Goal: Task Accomplishment & Management: Manage account settings

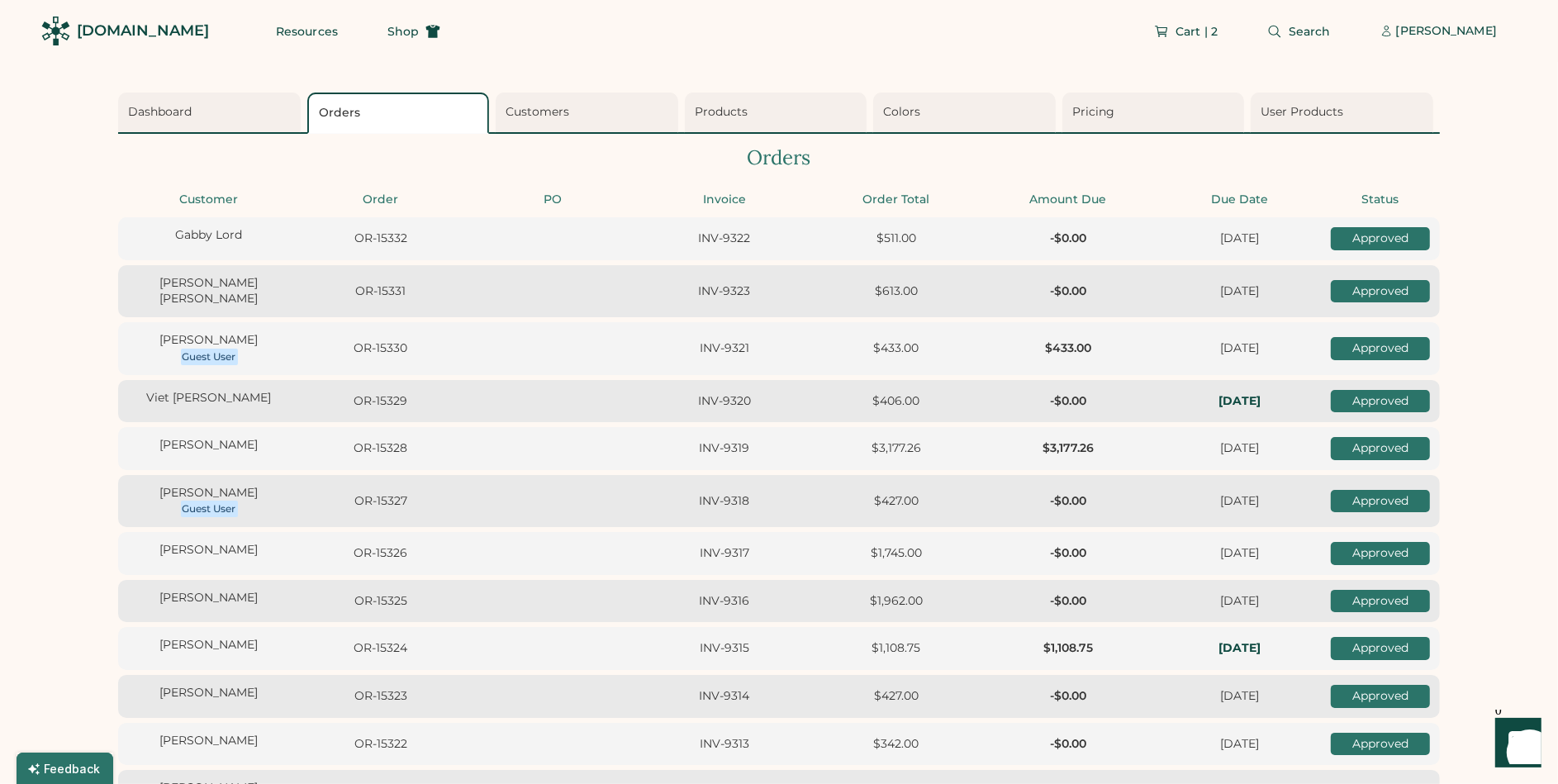
click at [90, 24] on div "[DOMAIN_NAME]" at bounding box center [143, 31] width 132 height 21
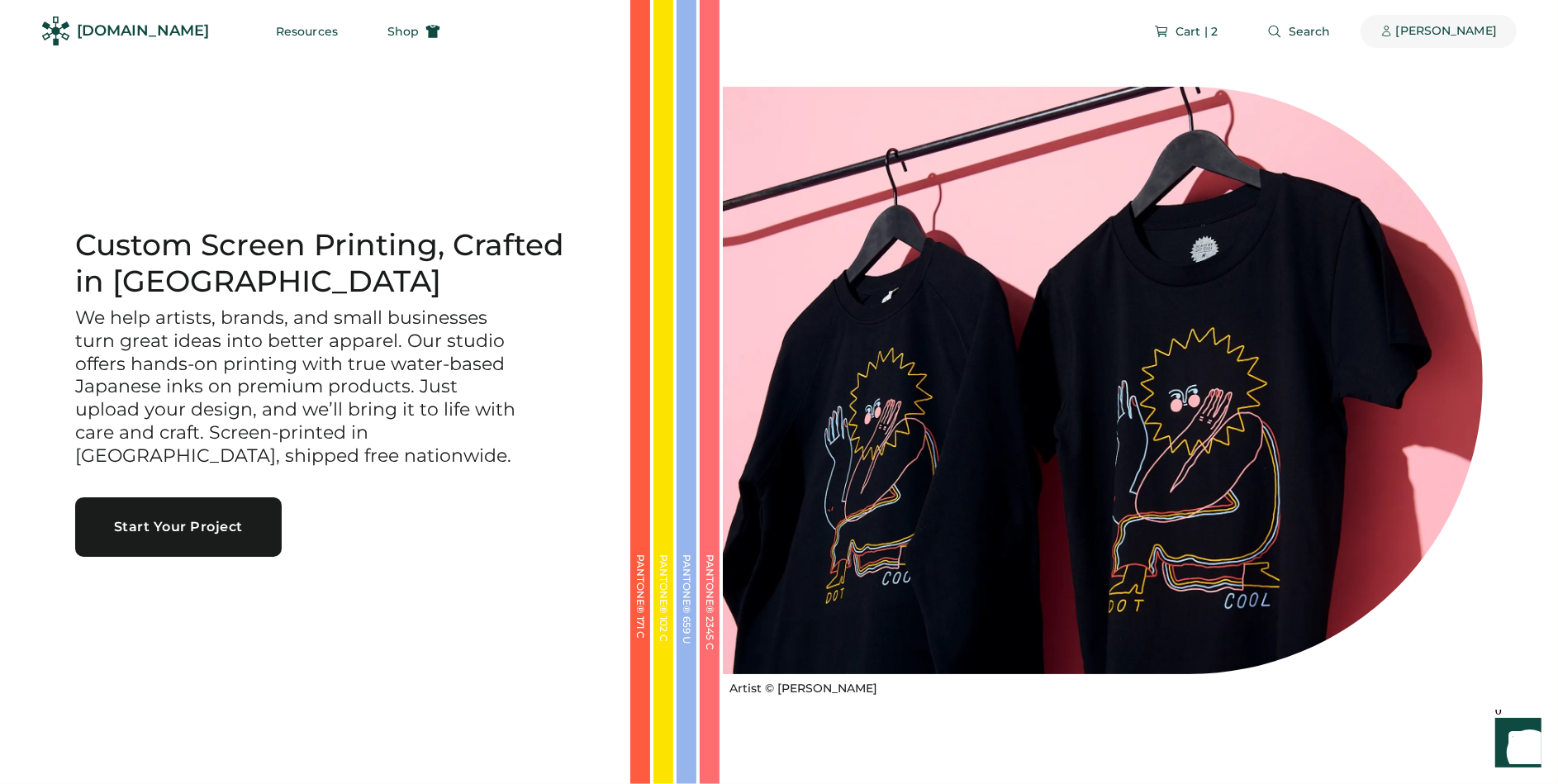
click at [1422, 36] on div "[PERSON_NAME]" at bounding box center [1447, 32] width 101 height 16
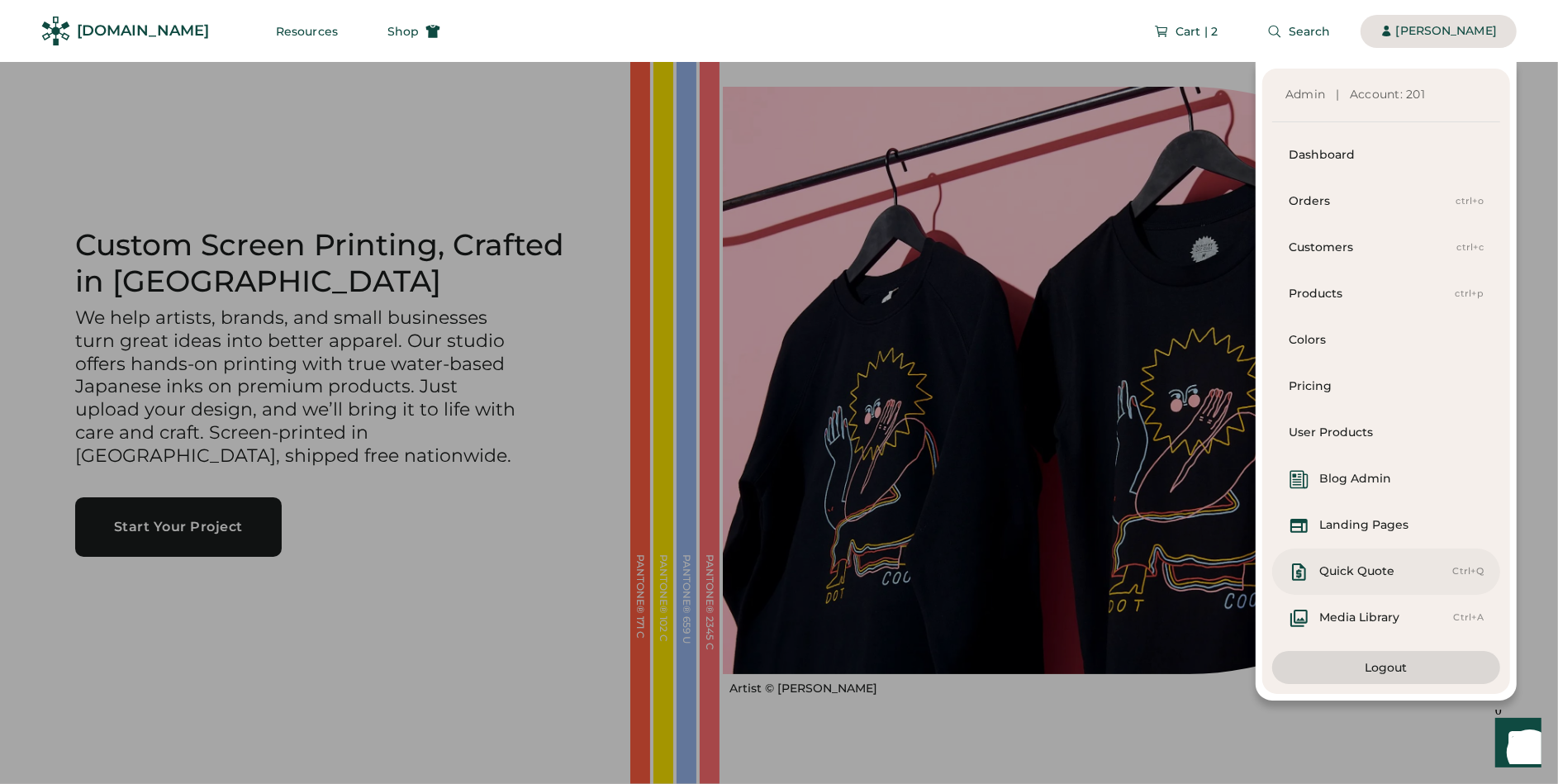
click at [1361, 569] on div "Quick Quote" at bounding box center [1357, 571] width 75 height 16
select select "*******"
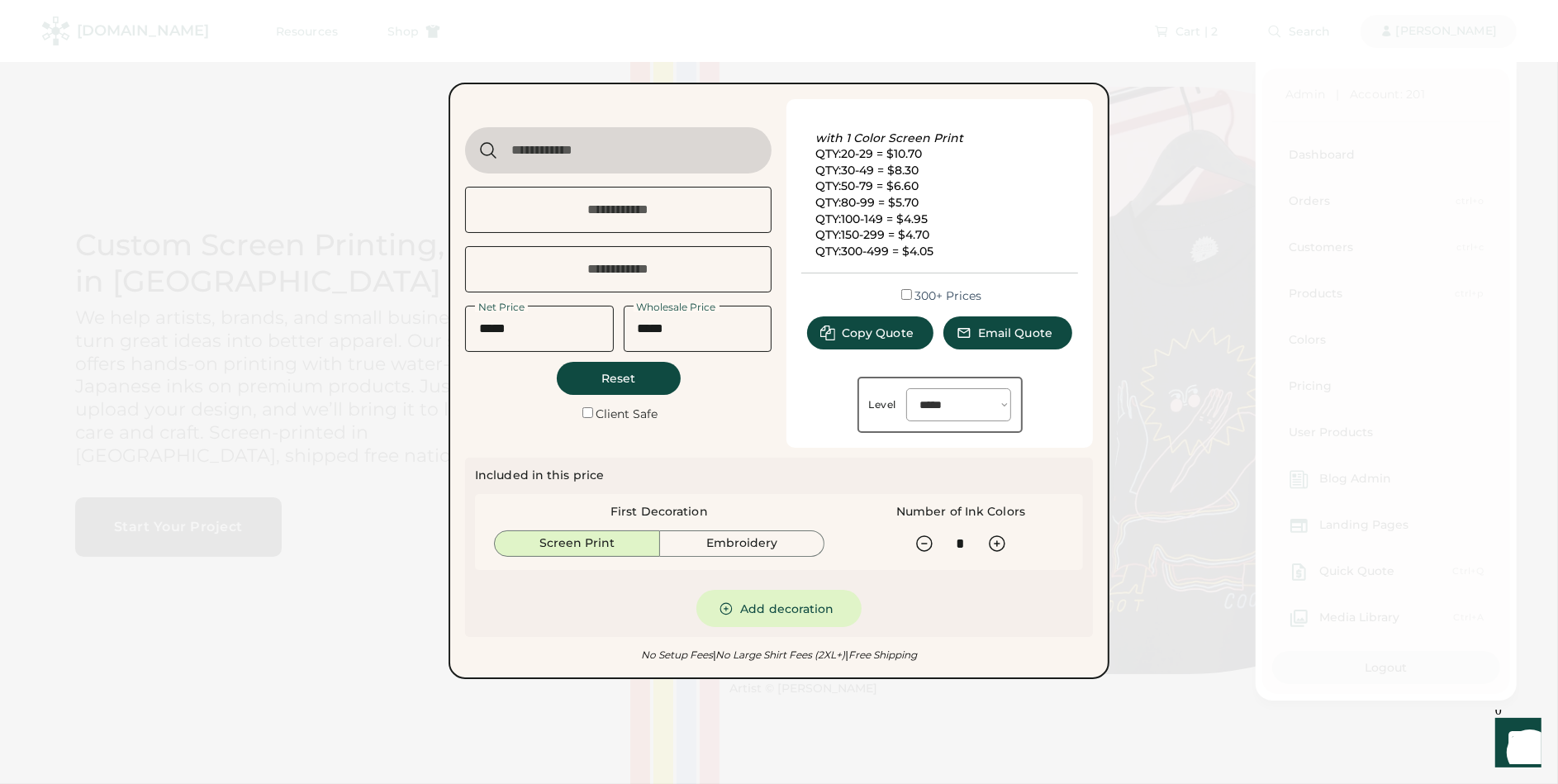
click at [620, 125] on div "Product Name Product Link Net Price Wholesale Price Reset Client Safe" at bounding box center [619, 272] width 306 height 349
click at [619, 137] on input "input" at bounding box center [619, 149] width 306 height 46
type input "****"
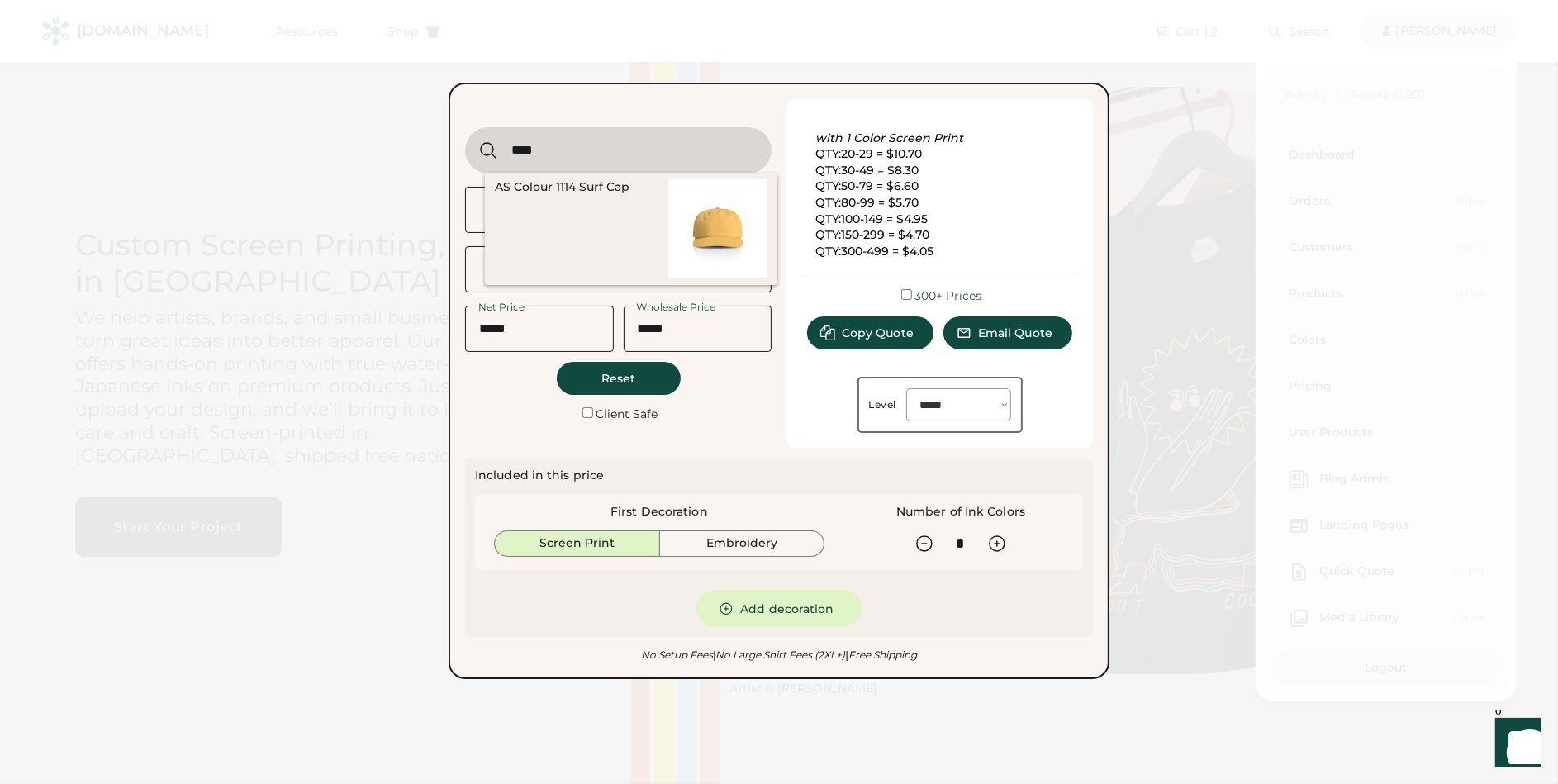
click at [698, 225] on img at bounding box center [717, 228] width 99 height 99
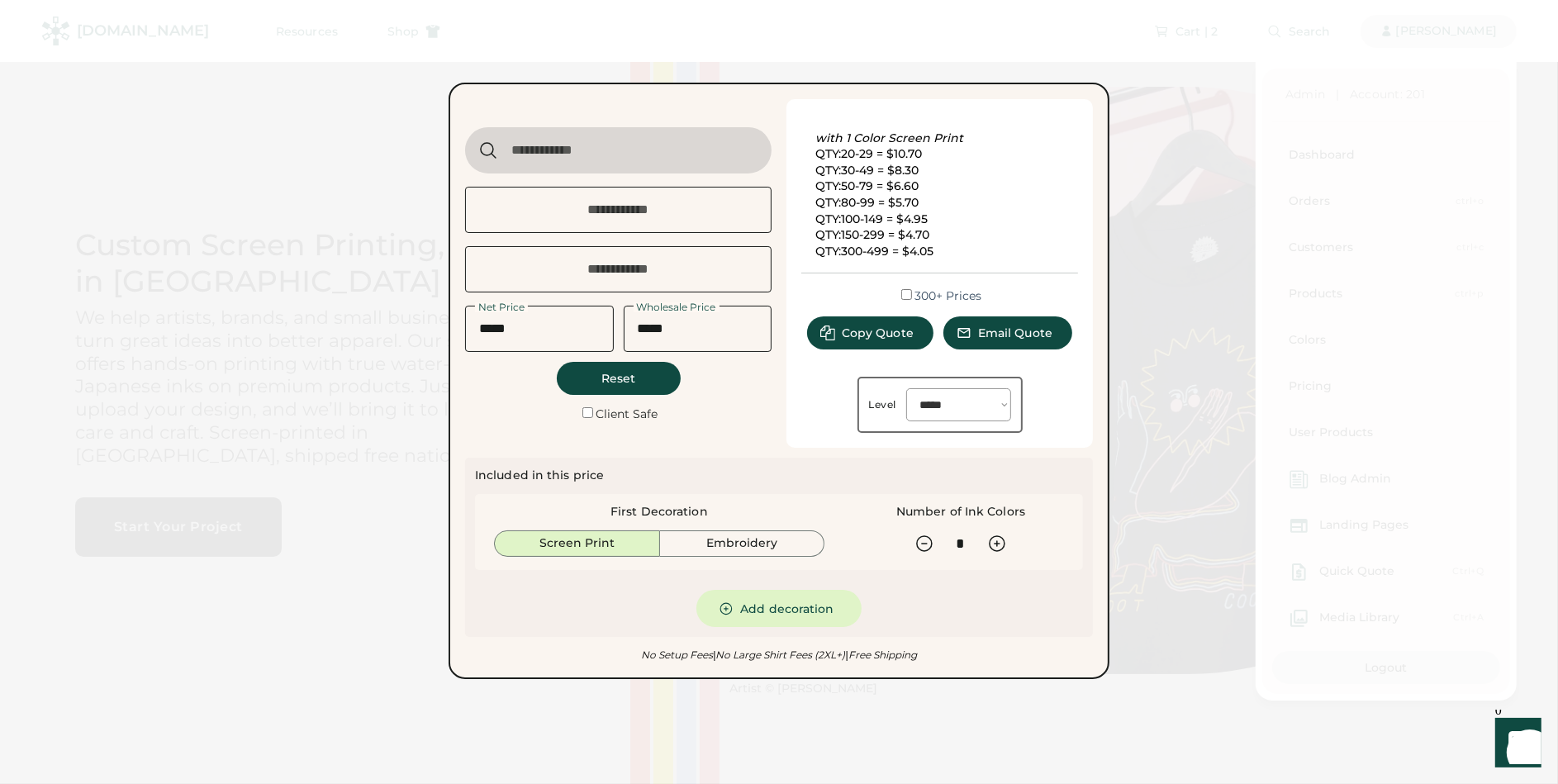
type input "**********"
type input "*****"
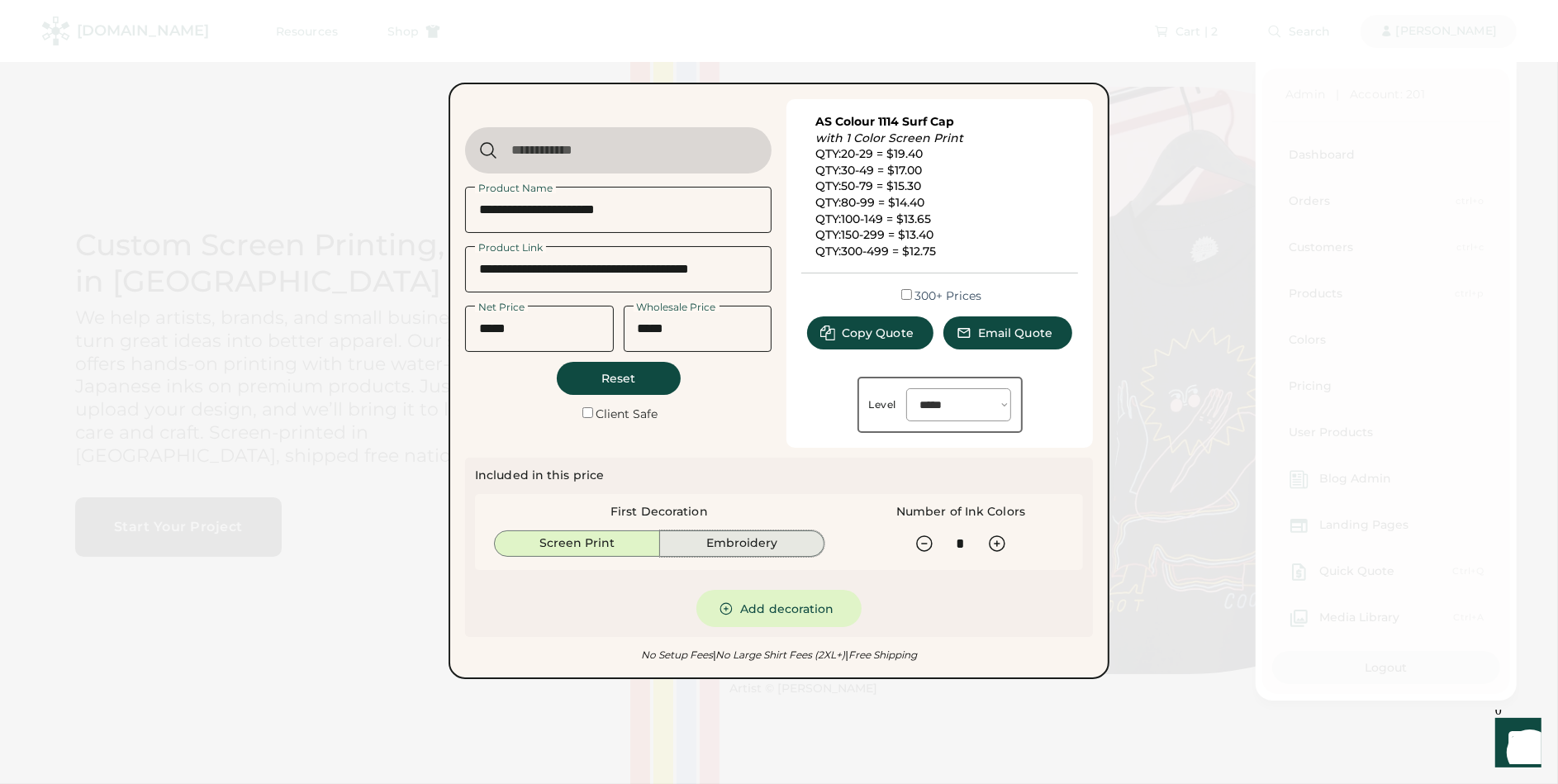
click at [775, 540] on button "Embroidery" at bounding box center [743, 543] width 165 height 26
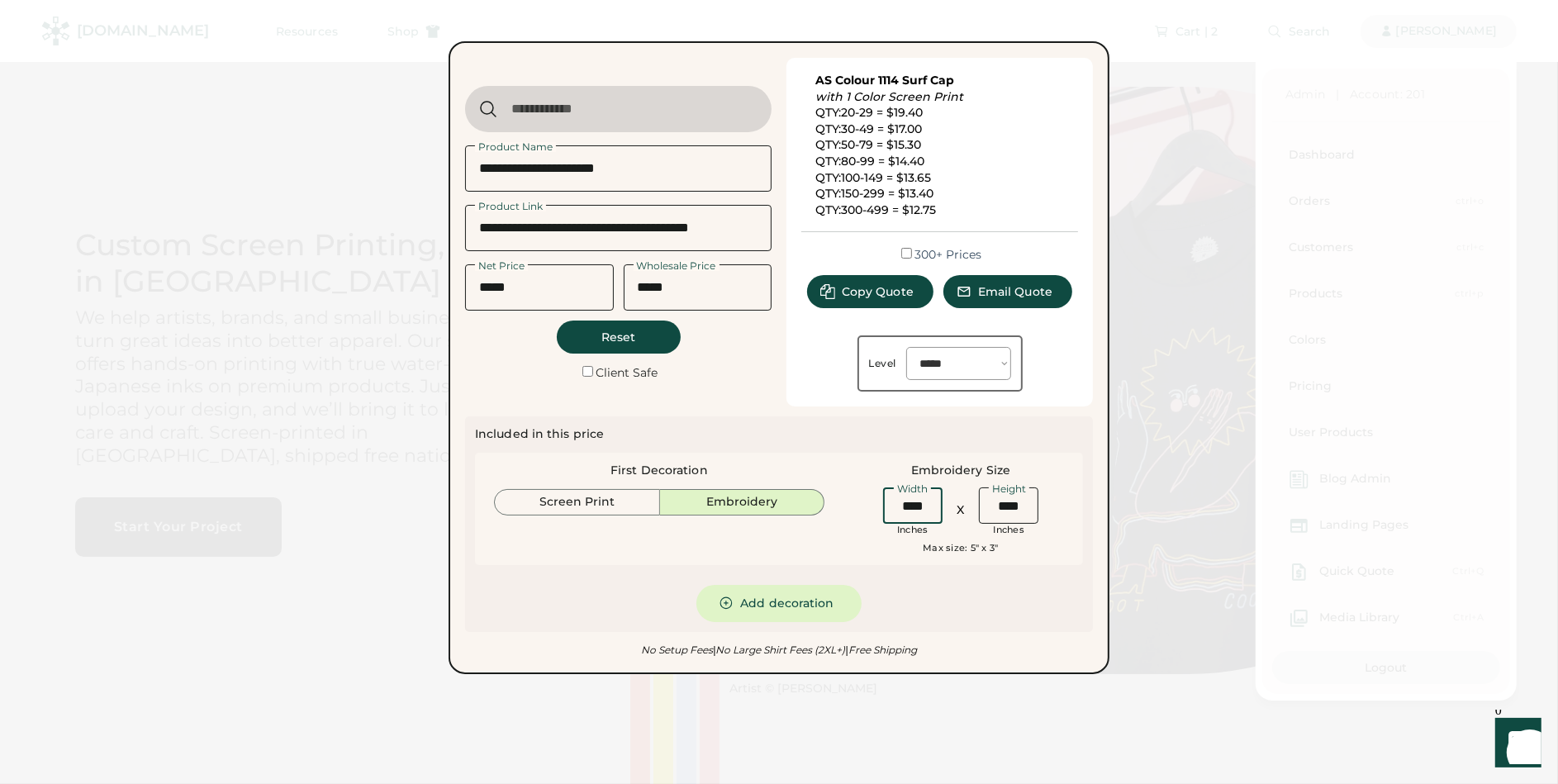
drag, startPoint x: 929, startPoint y: 511, endPoint x: 853, endPoint y: 512, distance: 76.0
click at [853, 512] on div "Width Inches X Height Inches" at bounding box center [961, 511] width 225 height 53
type input "****"
drag, startPoint x: 1020, startPoint y: 512, endPoint x: 957, endPoint y: 511, distance: 63.0
click at [957, 511] on div "Width Inches X Height Inches" at bounding box center [961, 511] width 165 height 53
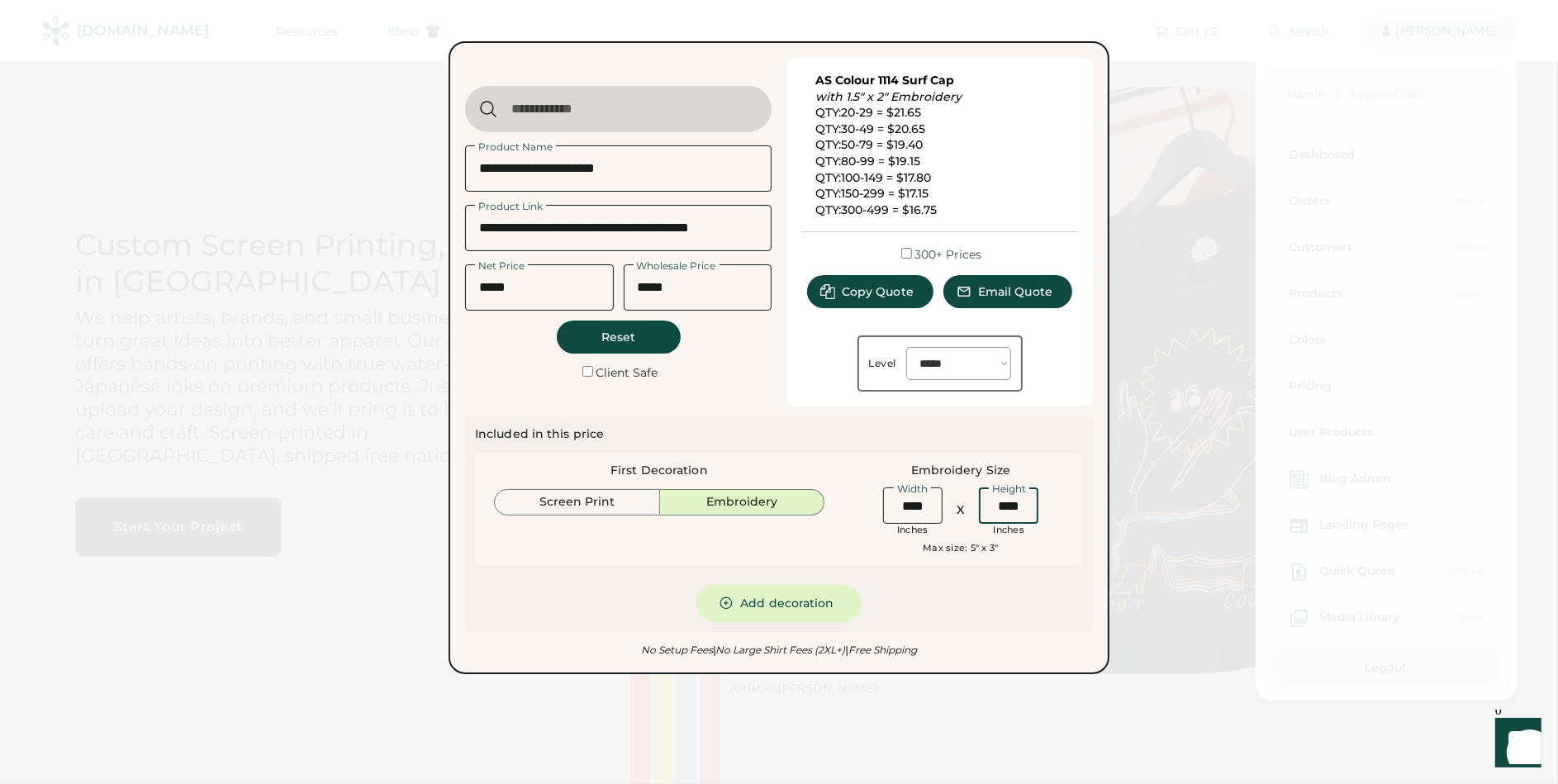
type input "****"
click at [1030, 626] on div "Included in this price First Decoration Screen Print Embroidery Embroidery Size…" at bounding box center [779, 524] width 628 height 215
click at [824, 608] on button "Add decoration" at bounding box center [779, 603] width 165 height 37
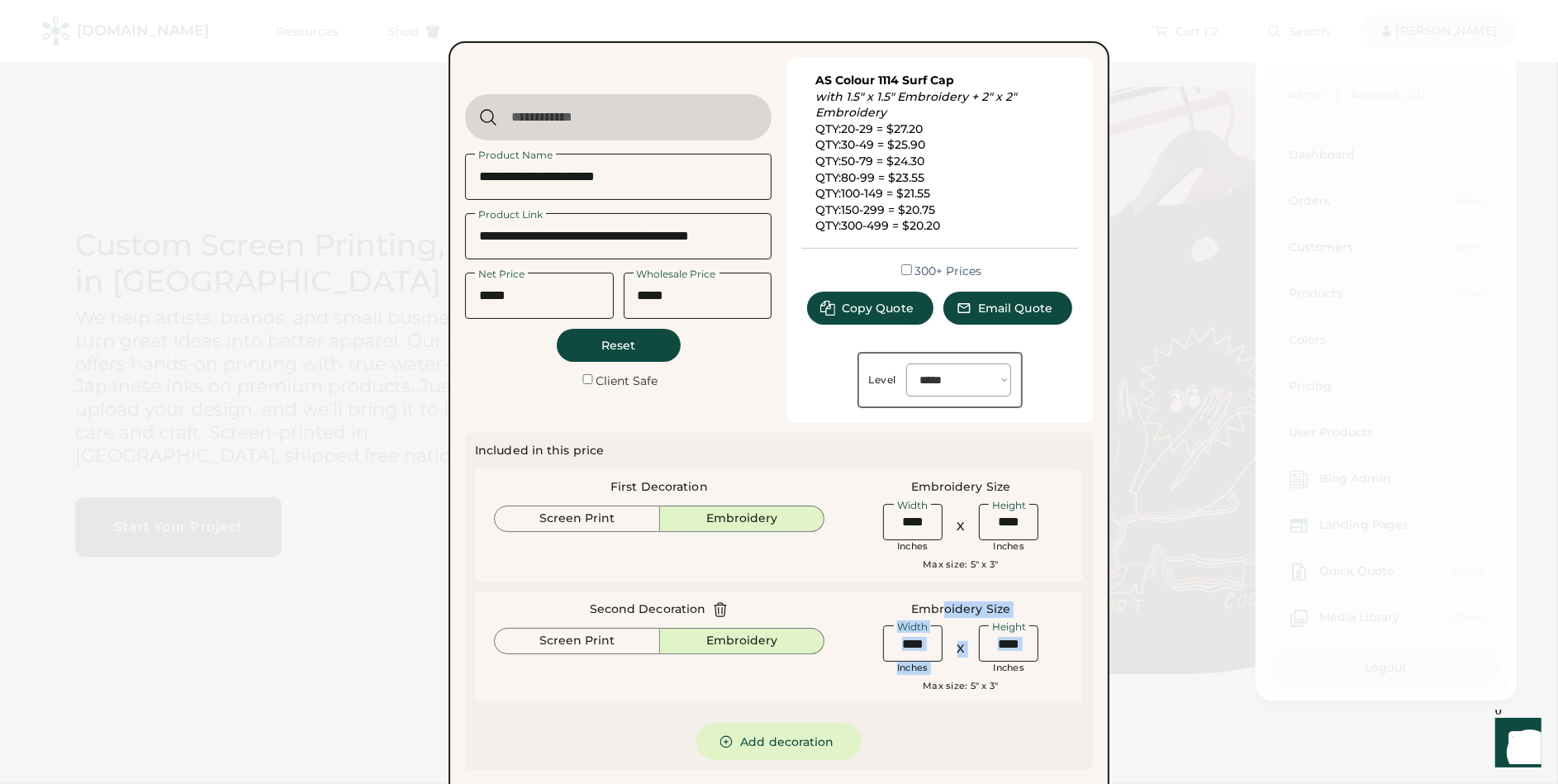
drag, startPoint x: 1030, startPoint y: 609, endPoint x: 947, endPoint y: 610, distance: 83.0
click at [947, 610] on div "Embroidery Size Width Inches X Height Inches Max size: 5" x 3"" at bounding box center [961, 647] width 225 height 92
click at [1057, 627] on div "Width Inches X Height Inches" at bounding box center [961, 648] width 225 height 53
drag, startPoint x: 1023, startPoint y: 645, endPoint x: 967, endPoint y: 647, distance: 56.0
click at [967, 647] on div "Width Inches X Height Inches" at bounding box center [961, 648] width 165 height 53
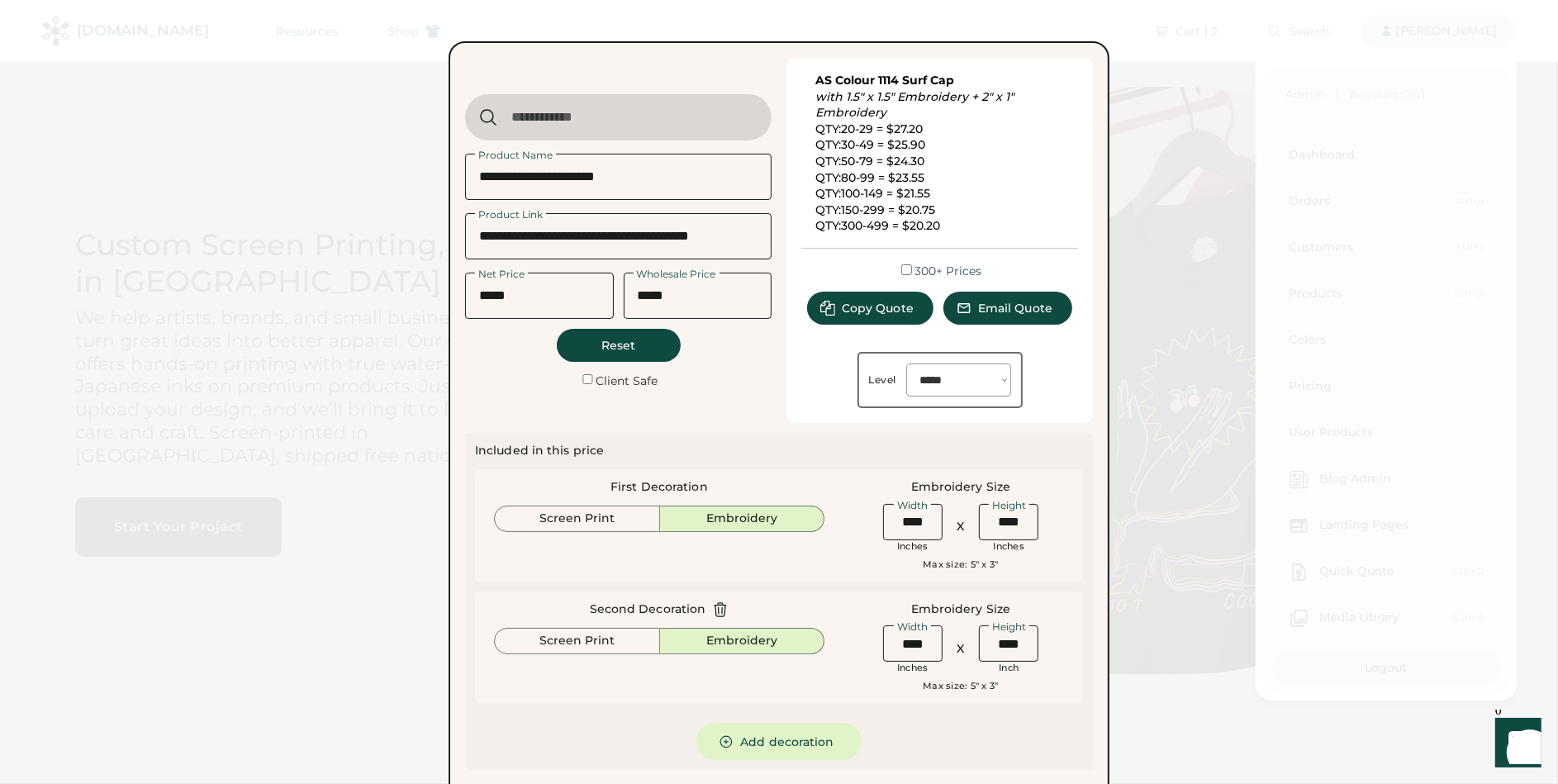
click at [992, 734] on div "Included in this price First Decoration Screen Print Embroidery Embroidery Size…" at bounding box center [779, 601] width 608 height 317
drag, startPoint x: 1022, startPoint y: 645, endPoint x: 938, endPoint y: 647, distance: 84.0
click at [938, 647] on div "Width Inches X Height Inch" at bounding box center [961, 648] width 165 height 53
type input "****"
click at [1047, 722] on div "Included in this price First Decoration Screen Print Embroidery Embroidery Size…" at bounding box center [779, 601] width 608 height 317
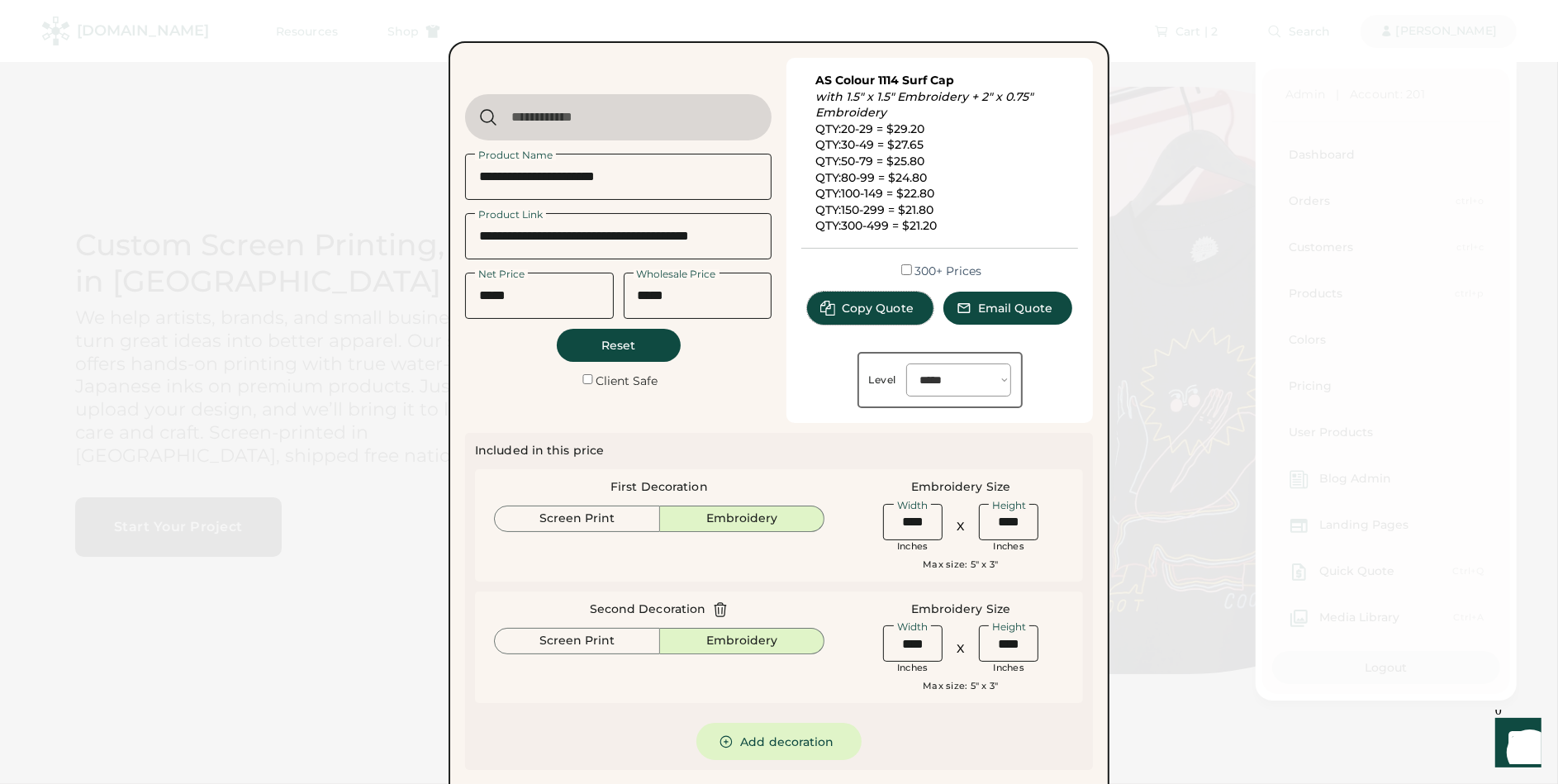
click at [883, 311] on span "Copy Quote" at bounding box center [878, 308] width 72 height 12
select select "*******"
click at [255, 79] on div at bounding box center [779, 392] width 1558 height 784
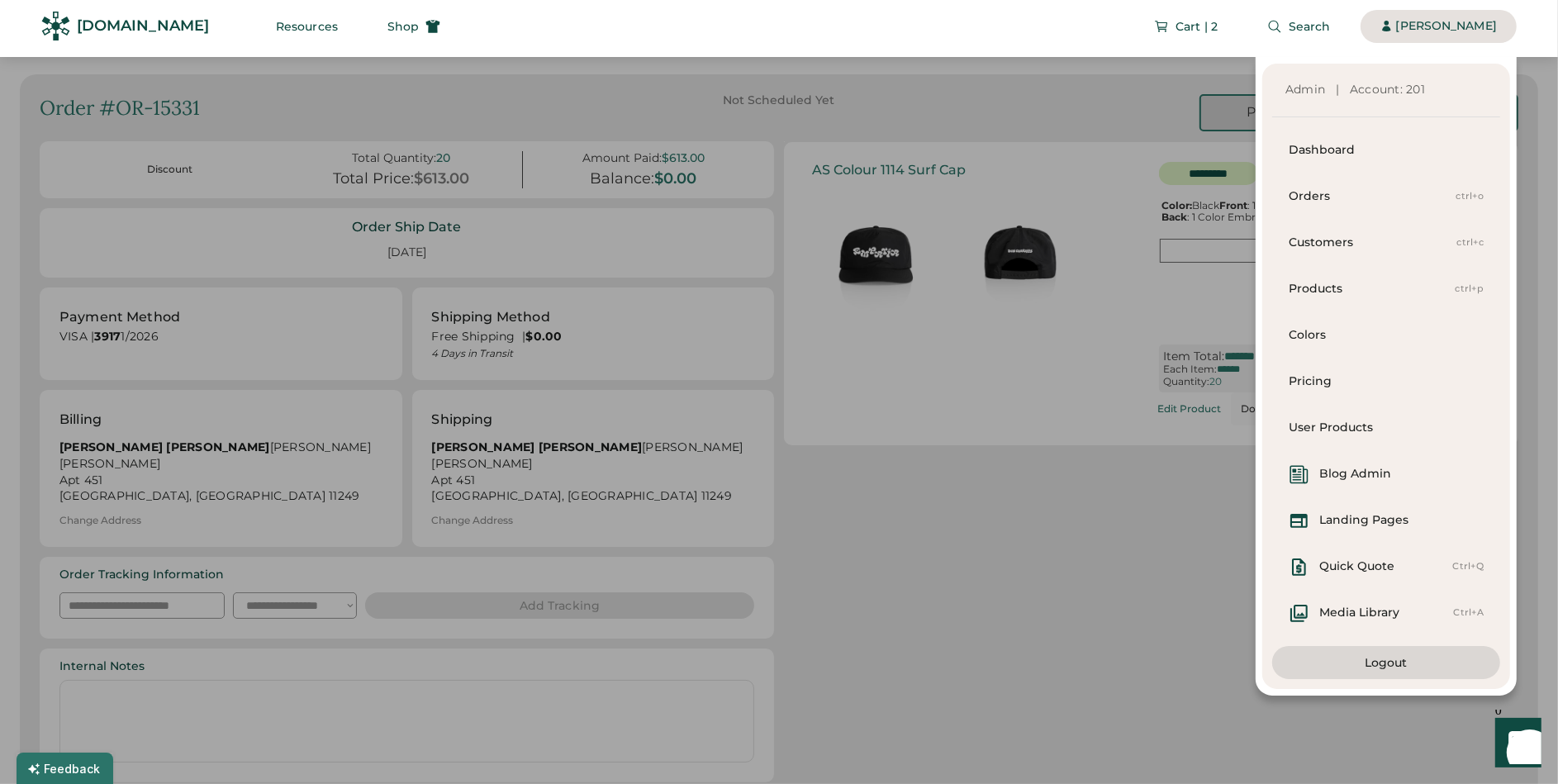
scroll to position [5, 0]
click at [1069, 118] on div "Admin | Account: 201 Dashboard Orders ctrl+o Customers ctrl+c Products ctrl+p C…" at bounding box center [758, 376] width 1517 height 638
click at [1055, 99] on div "Admin | Account: 201 Dashboard Orders ctrl+o Customers ctrl+c Products ctrl+p C…" at bounding box center [758, 376] width 1517 height 638
drag, startPoint x: 1054, startPoint y: 90, endPoint x: 1164, endPoint y: 44, distance: 119.2
click at [1101, 71] on div "Admin | Account: 201 Dashboard Orders ctrl+o Customers ctrl+c Products ctrl+p C…" at bounding box center [758, 376] width 1517 height 638
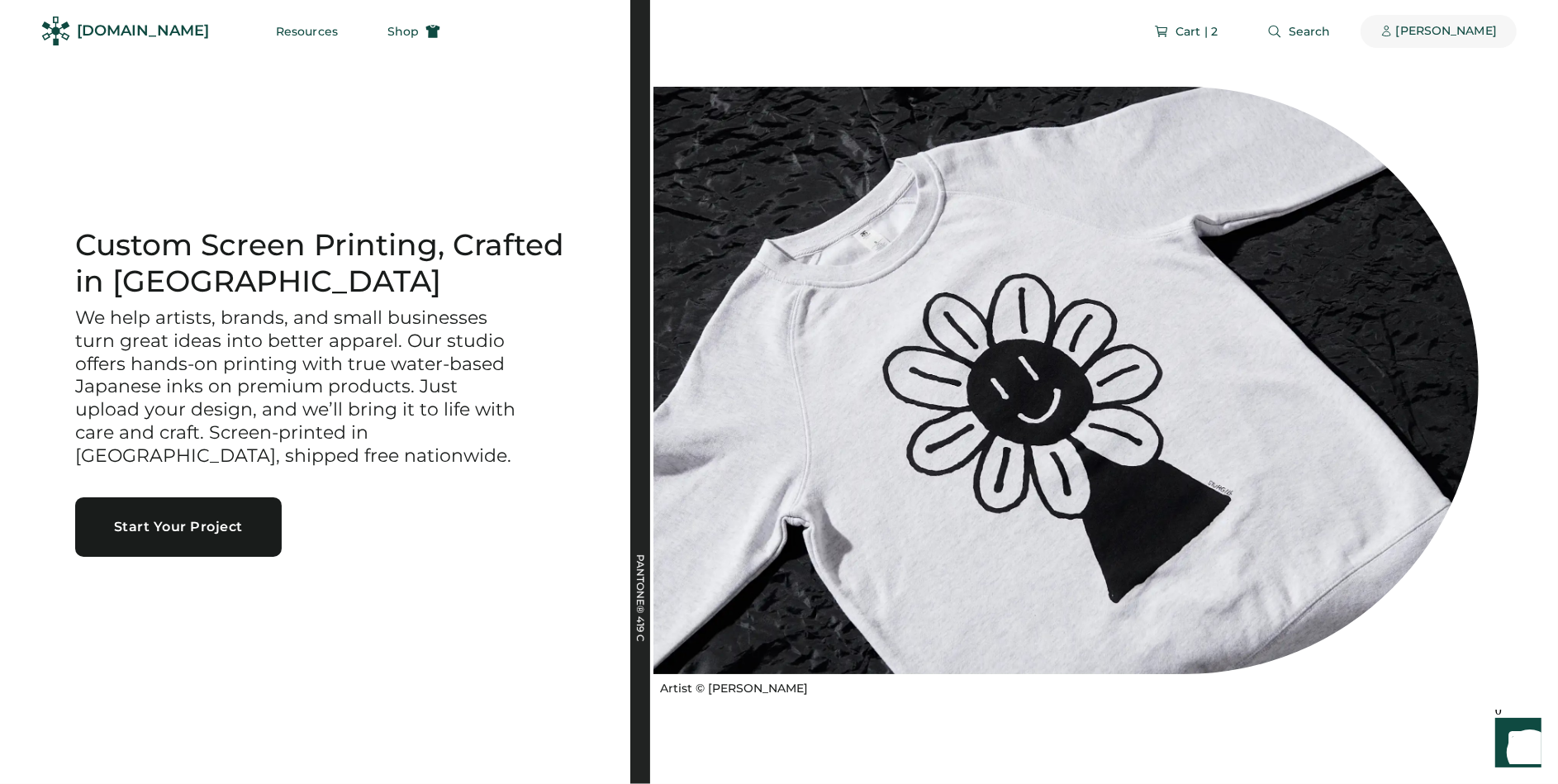
click at [1410, 24] on div "[PERSON_NAME]" at bounding box center [1447, 32] width 101 height 16
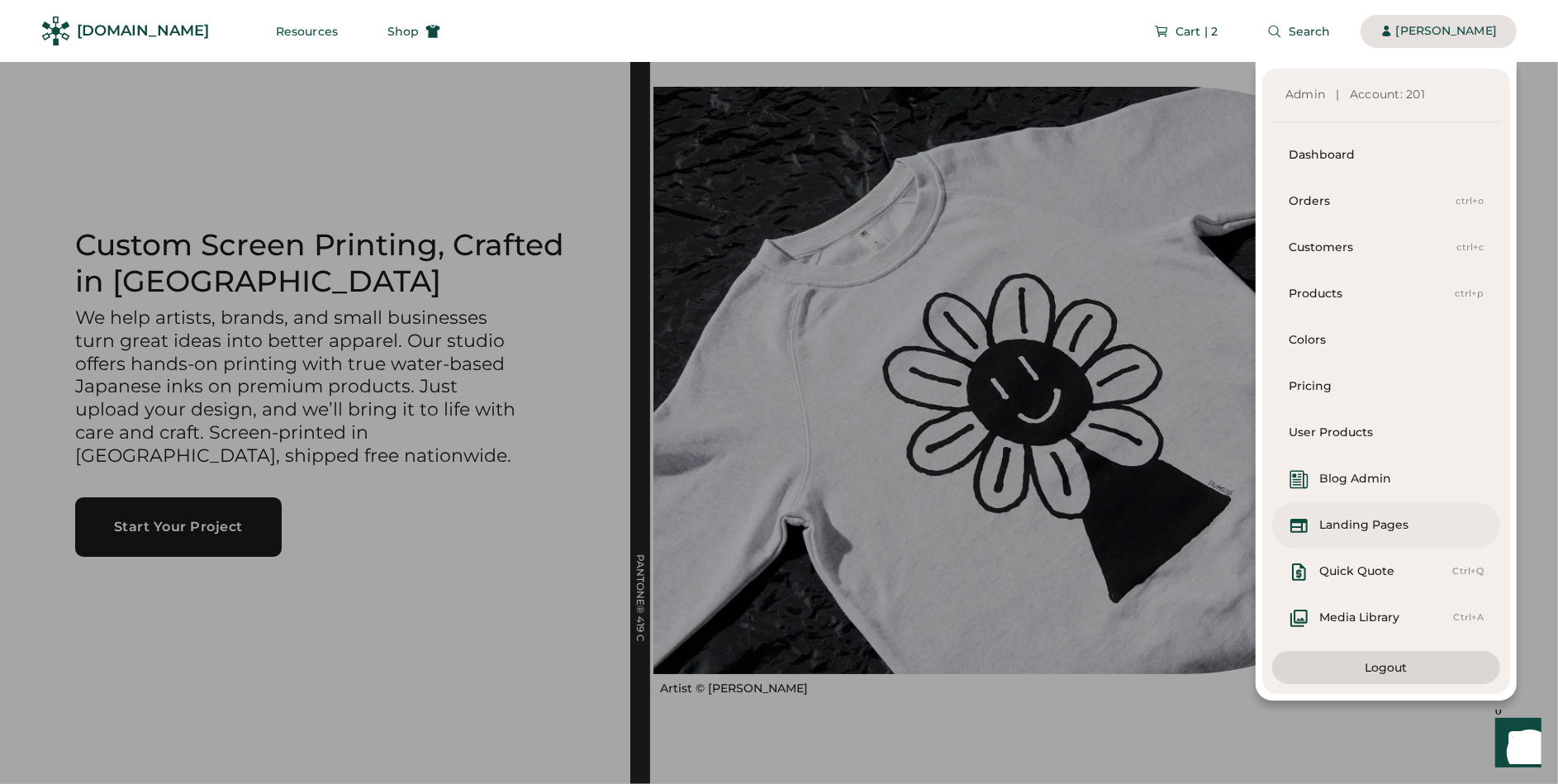
click at [1331, 531] on div "Landing Pages" at bounding box center [1364, 525] width 90 height 16
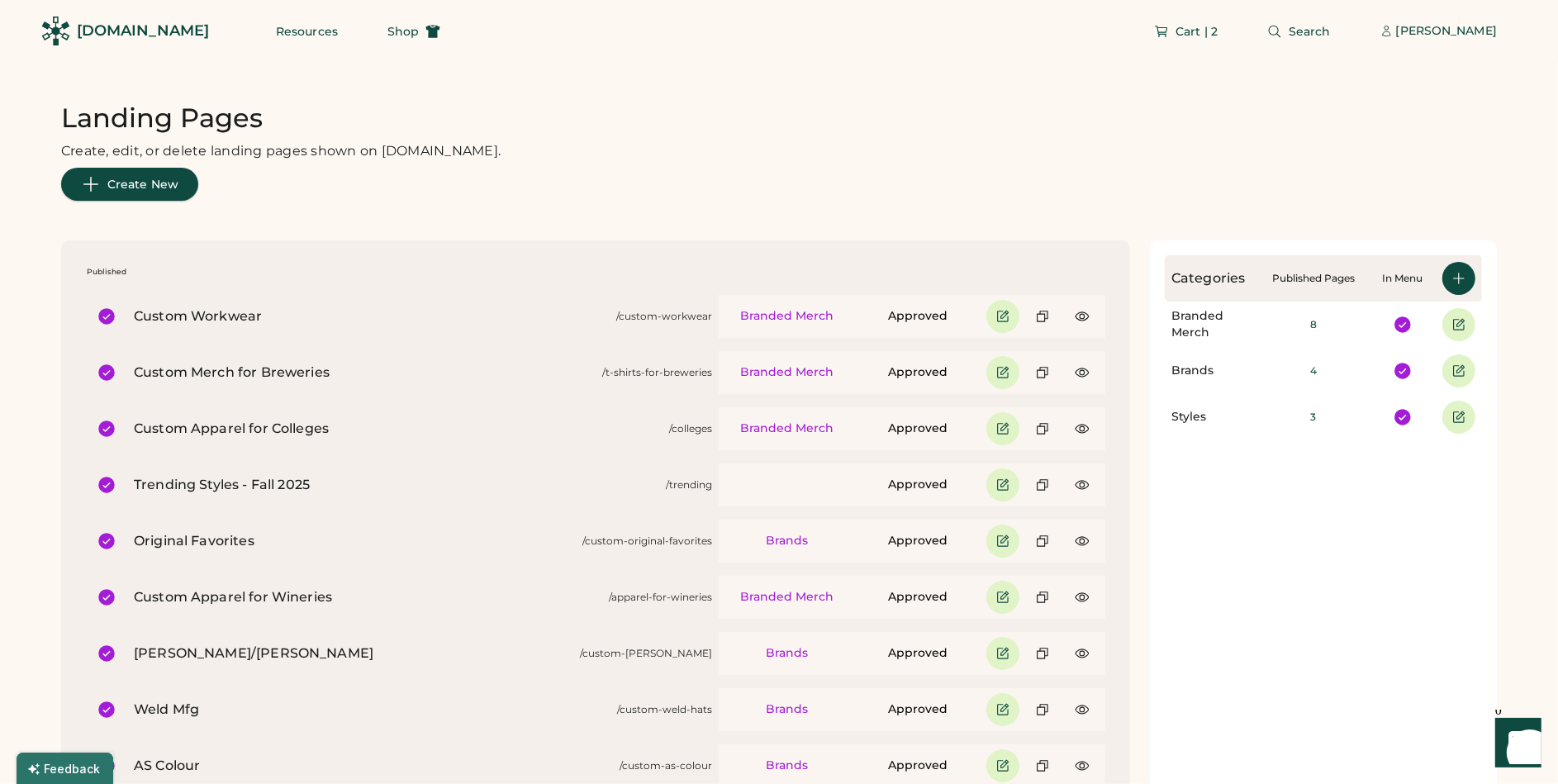
click at [170, 181] on span "Create New" at bounding box center [143, 184] width 71 height 12
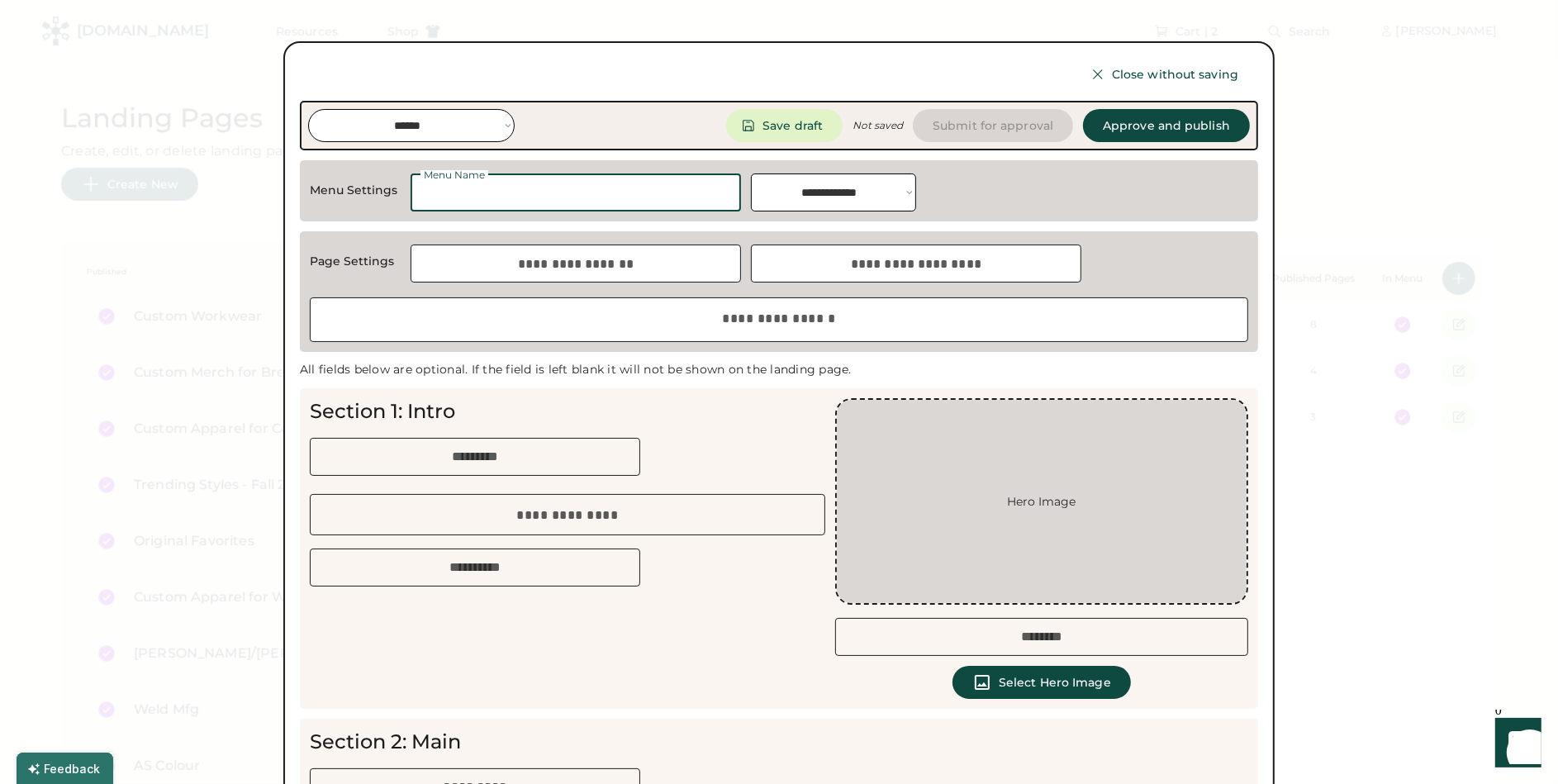
click at [504, 196] on input "input" at bounding box center [575, 193] width 331 height 38
click at [1179, 69] on span "Close without saving" at bounding box center [1176, 74] width 127 height 12
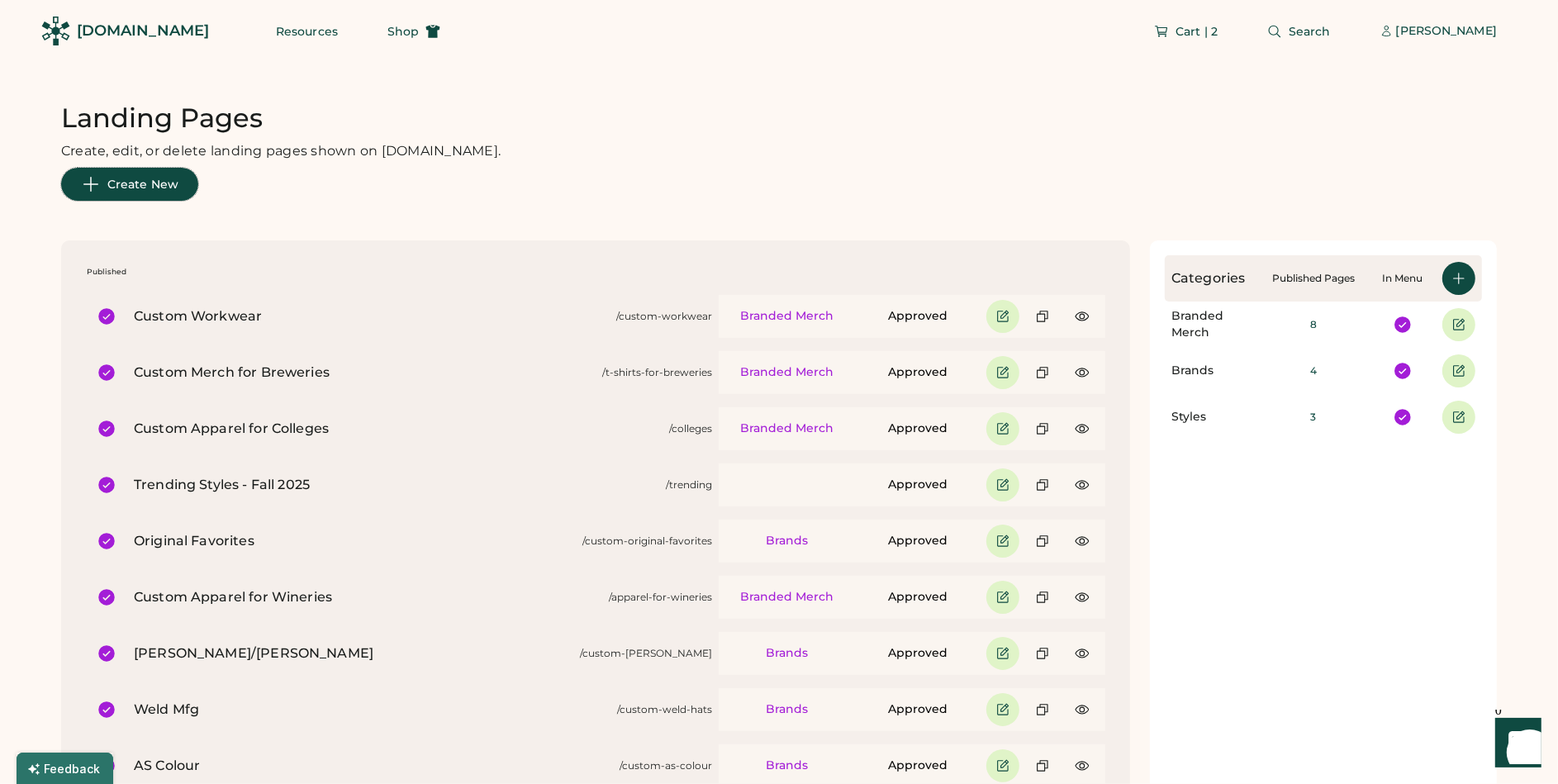
click at [163, 180] on span "Create New" at bounding box center [143, 184] width 71 height 12
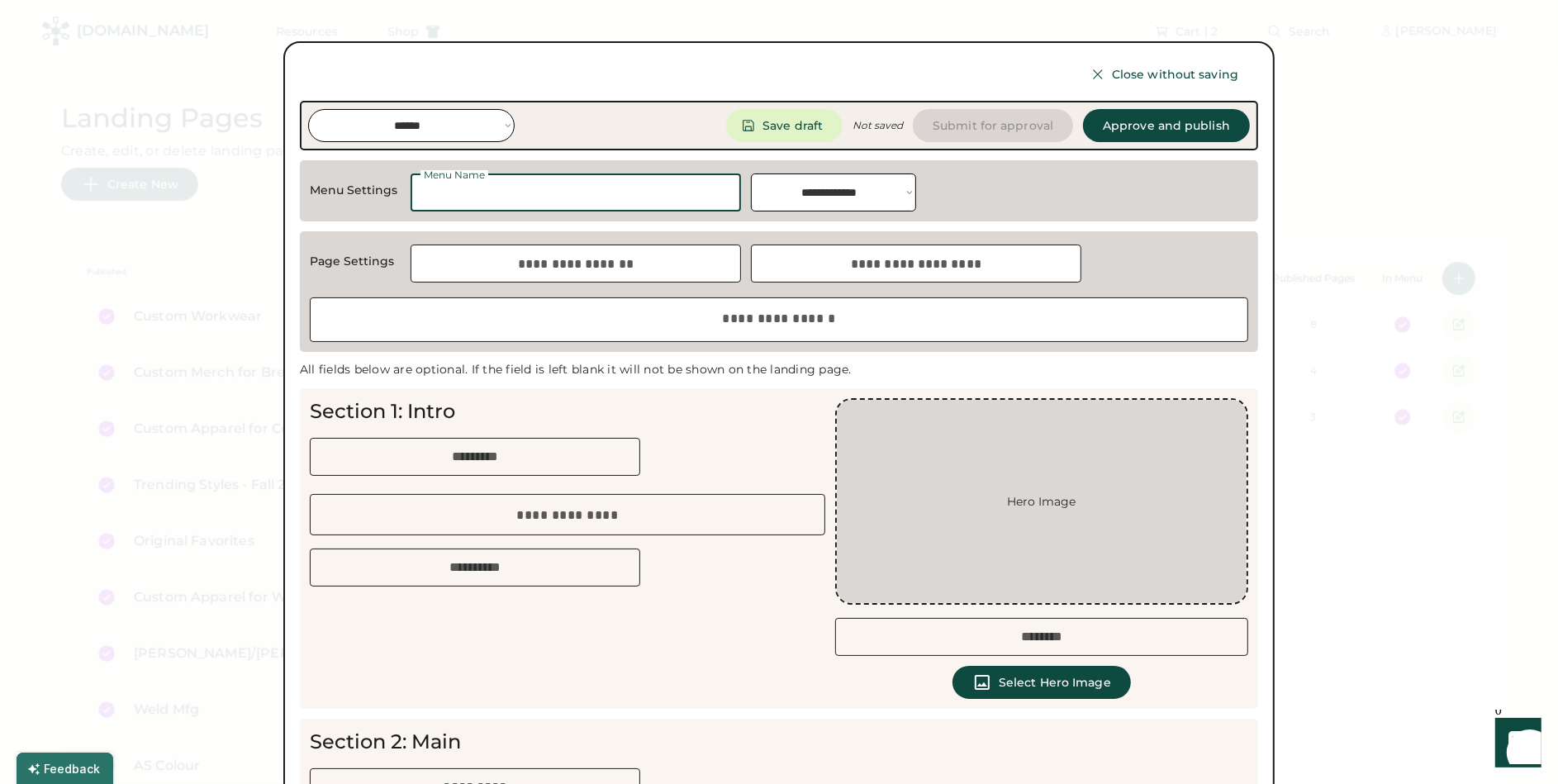
click at [547, 203] on input "input" at bounding box center [575, 193] width 331 height 38
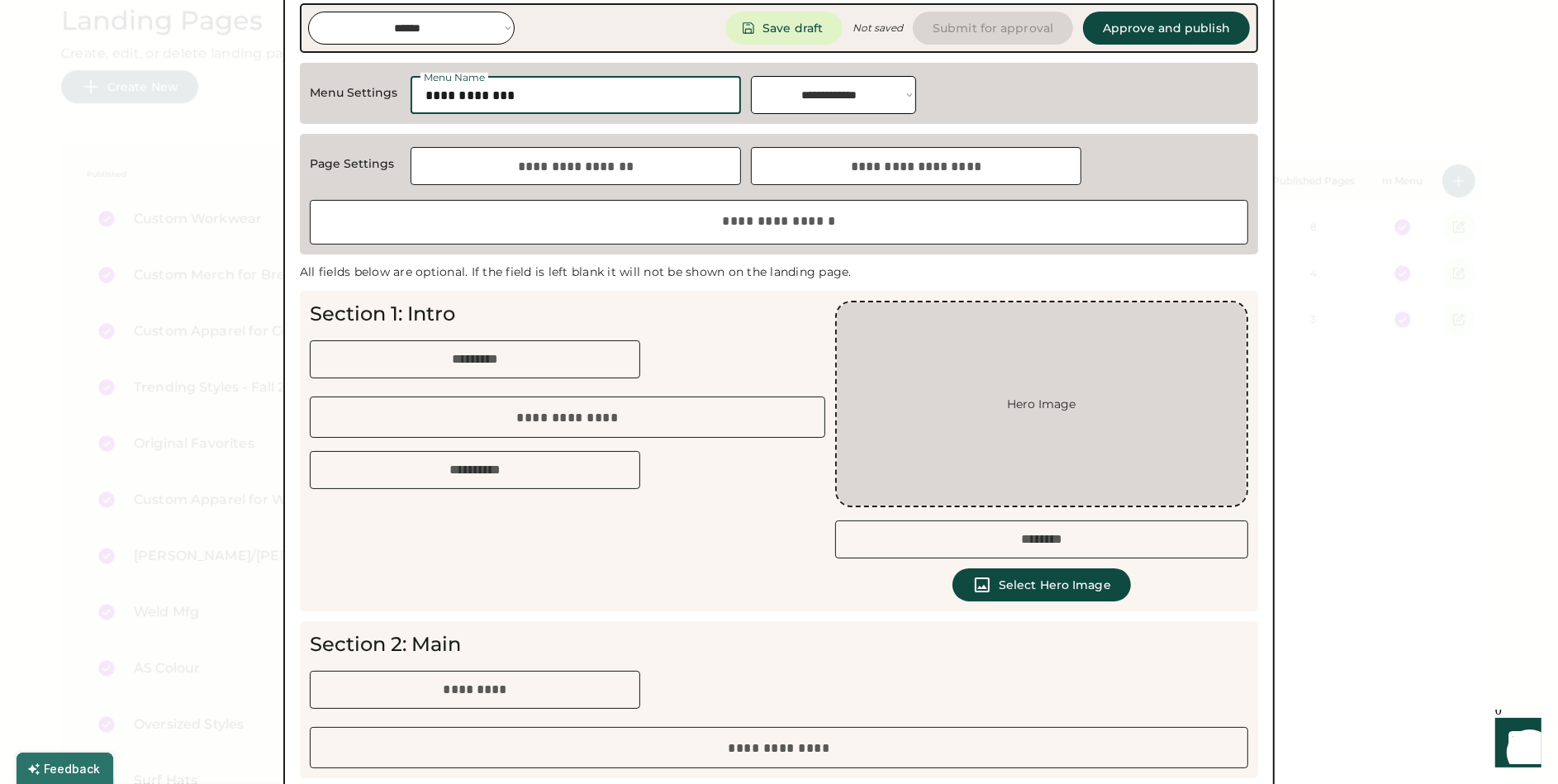
scroll to position [99, 0]
type input "**********"
click at [880, 96] on select "**********" at bounding box center [833, 93] width 165 height 38
select select "**********"
click at [751, 74] on select "**********" at bounding box center [833, 93] width 165 height 38
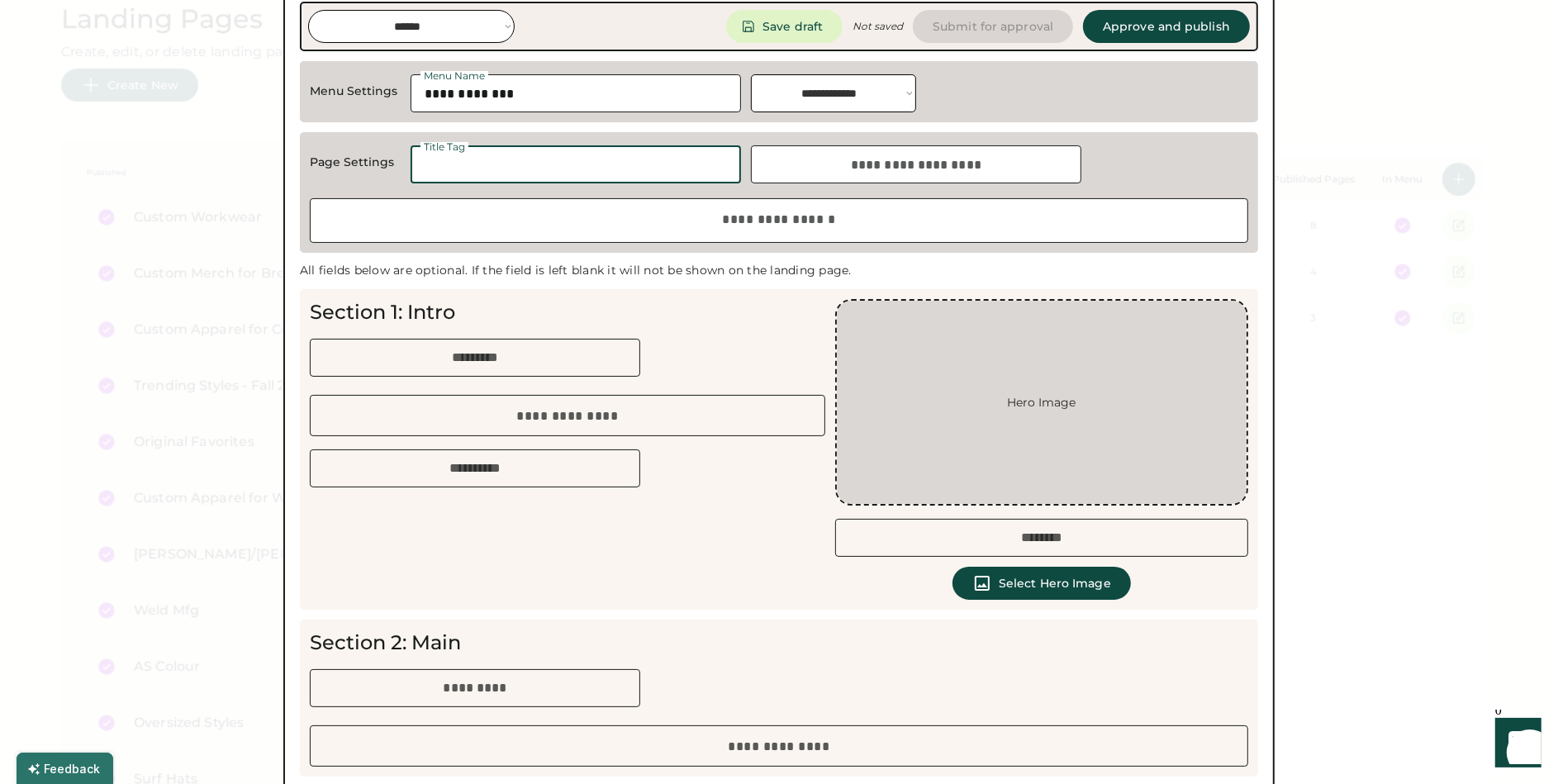
click at [661, 165] on input "input" at bounding box center [575, 165] width 331 height 38
click at [805, 162] on input "input" at bounding box center [916, 165] width 331 height 38
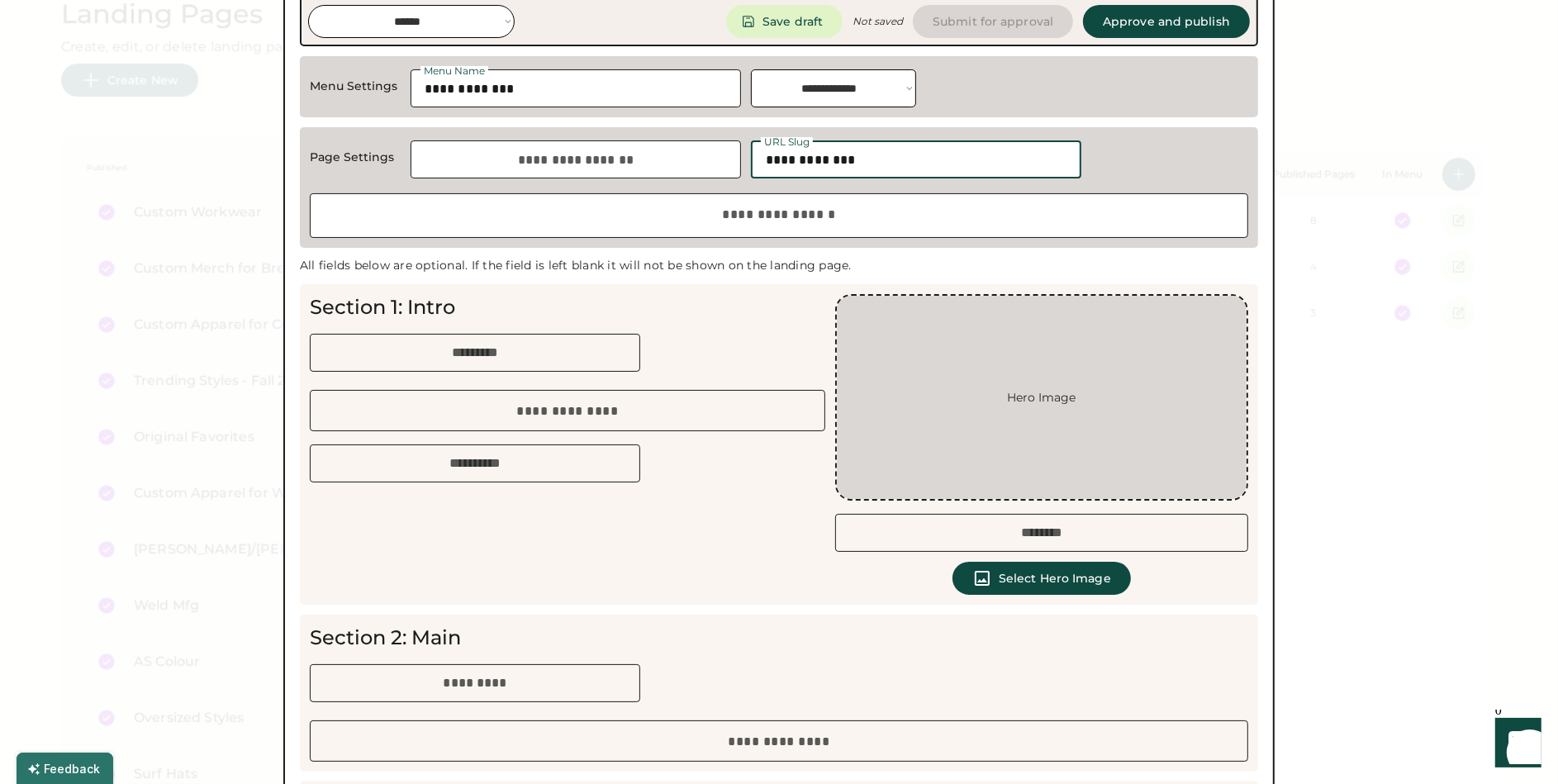
type input "**********"
click at [572, 164] on input "input" at bounding box center [575, 159] width 331 height 38
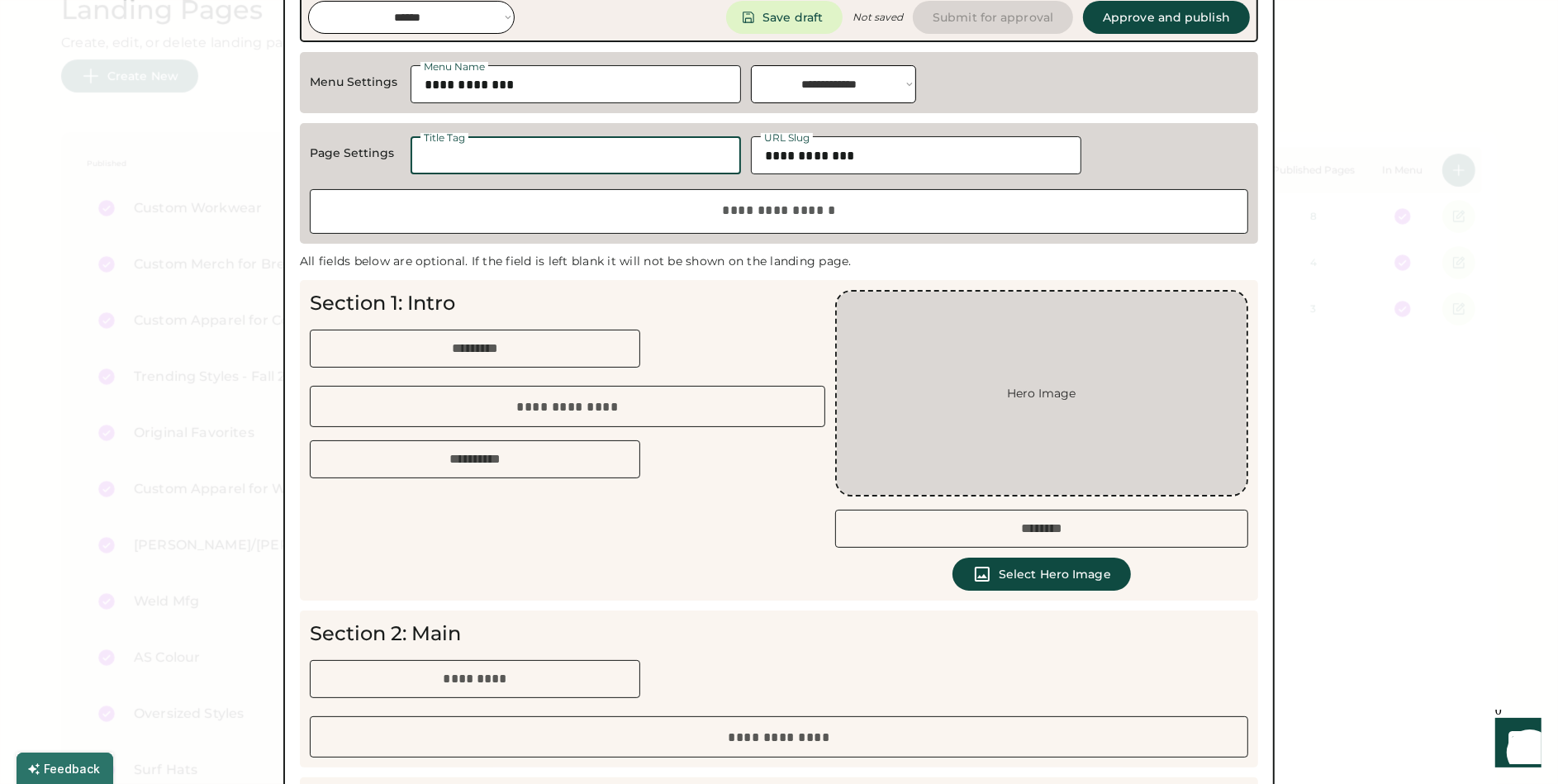
scroll to position [14, 0]
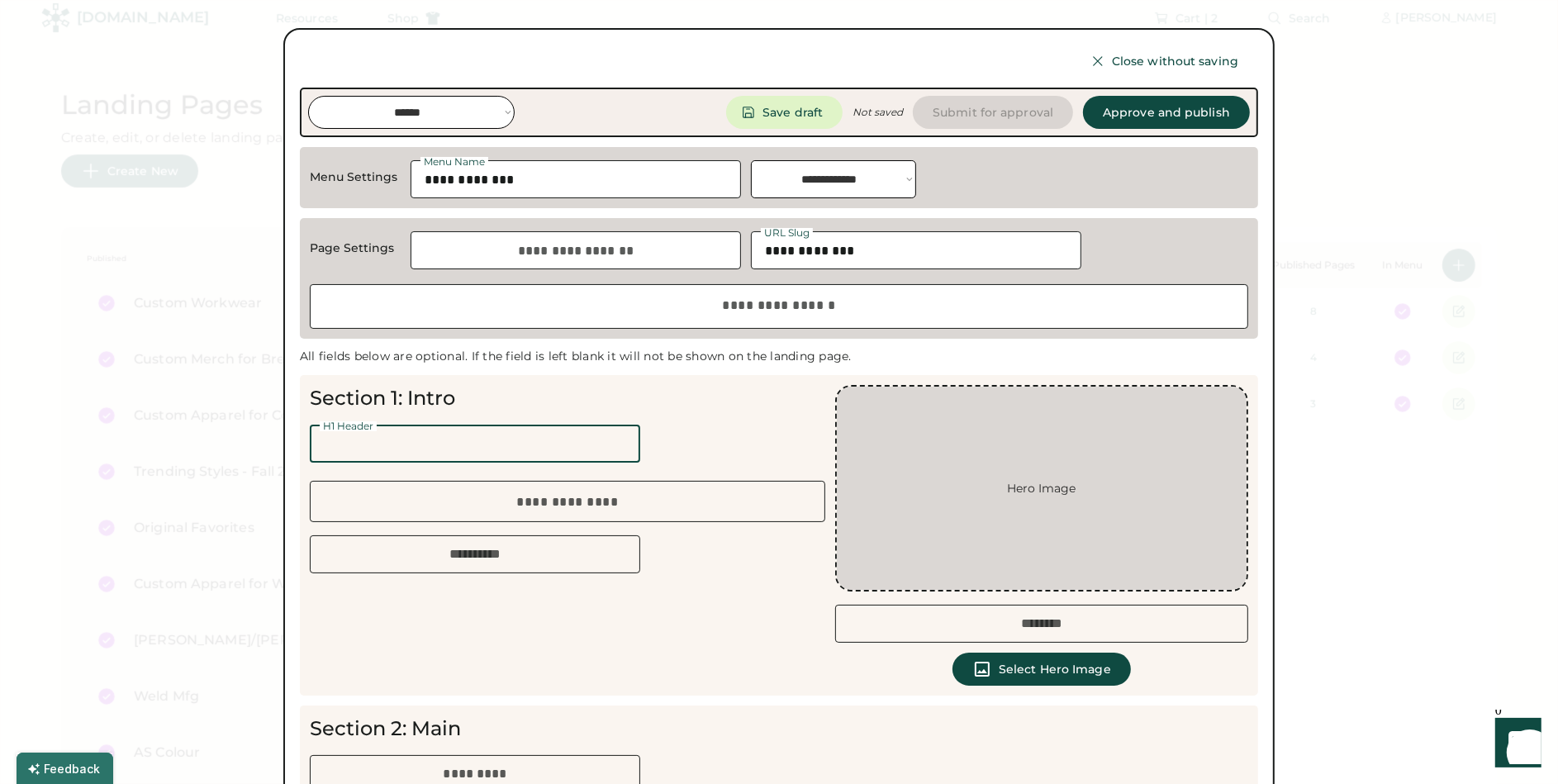
click at [467, 452] on input "input" at bounding box center [475, 444] width 331 height 38
click at [701, 603] on div "Section 1: Intro H1 Header Section 1 Body CTA Button Text Hero Image Alt Text S…" at bounding box center [779, 535] width 958 height 320
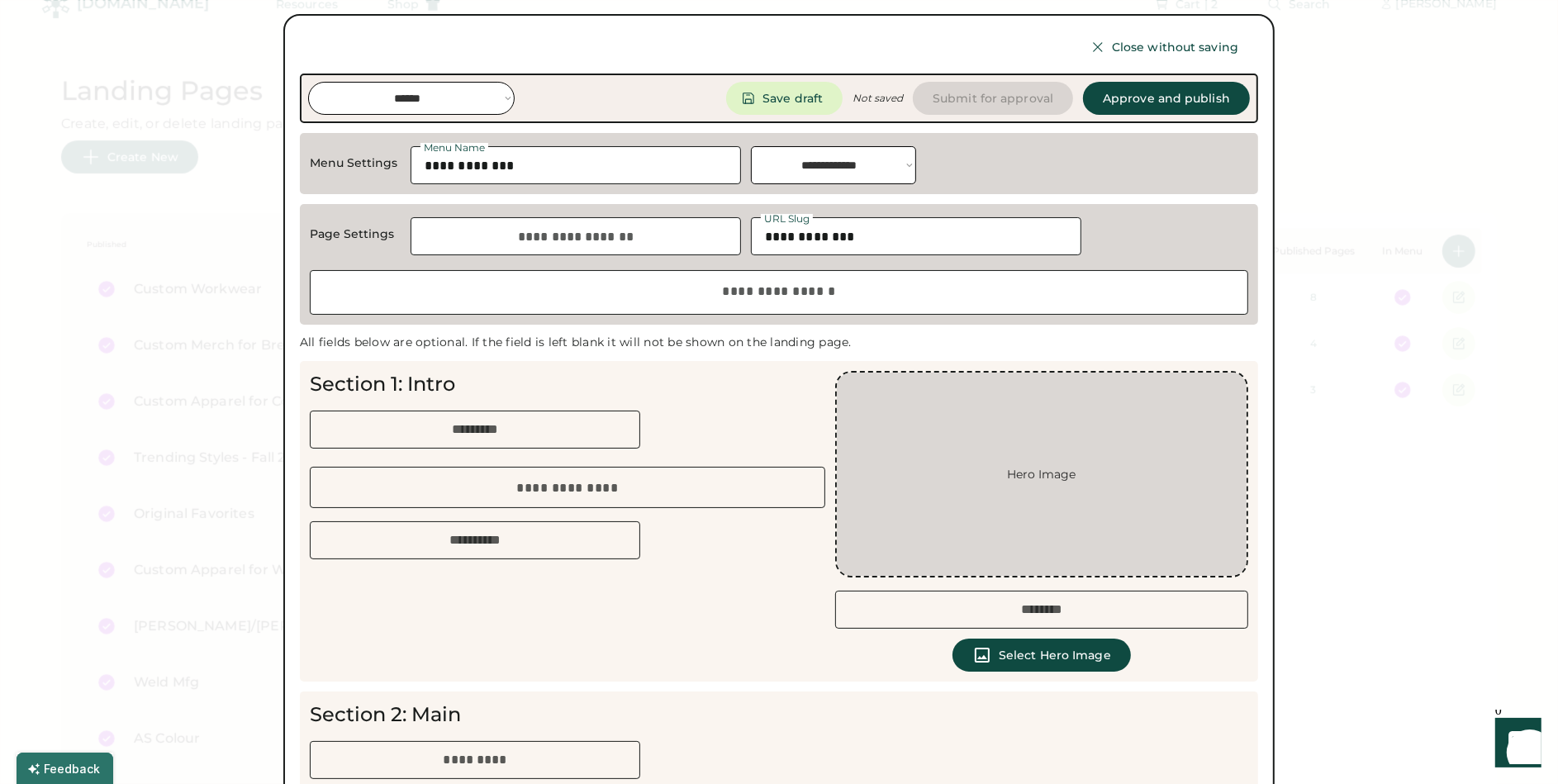
scroll to position [43, 0]
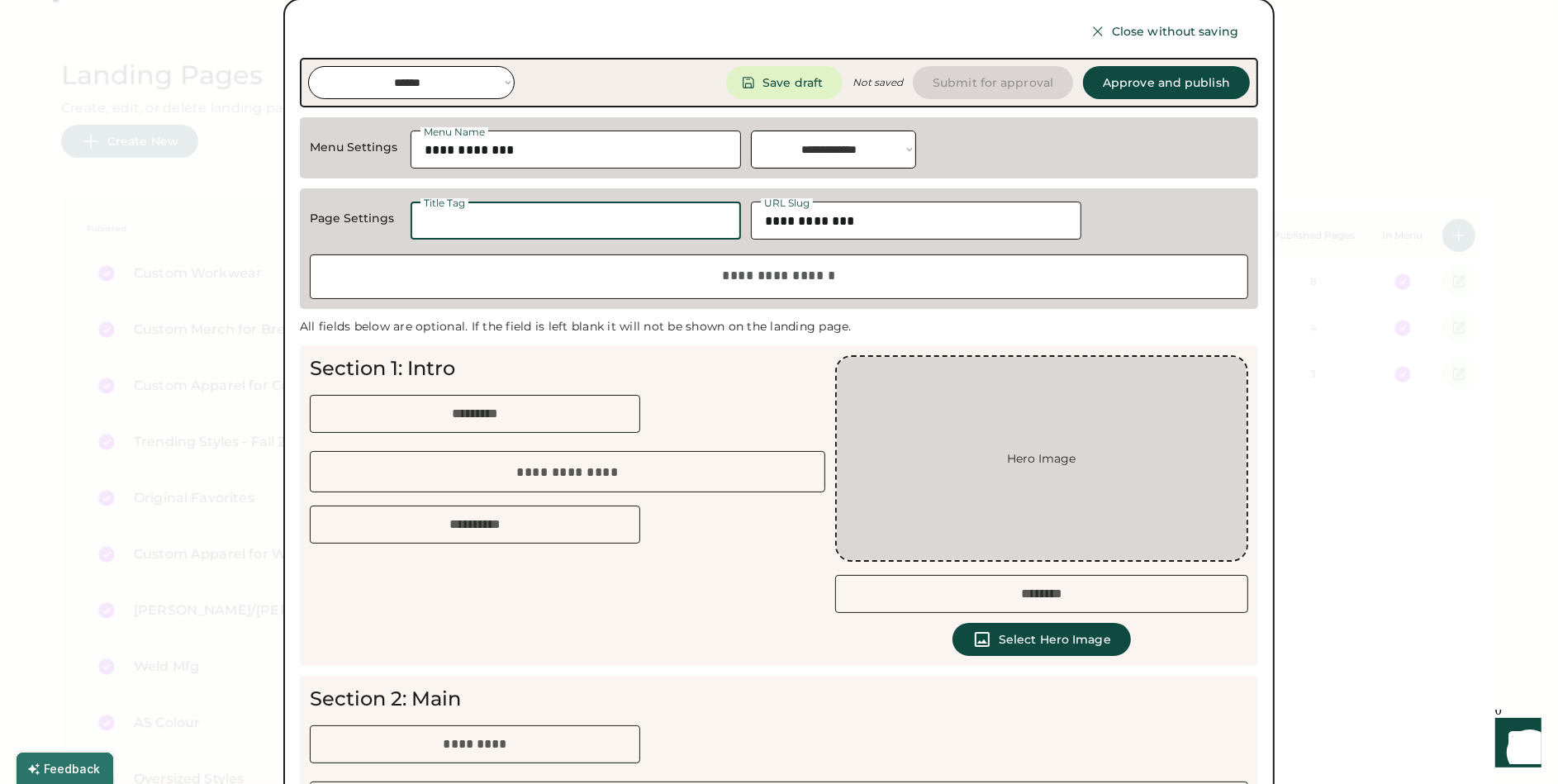
click at [608, 215] on input "input" at bounding box center [575, 221] width 331 height 38
type input "**********"
click at [796, 419] on div "Section 1: Intro H1 Header Section 1 Body CTA Button Text" at bounding box center [567, 449] width 515 height 188
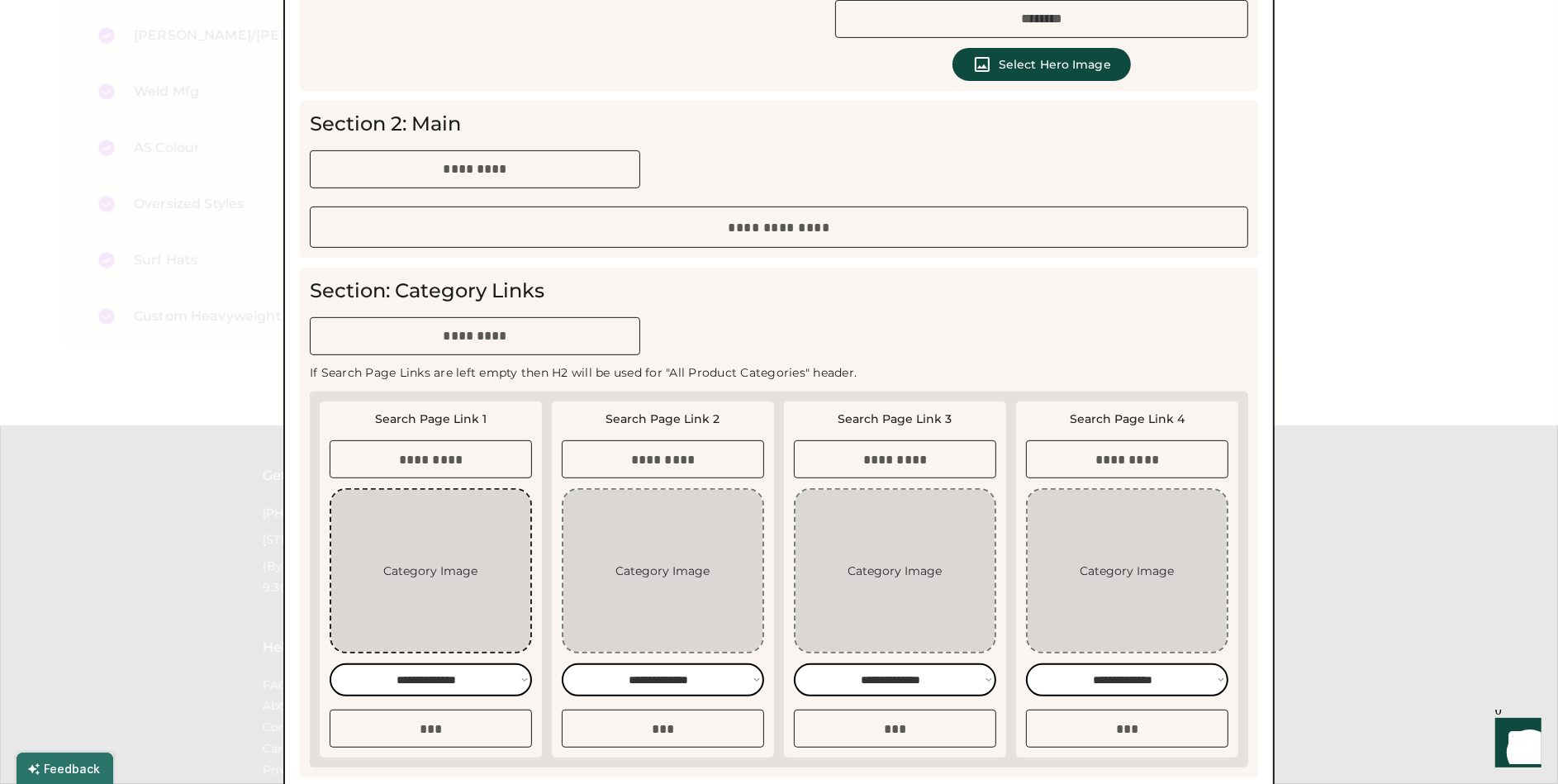
scroll to position [633, 0]
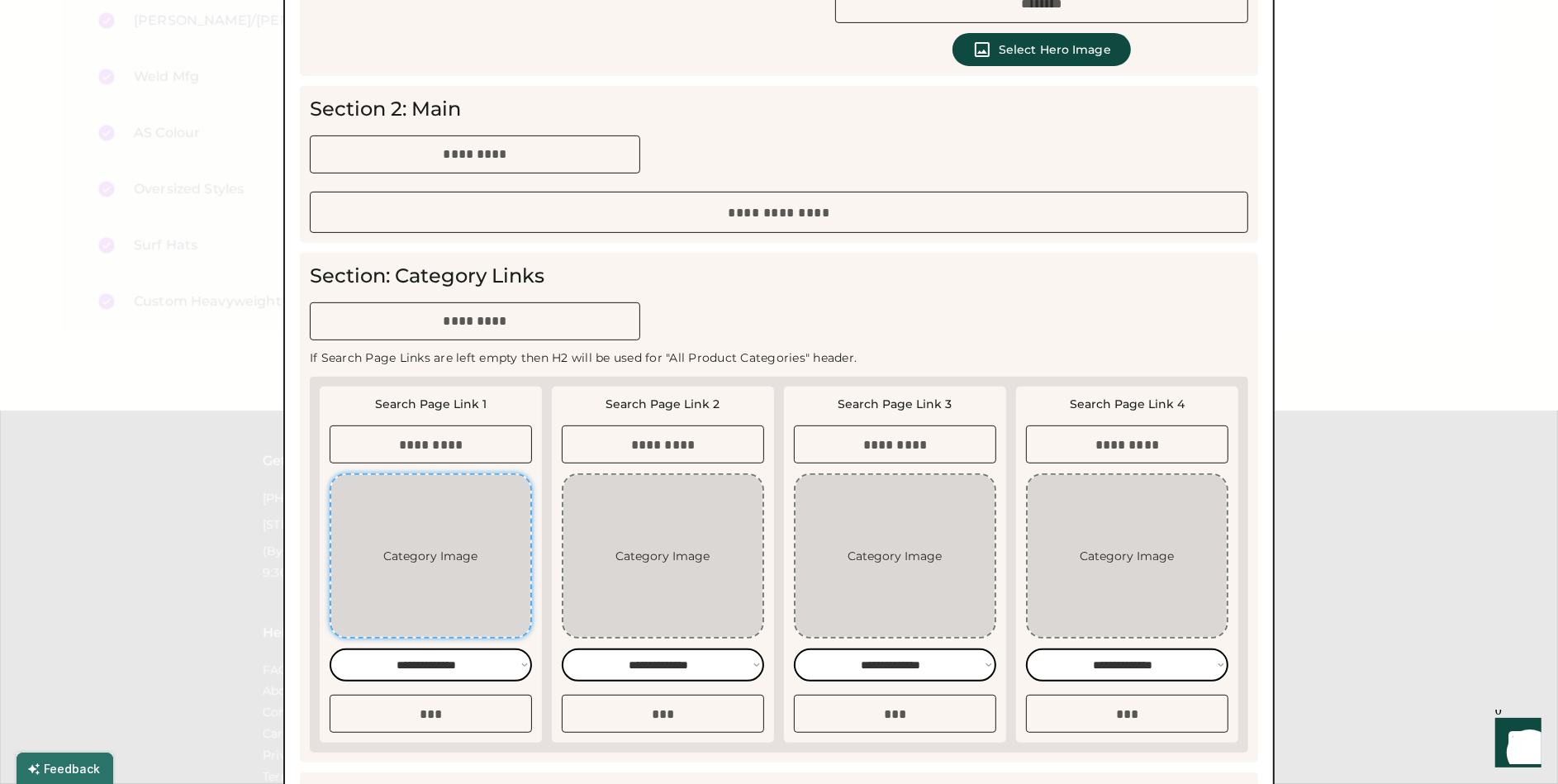
click at [441, 516] on input "file" at bounding box center [431, 556] width 199 height 162
click at [499, 667] on select "**********" at bounding box center [430, 664] width 202 height 33
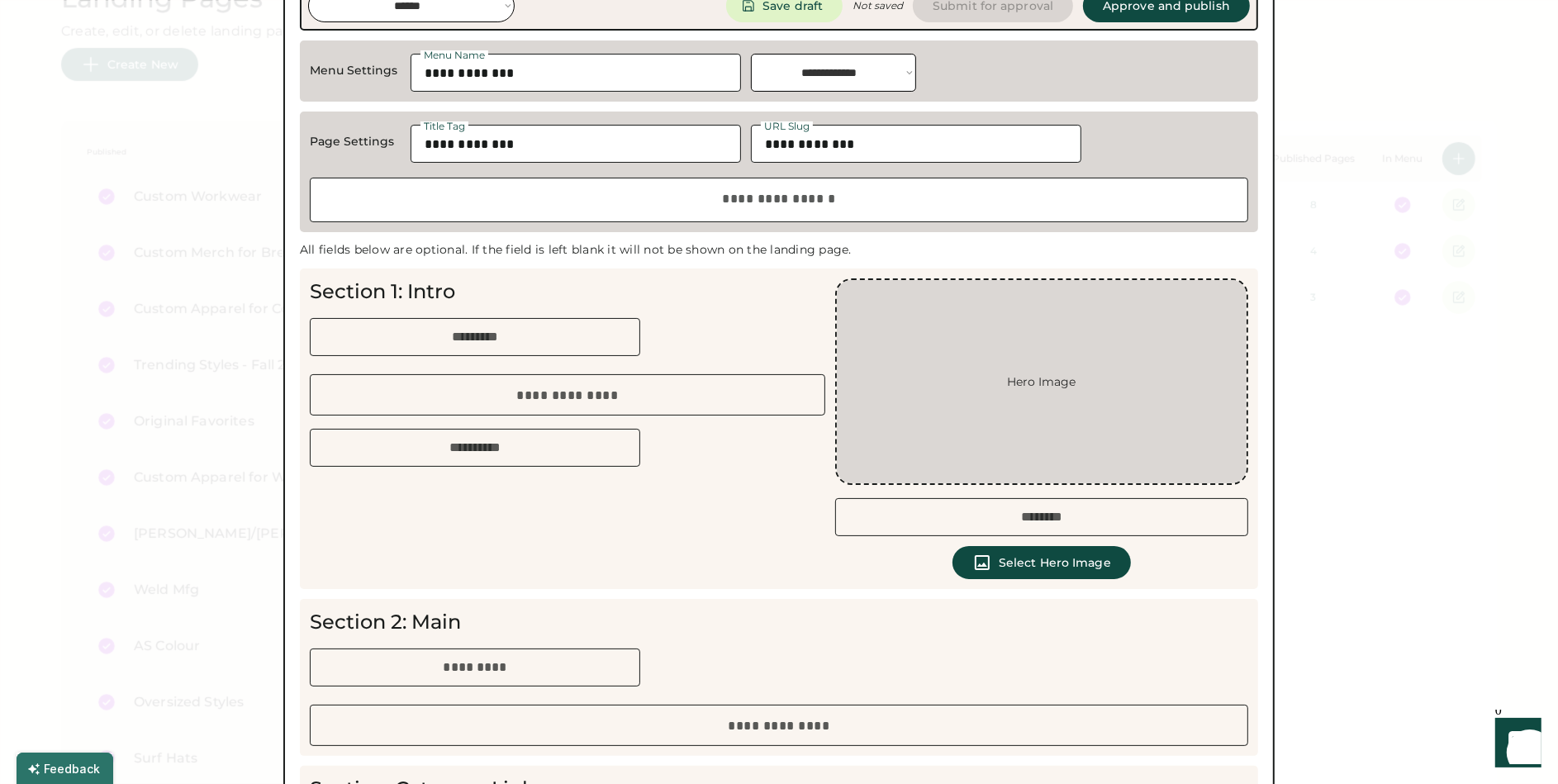
scroll to position [0, 0]
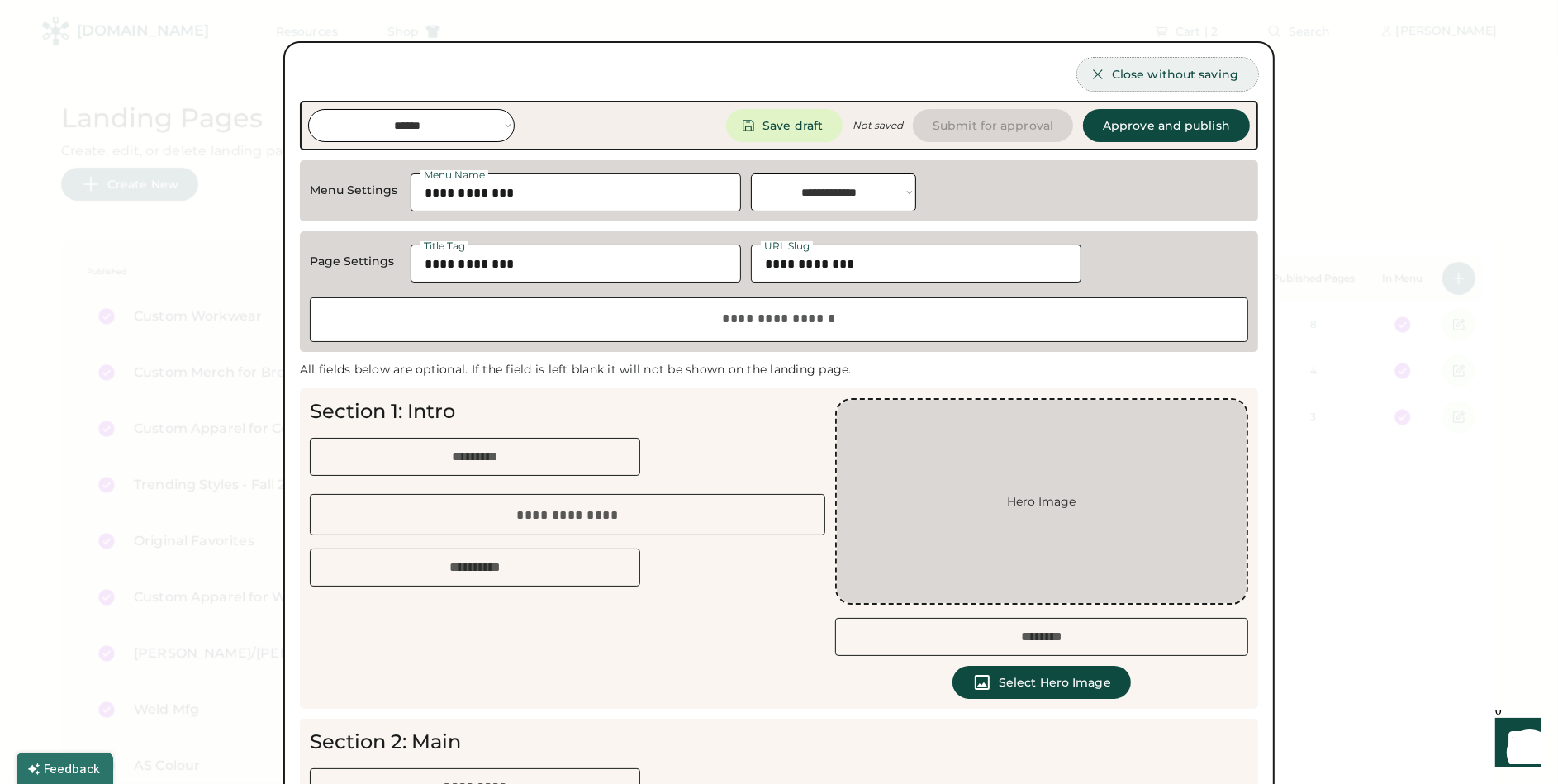
click at [1149, 78] on span "Close without saving" at bounding box center [1176, 74] width 127 height 12
select select "**********"
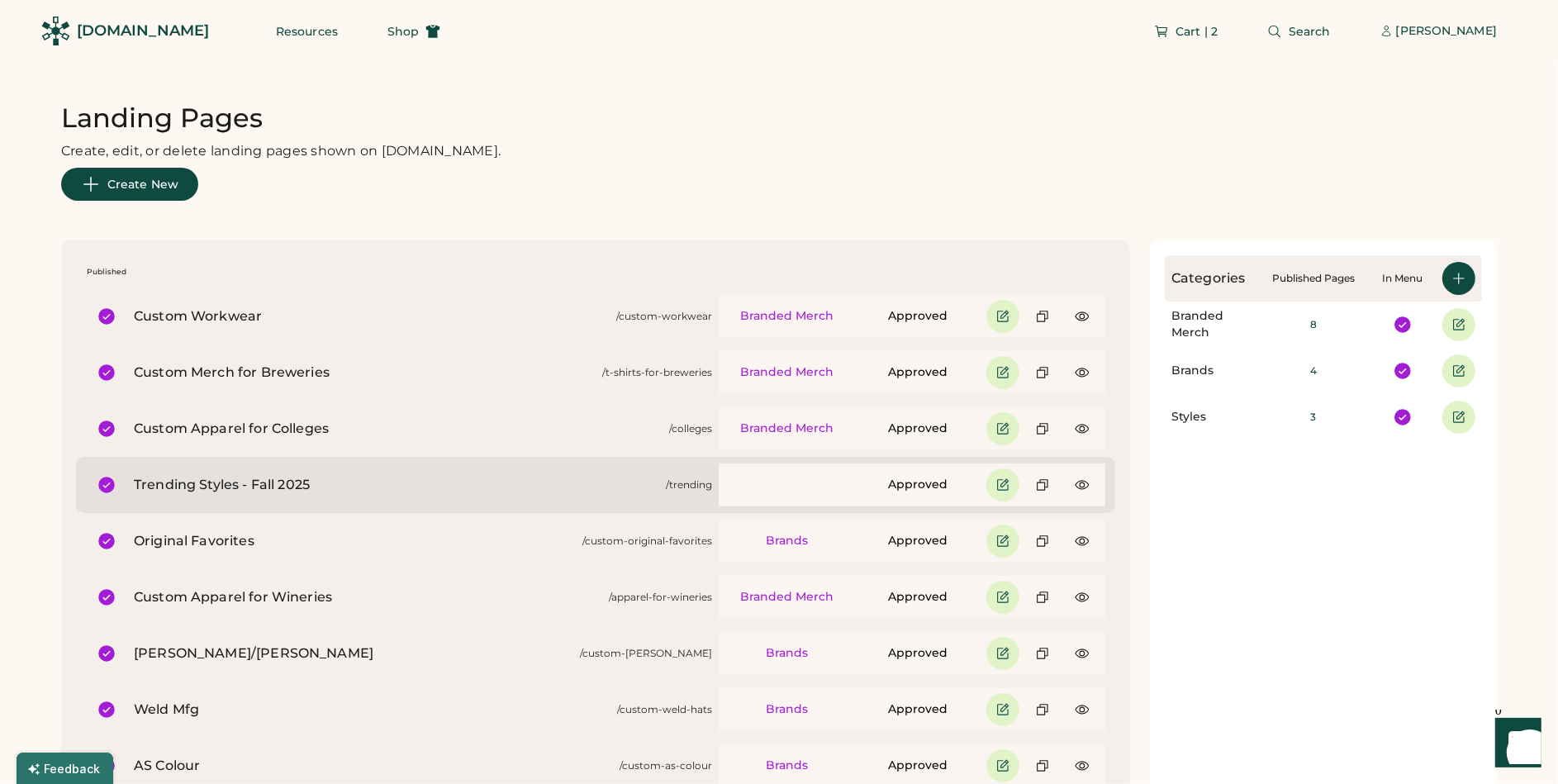
click at [833, 484] on div "Approved" at bounding box center [912, 484] width 387 height 43
click at [668, 494] on div "Trending Styles - Fall 2025 /trending Approved" at bounding box center [596, 484] width 1040 height 56
click at [254, 483] on div "Trending Styles - Fall 2025" at bounding box center [397, 485] width 525 height 20
click at [1084, 486] on use at bounding box center [1082, 484] width 14 height 14
click at [1044, 485] on use at bounding box center [1043, 484] width 14 height 14
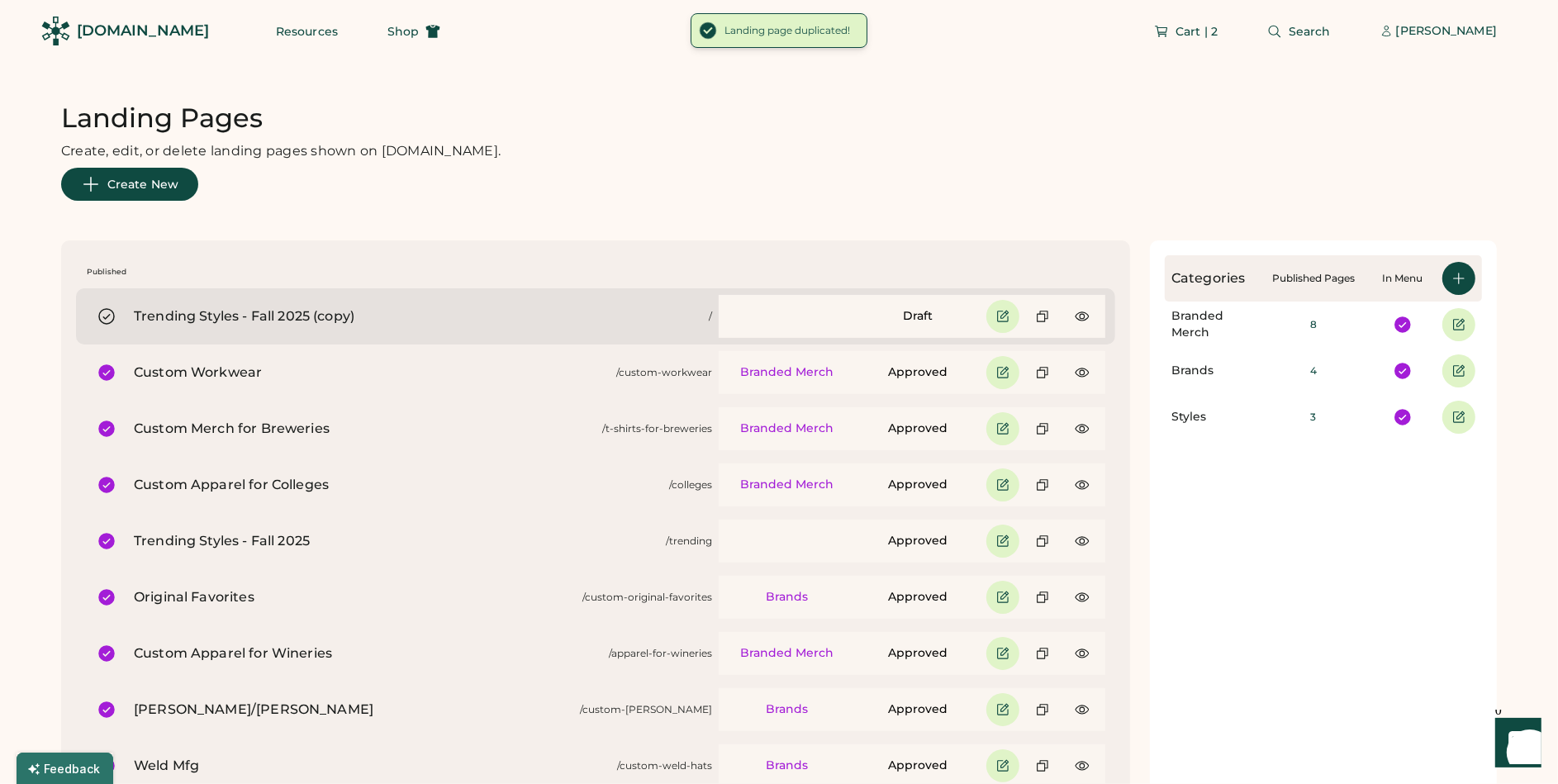
click at [274, 317] on div "Trending Styles - Fall 2025 (copy)" at bounding box center [418, 316] width 569 height 20
click at [1006, 317] on icon at bounding box center [1003, 316] width 14 height 14
select select "*******"
type input "**********"
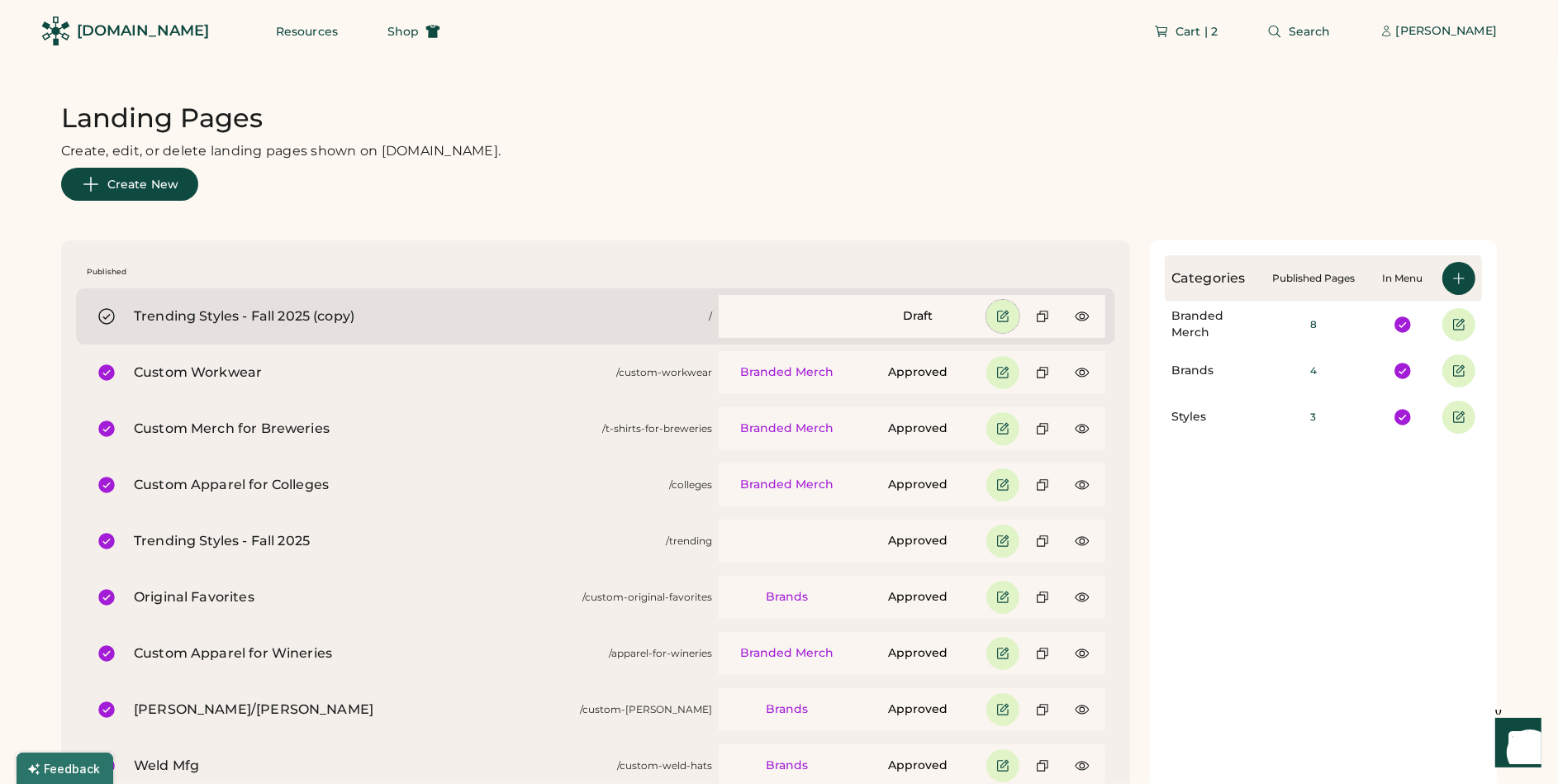
type input "**********"
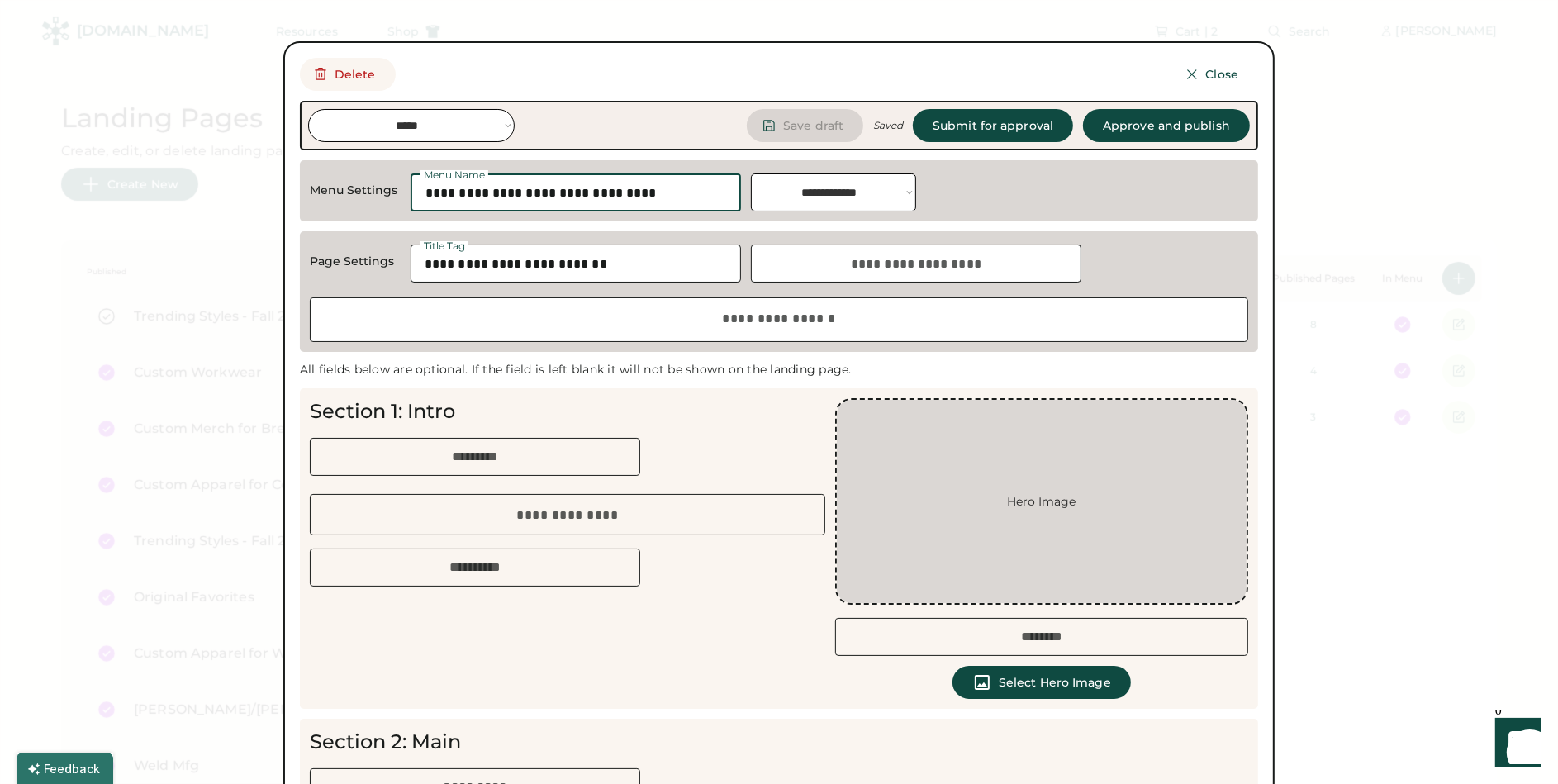
drag, startPoint x: 660, startPoint y: 193, endPoint x: 393, endPoint y: 184, distance: 267.2
click at [393, 184] on div "**********" at bounding box center [779, 191] width 958 height 62
type input "**********"
click at [588, 268] on input "input" at bounding box center [575, 263] width 331 height 38
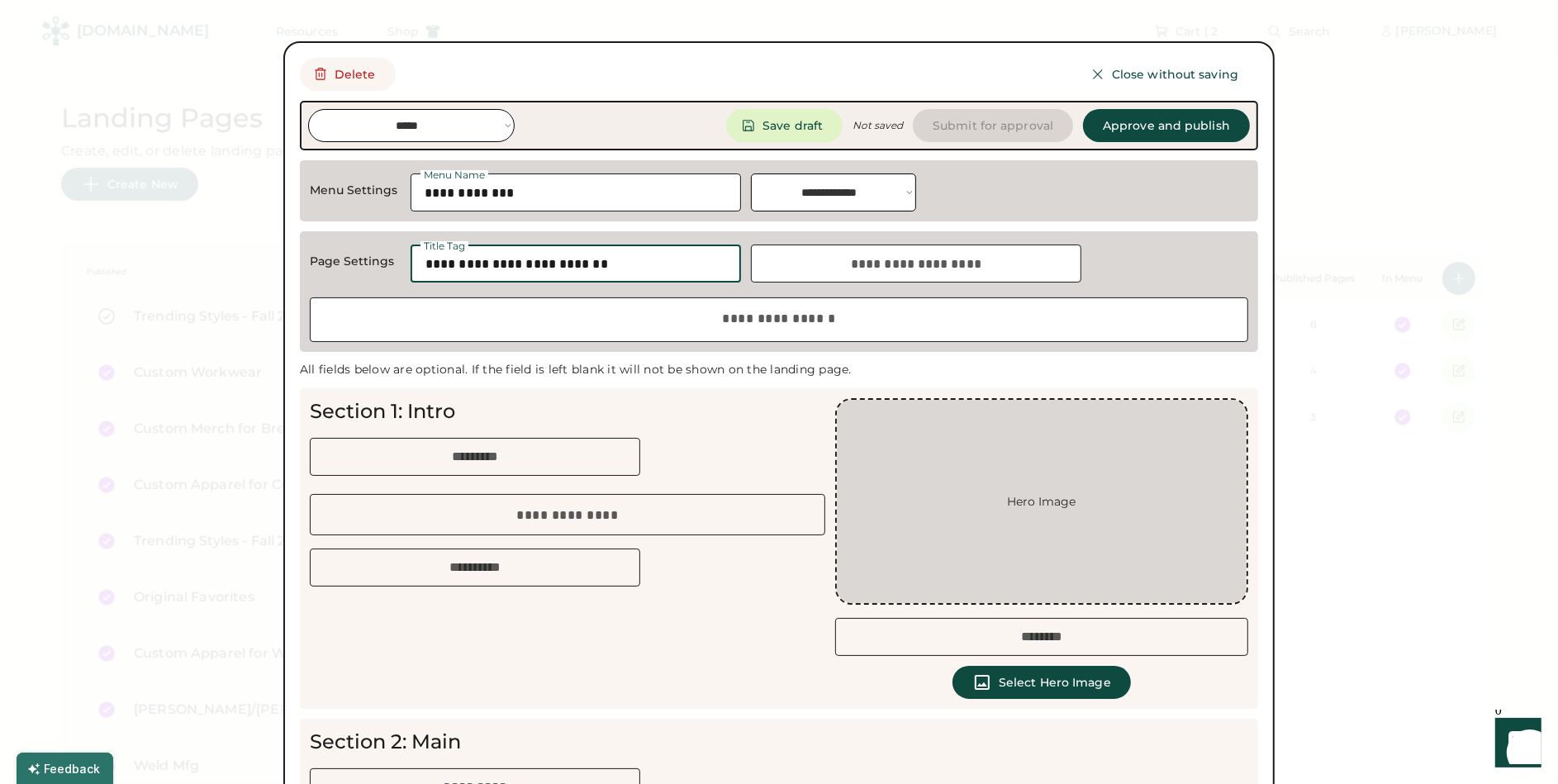
drag, startPoint x: 565, startPoint y: 264, endPoint x: 395, endPoint y: 261, distance: 170.0
click at [395, 261] on div "Page Settings Title Tag URL Slug" at bounding box center [779, 262] width 938 height 42
type input "**********"
click at [870, 266] on input "input" at bounding box center [916, 263] width 331 height 38
type input "**********"
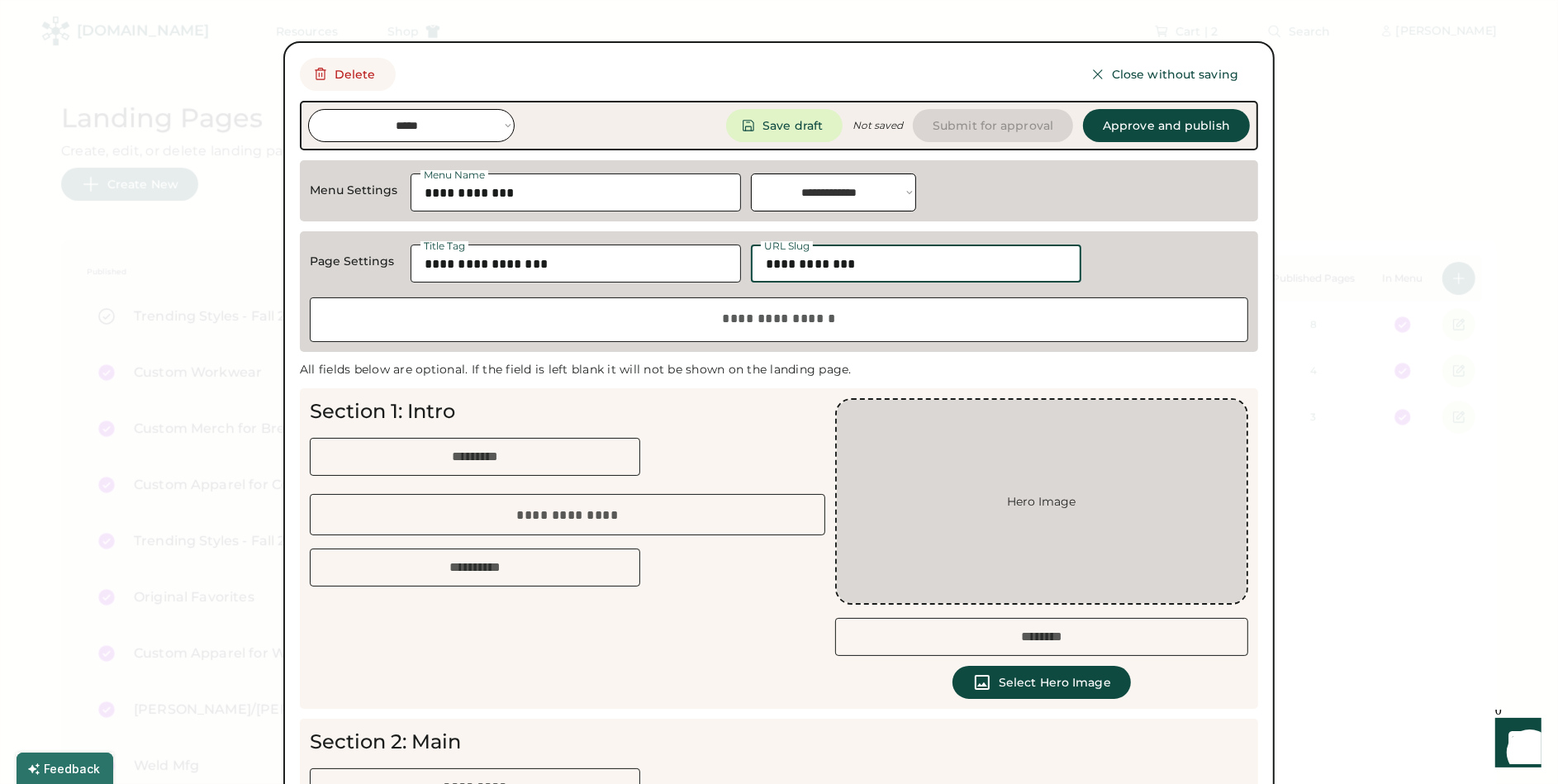
click at [755, 400] on div "Section 1: Intro H1 Header Section 1 Body CTA Button Text" at bounding box center [567, 492] width 515 height 188
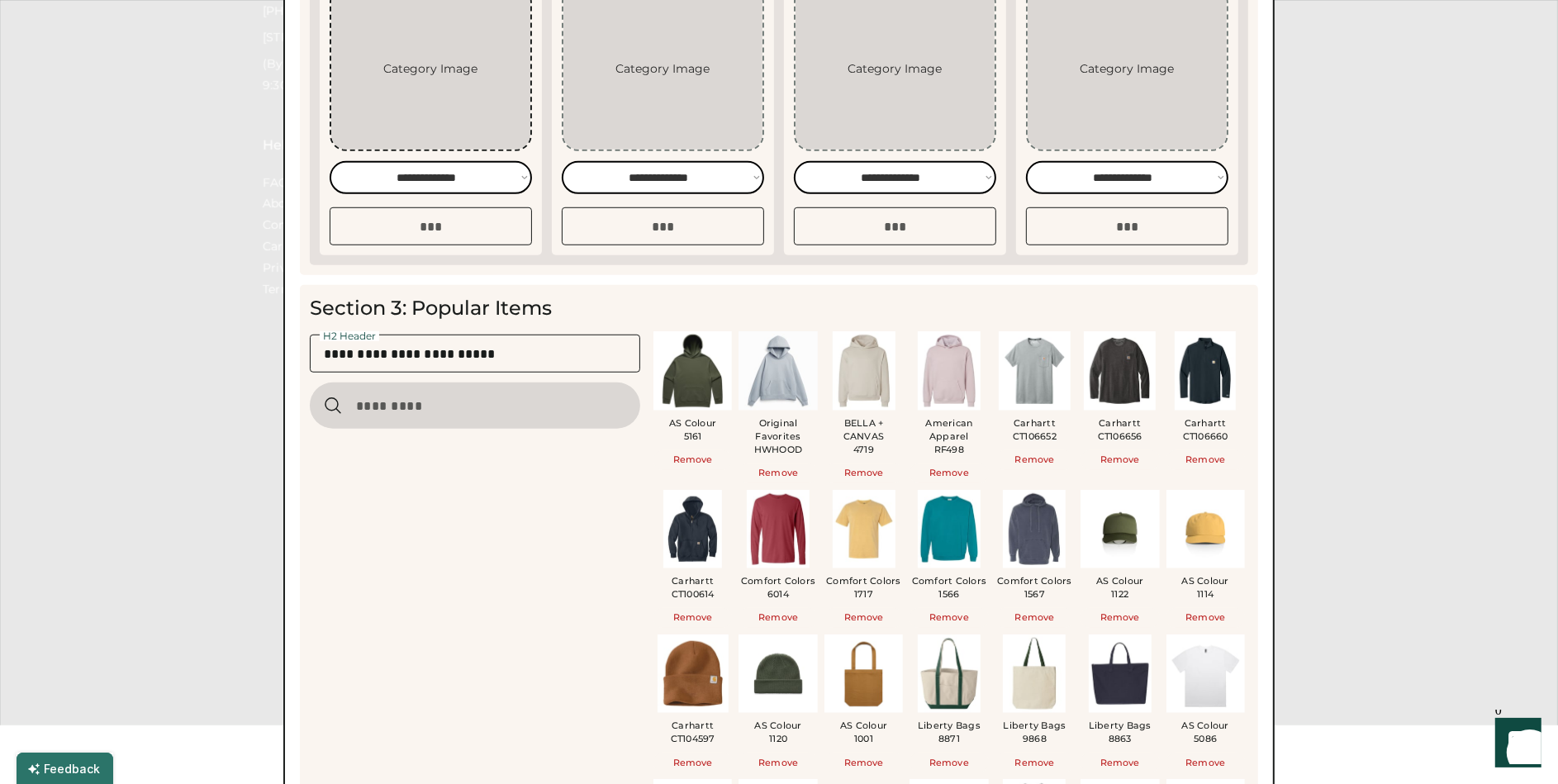
scroll to position [1018, 0]
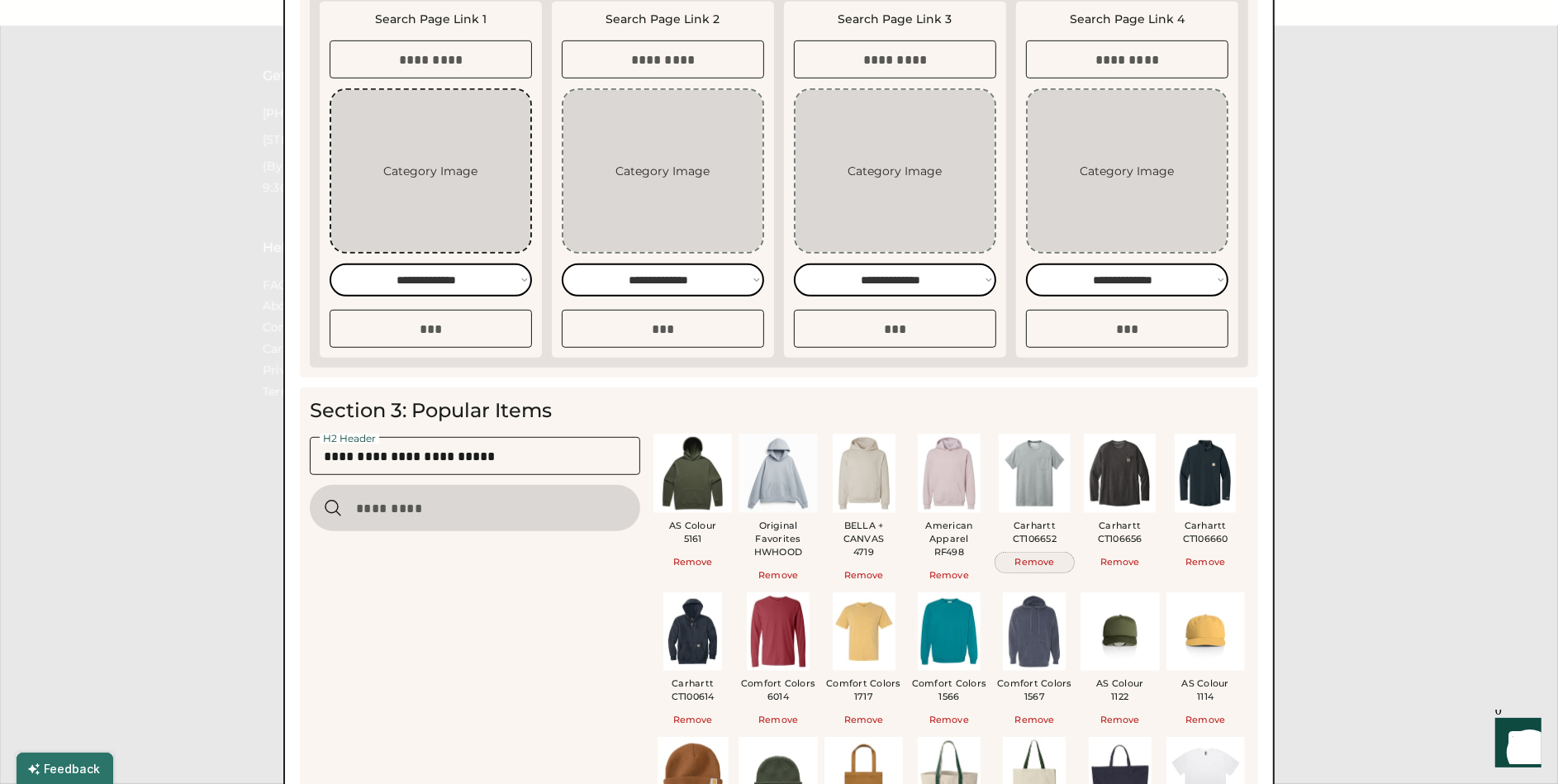
click at [1051, 564] on button "Remove" at bounding box center [1034, 562] width 79 height 20
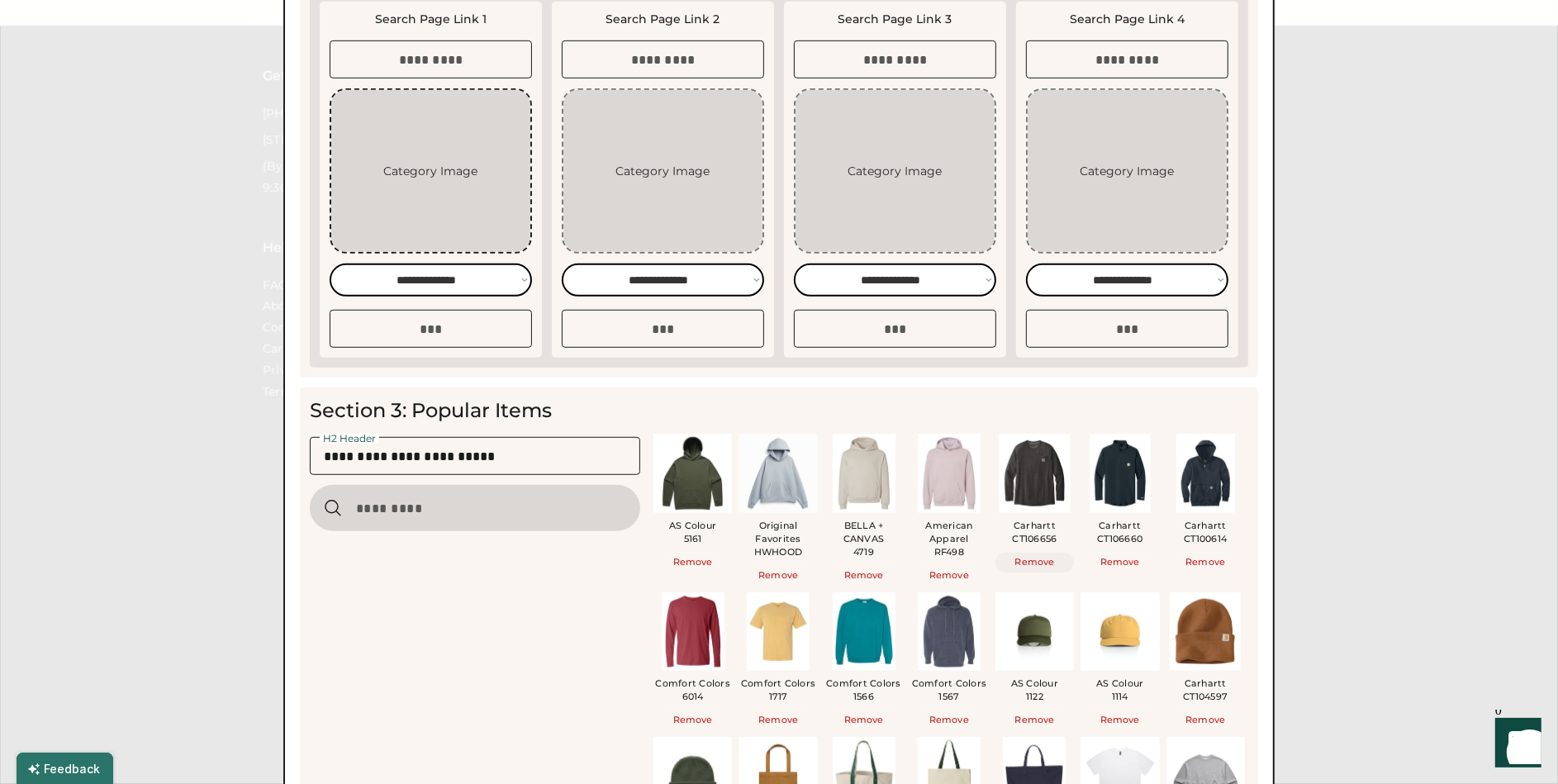
click at [1038, 564] on button "Remove" at bounding box center [1034, 562] width 79 height 20
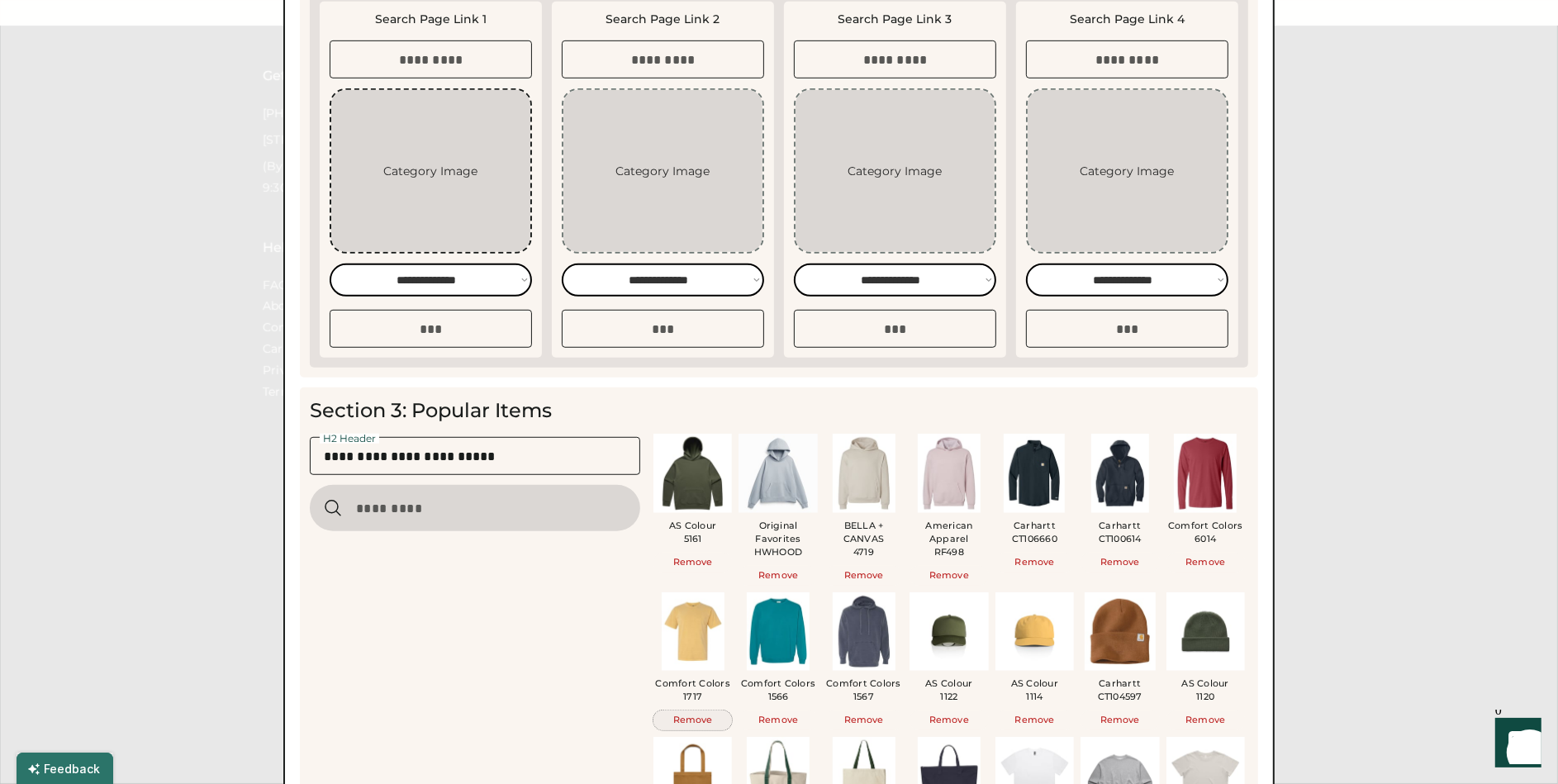
click at [686, 711] on button "Remove" at bounding box center [693, 721] width 79 height 20
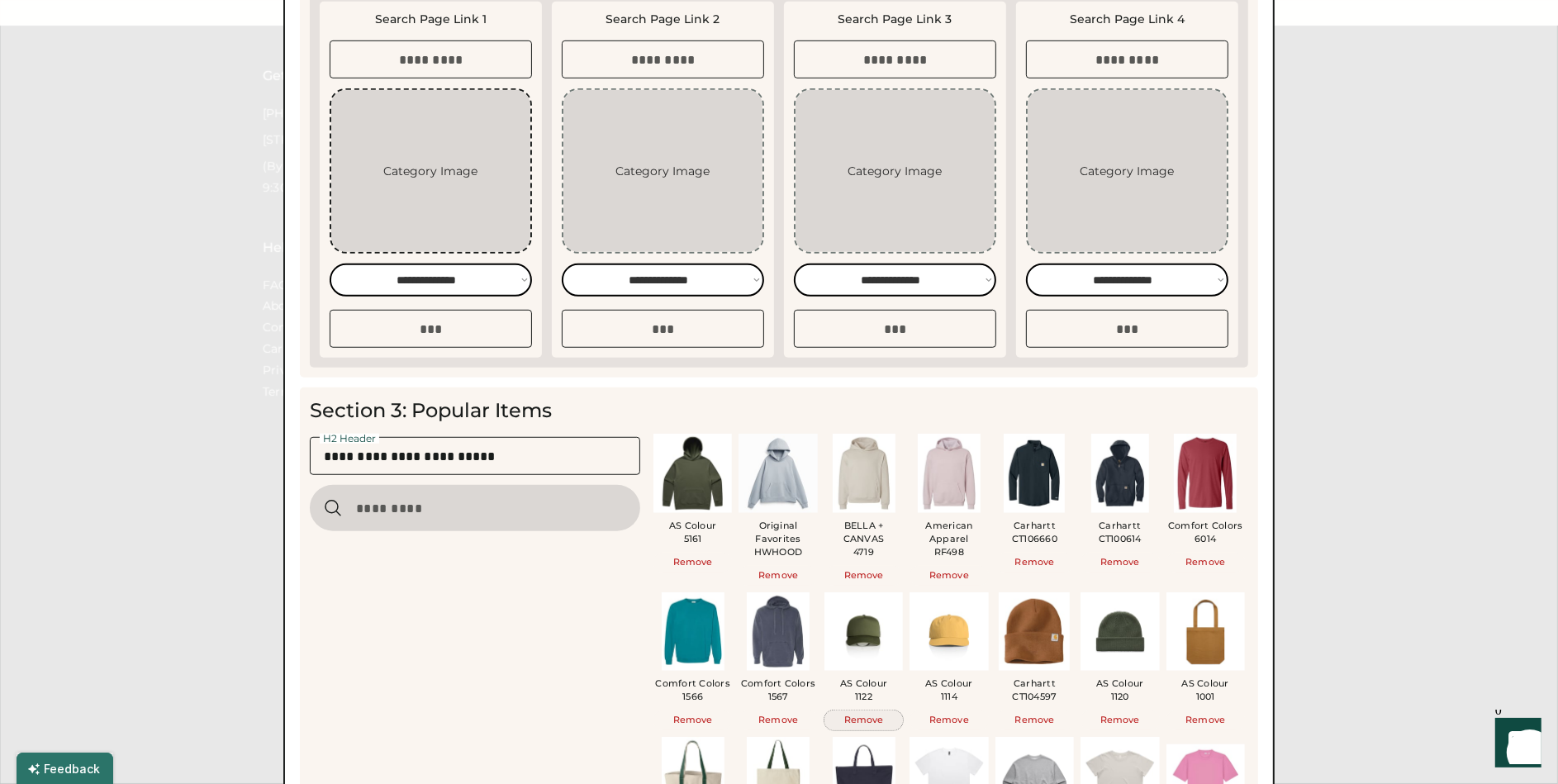
click at [870, 722] on button "Remove" at bounding box center [863, 721] width 79 height 20
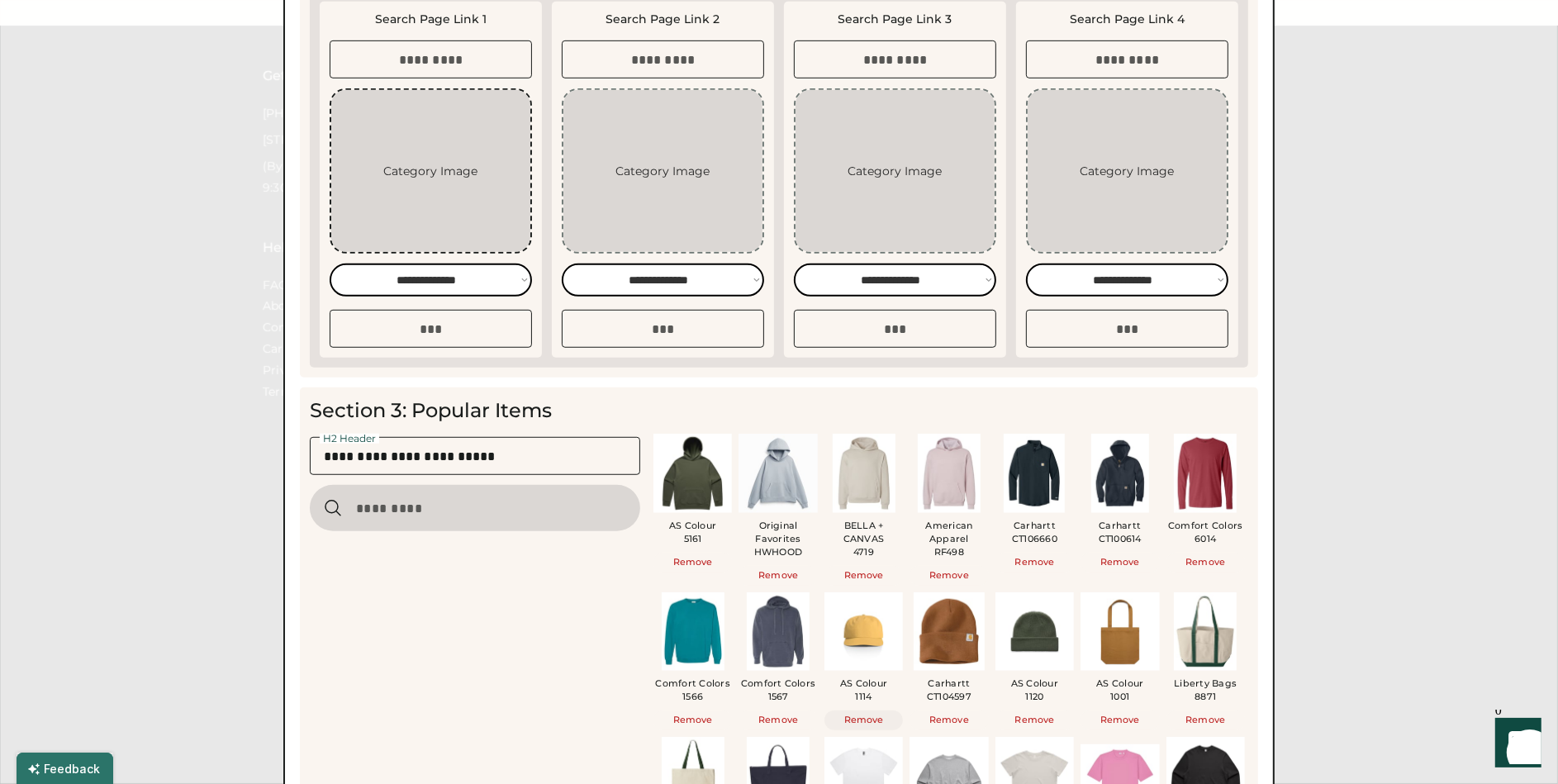
click at [870, 722] on button "Remove" at bounding box center [863, 721] width 79 height 20
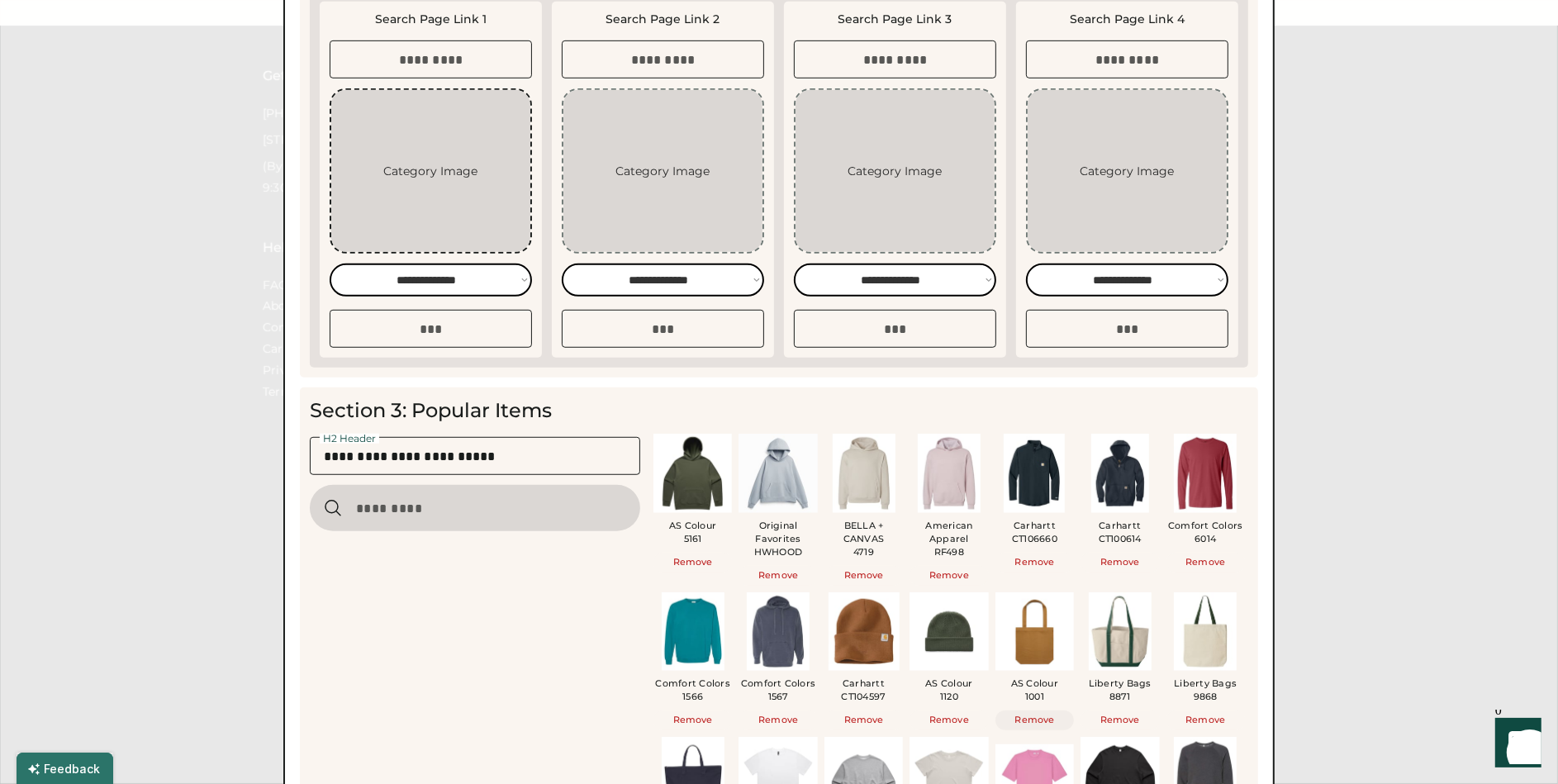
click at [1050, 718] on button "Remove" at bounding box center [1034, 721] width 79 height 20
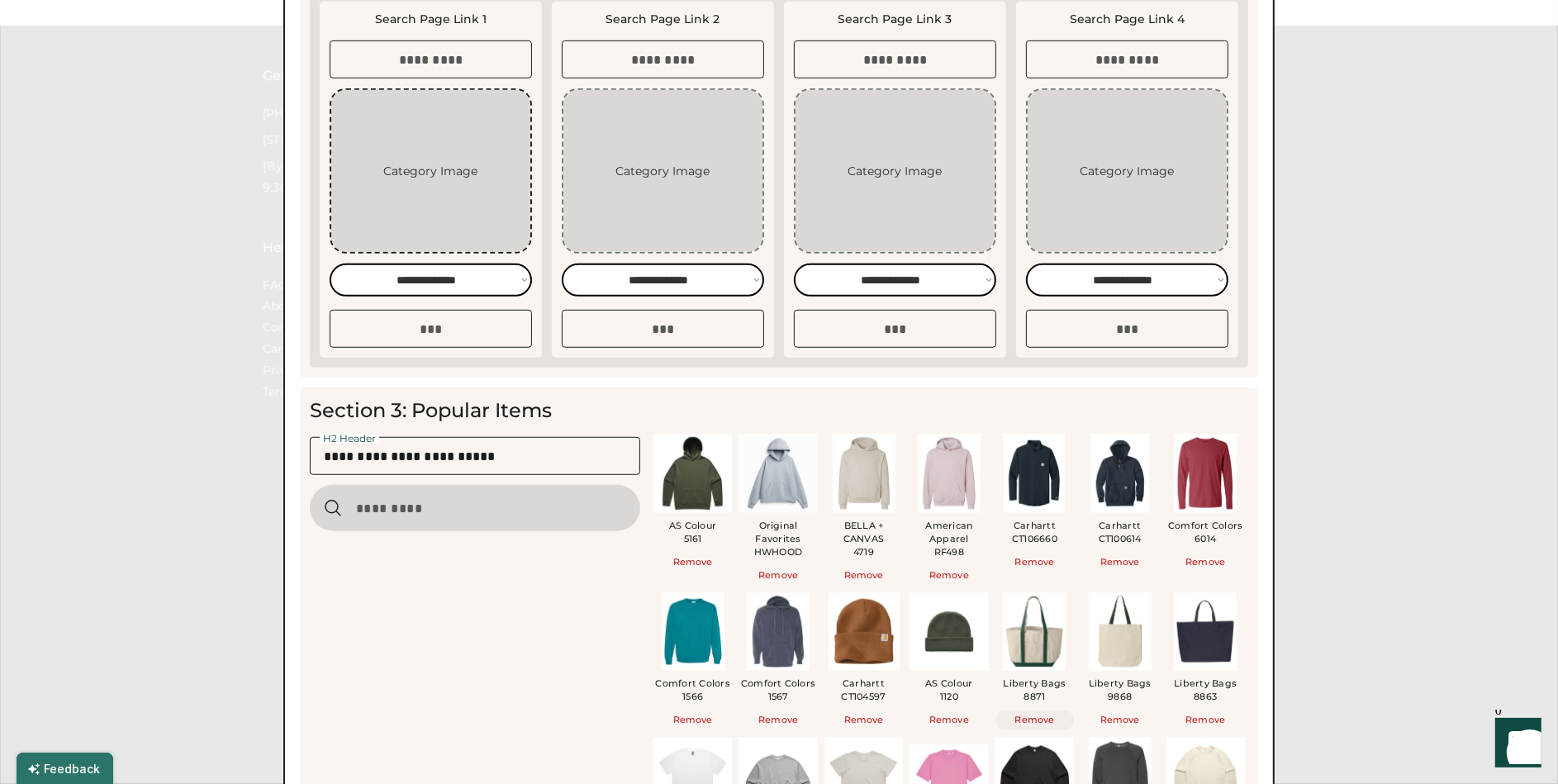
click at [1050, 718] on button "Remove" at bounding box center [1034, 721] width 79 height 20
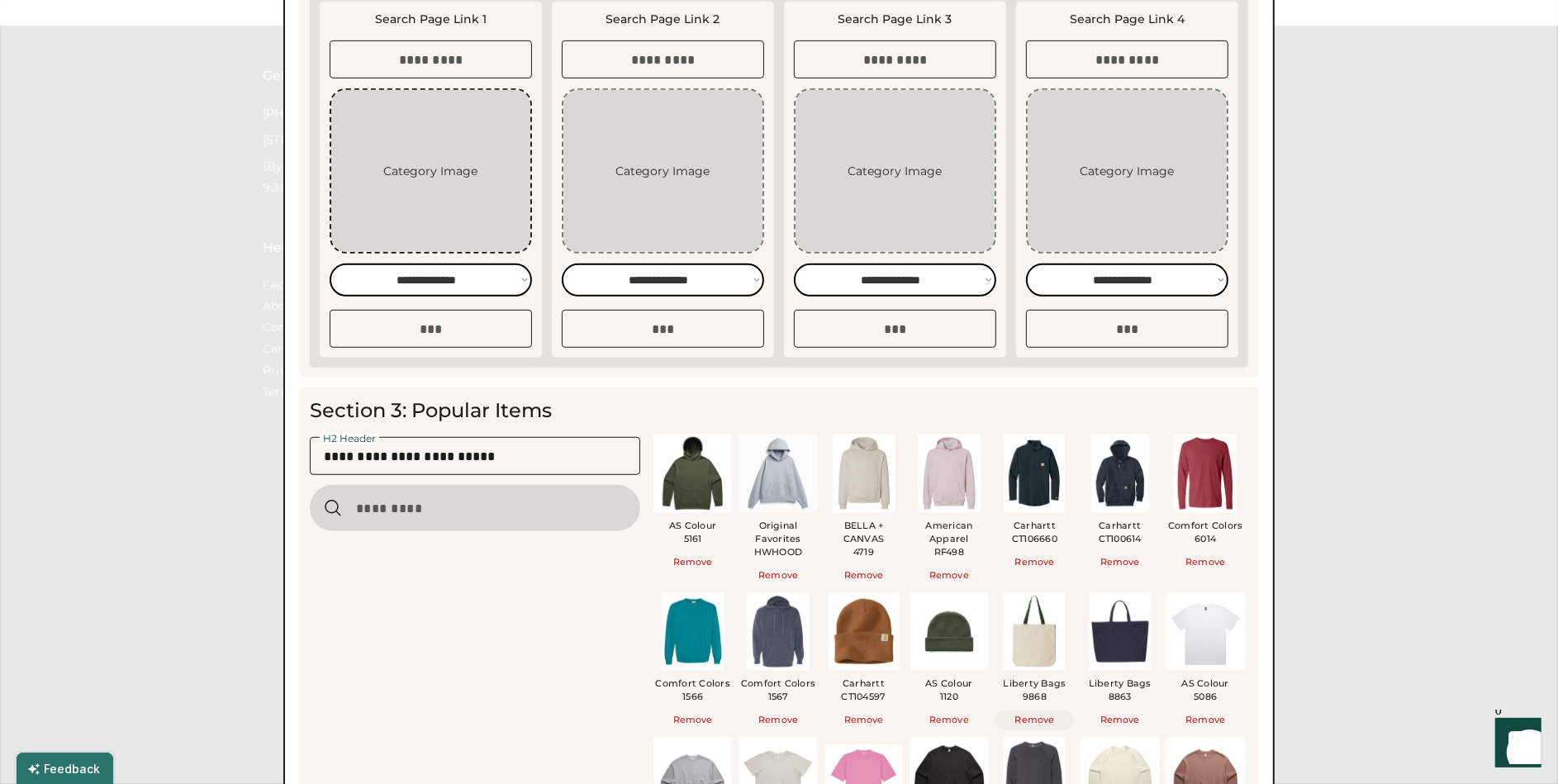
click at [1050, 718] on button "Remove" at bounding box center [1034, 721] width 79 height 20
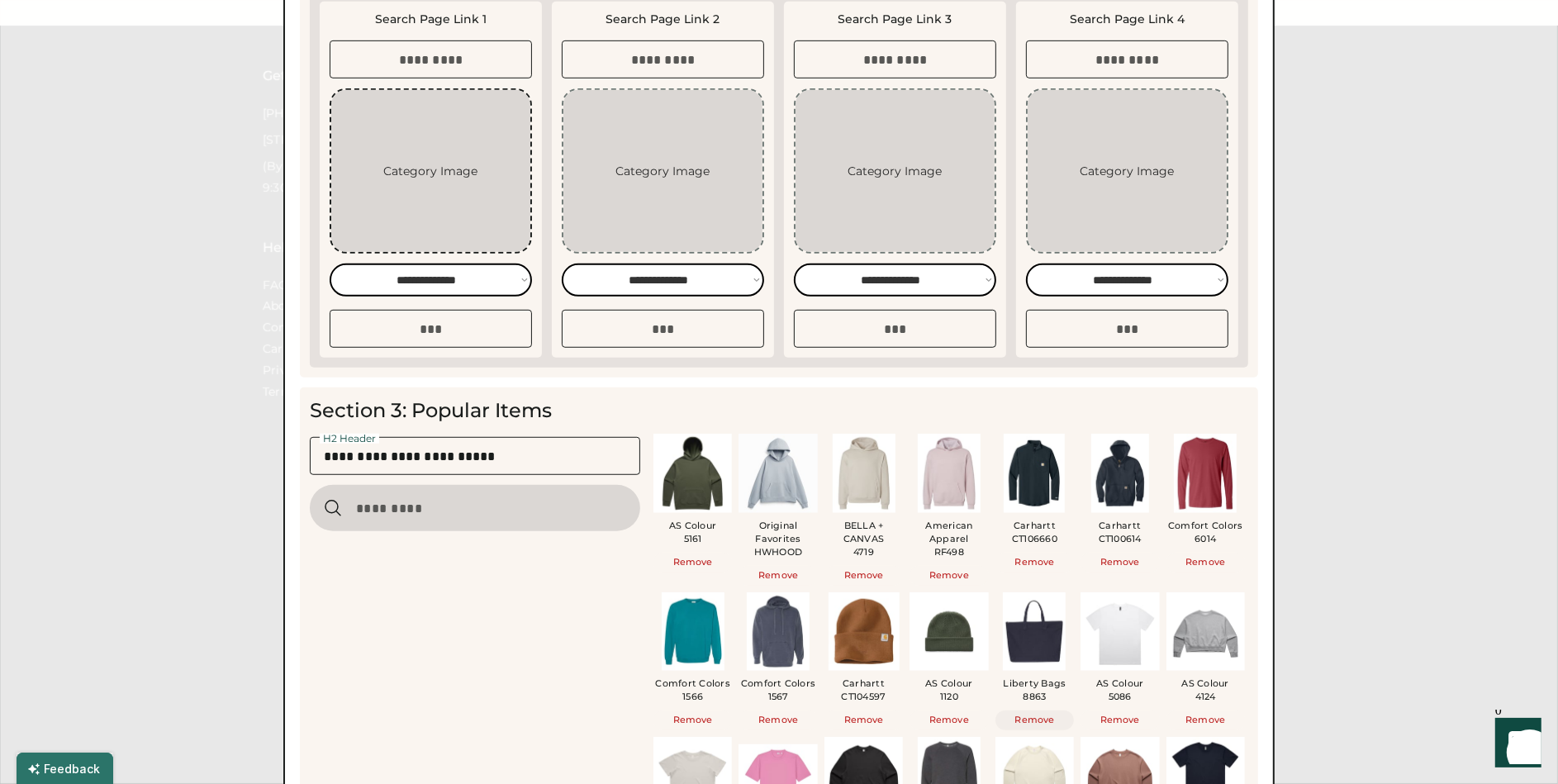
click at [1050, 718] on button "Remove" at bounding box center [1034, 721] width 79 height 20
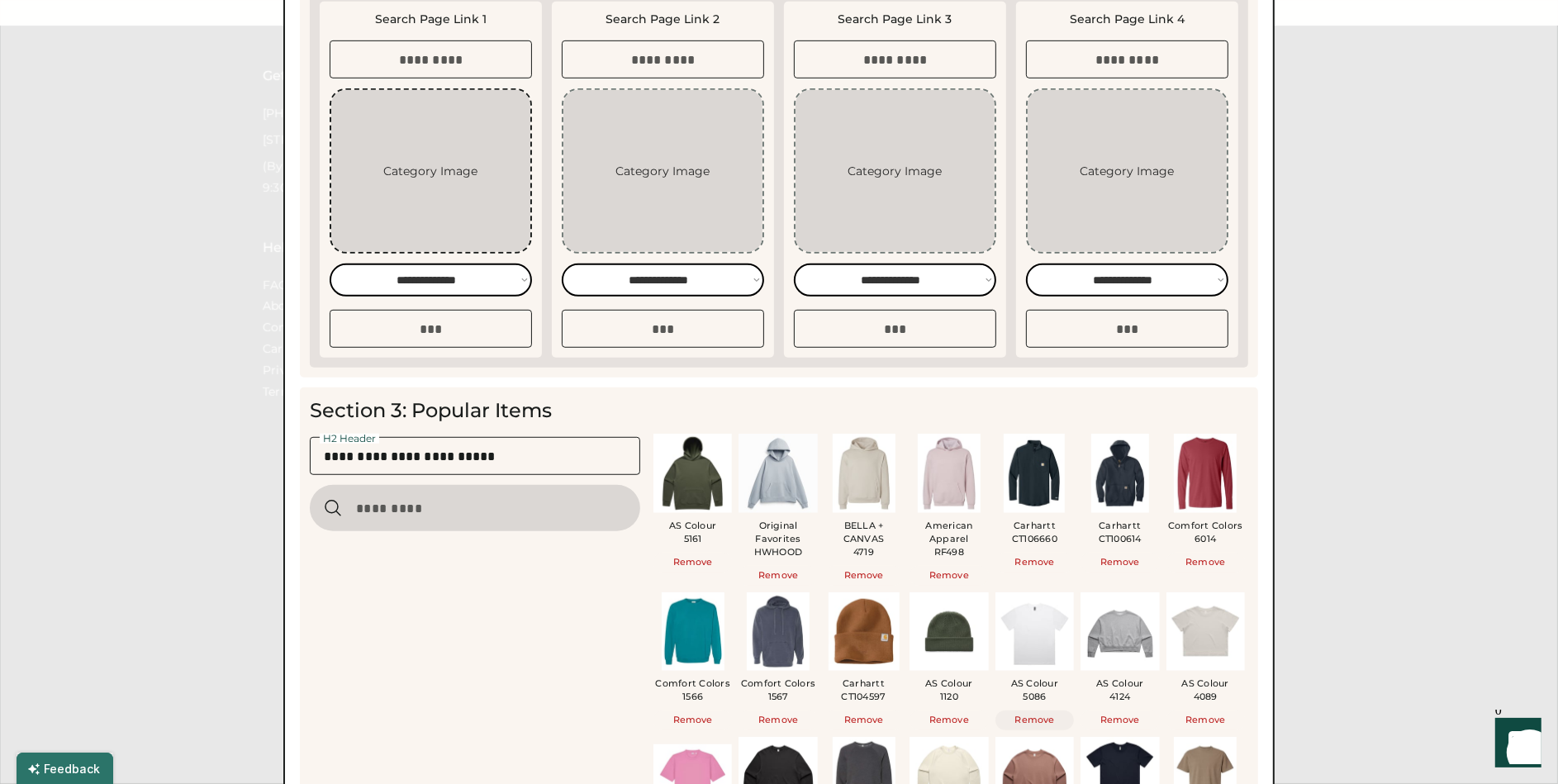
click at [1050, 718] on button "Remove" at bounding box center [1034, 721] width 79 height 20
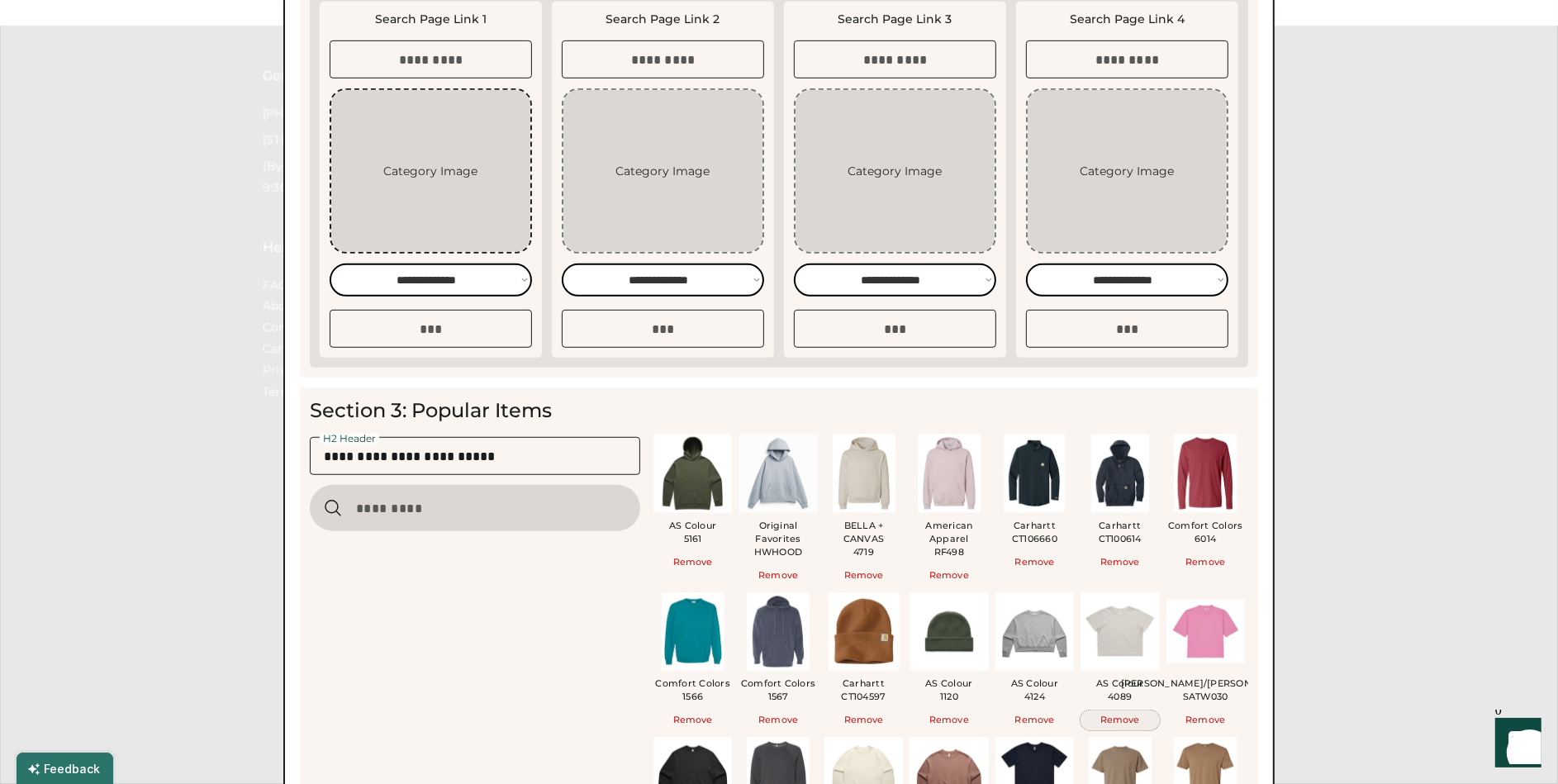
click at [1111, 718] on button "Remove" at bounding box center [1120, 721] width 79 height 20
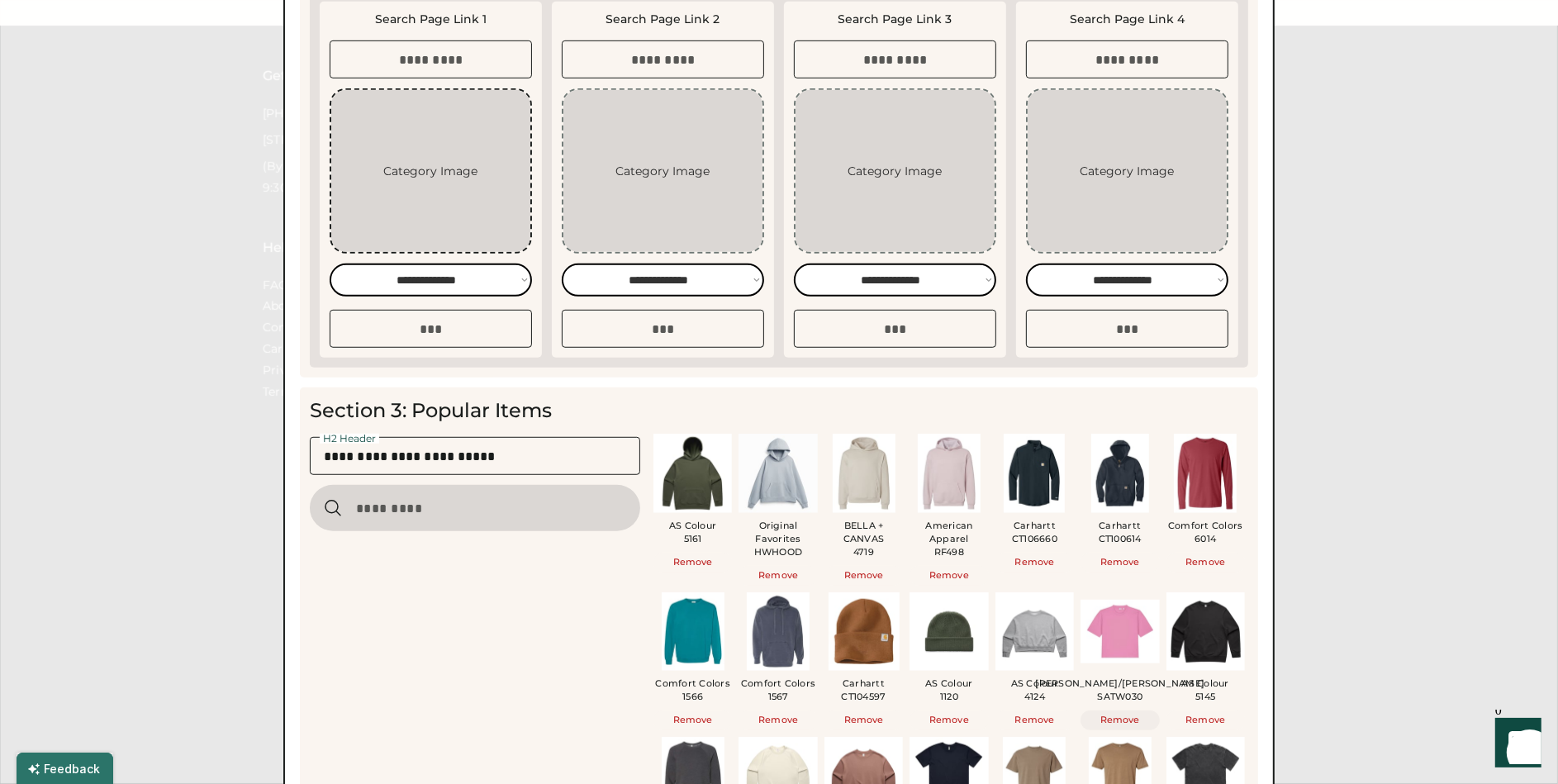
click at [1111, 718] on button "Remove" at bounding box center [1120, 721] width 79 height 20
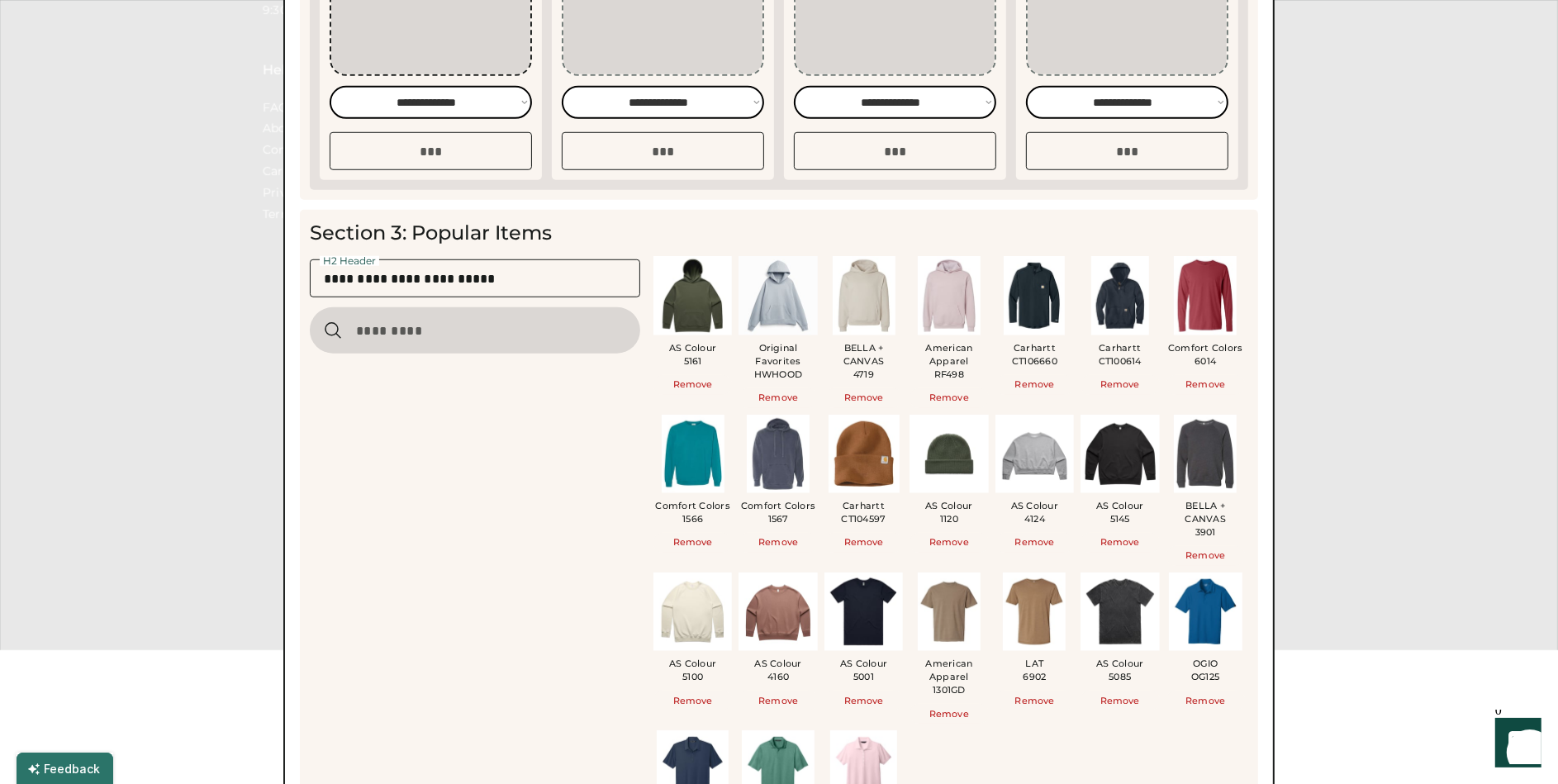
scroll to position [1202, 0]
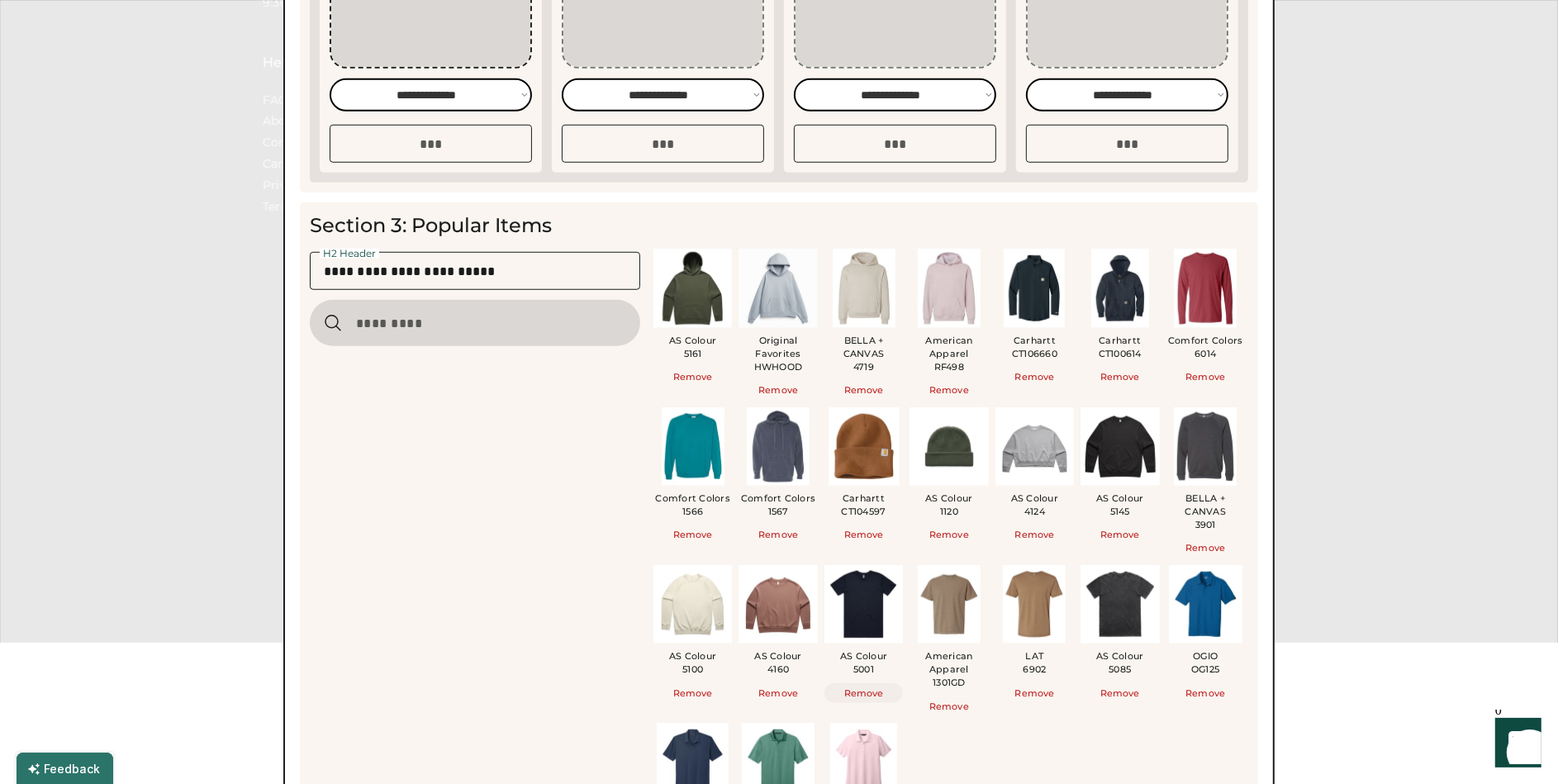
click at [874, 692] on button "Remove" at bounding box center [863, 693] width 79 height 20
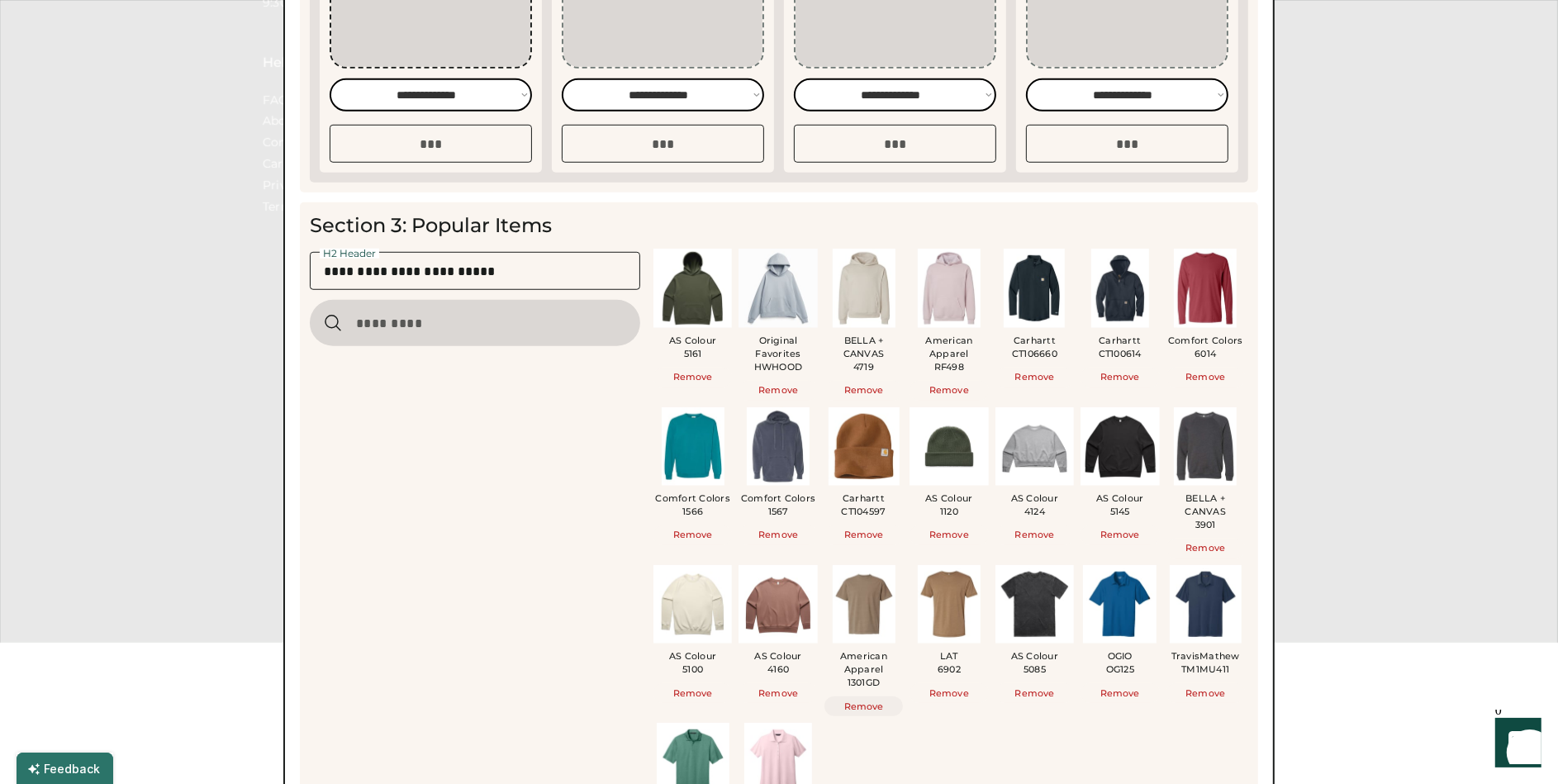
click at [870, 703] on button "Remove" at bounding box center [863, 706] width 79 height 20
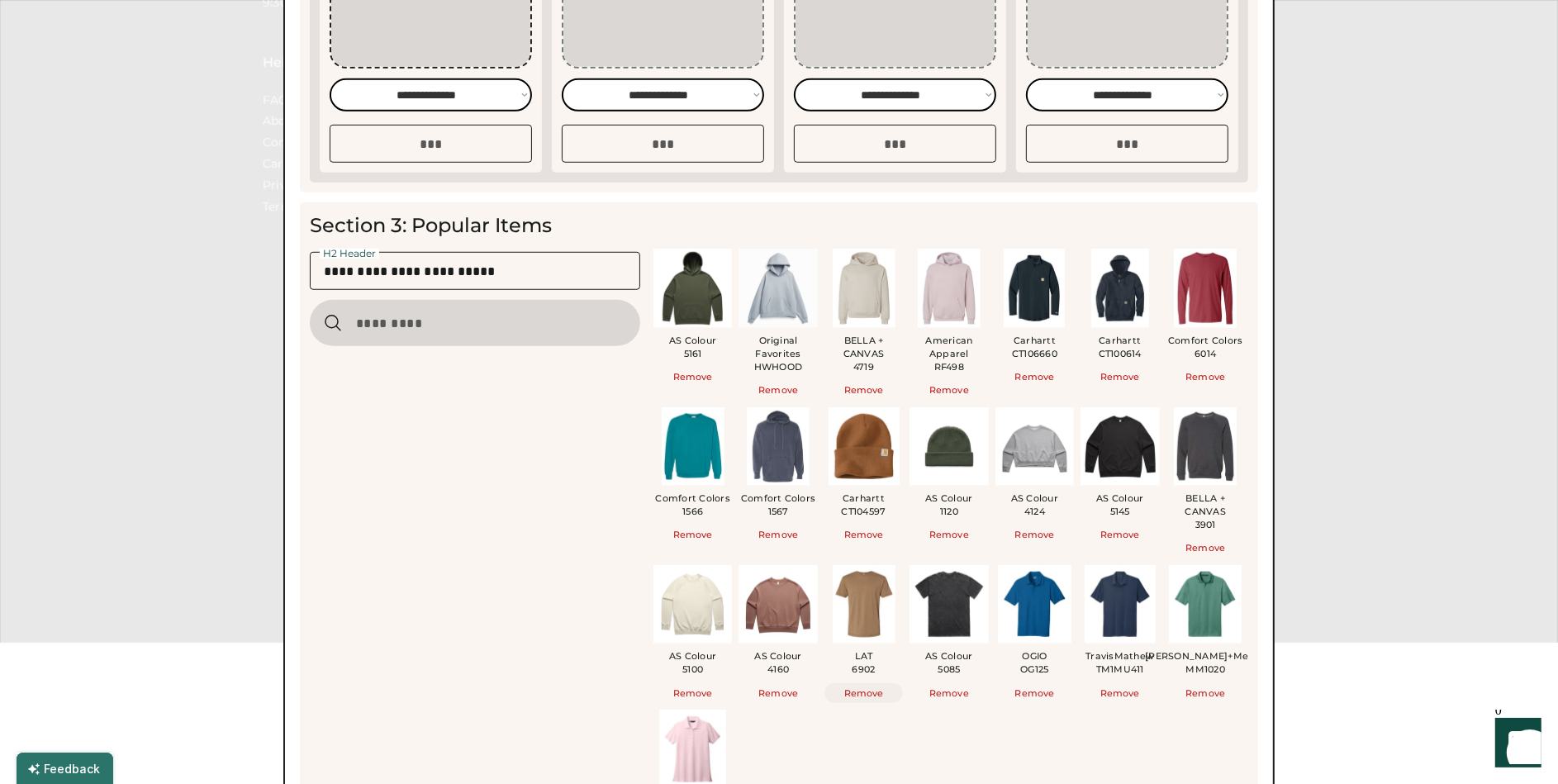
click at [868, 693] on button "Remove" at bounding box center [863, 693] width 79 height 20
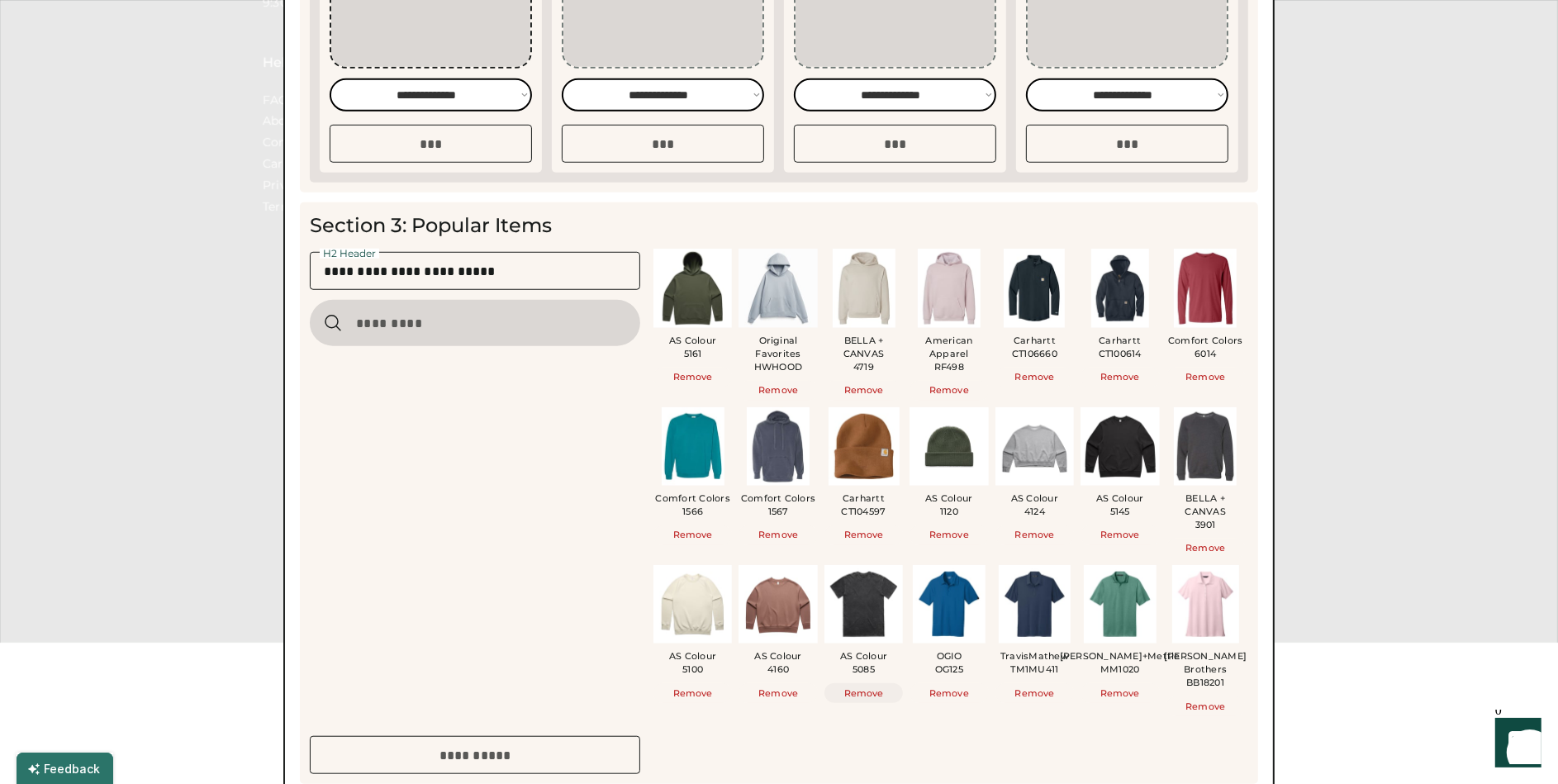
click at [868, 693] on button "Remove" at bounding box center [863, 693] width 79 height 20
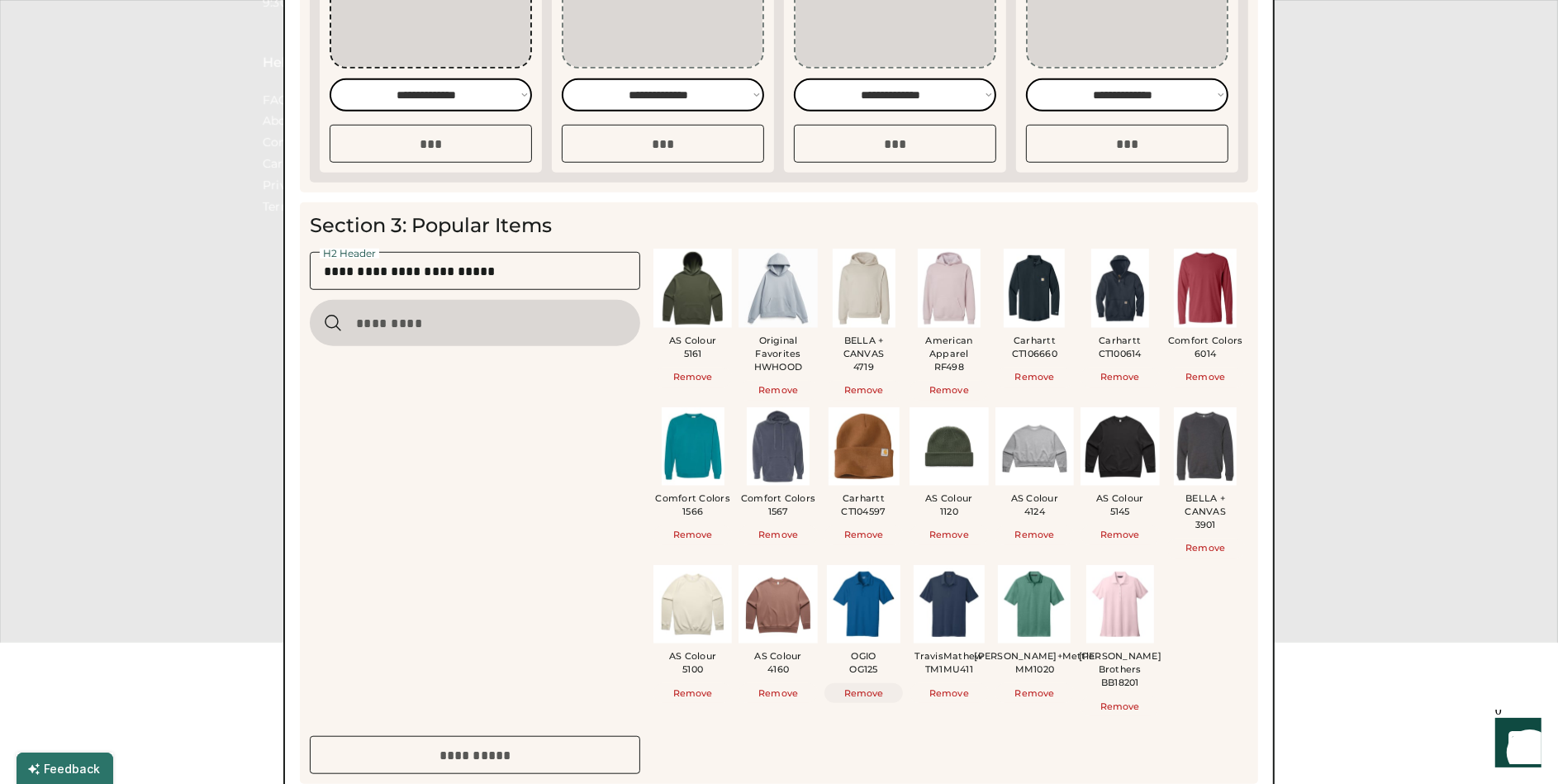
click at [868, 693] on button "Remove" at bounding box center [863, 693] width 79 height 20
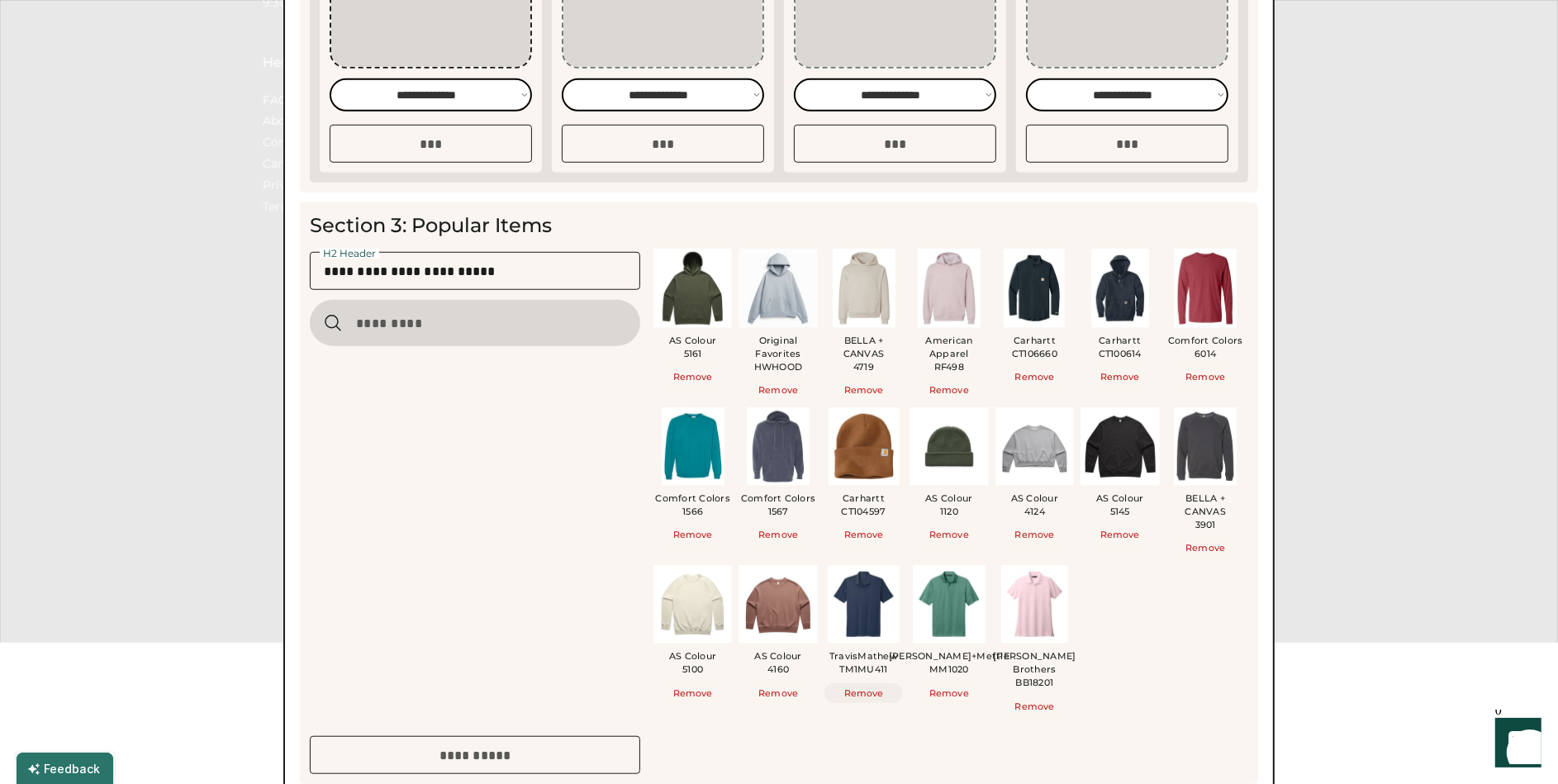
click at [868, 693] on button "Remove" at bounding box center [863, 693] width 79 height 20
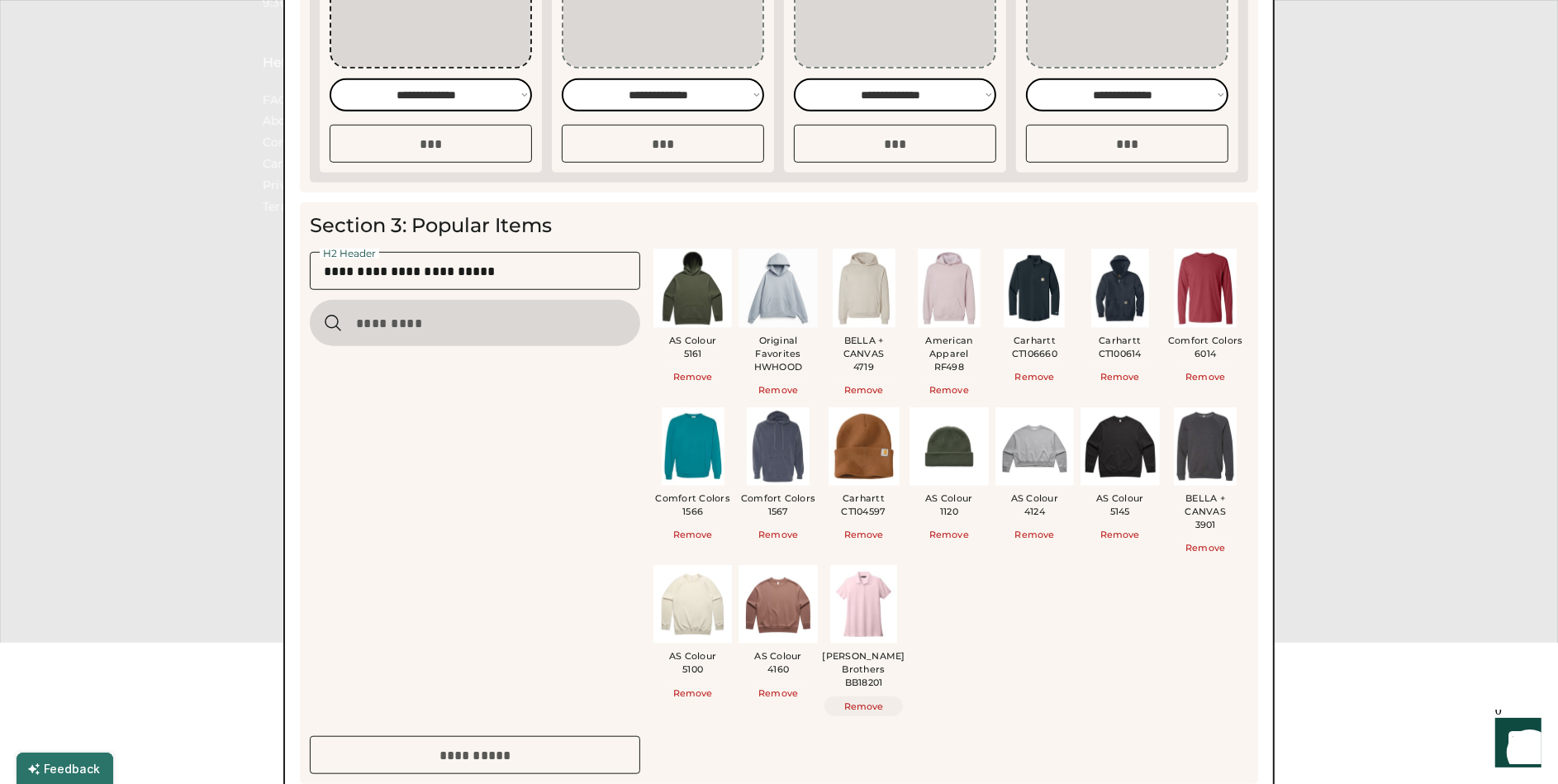
click at [868, 696] on button "Remove" at bounding box center [863, 706] width 79 height 20
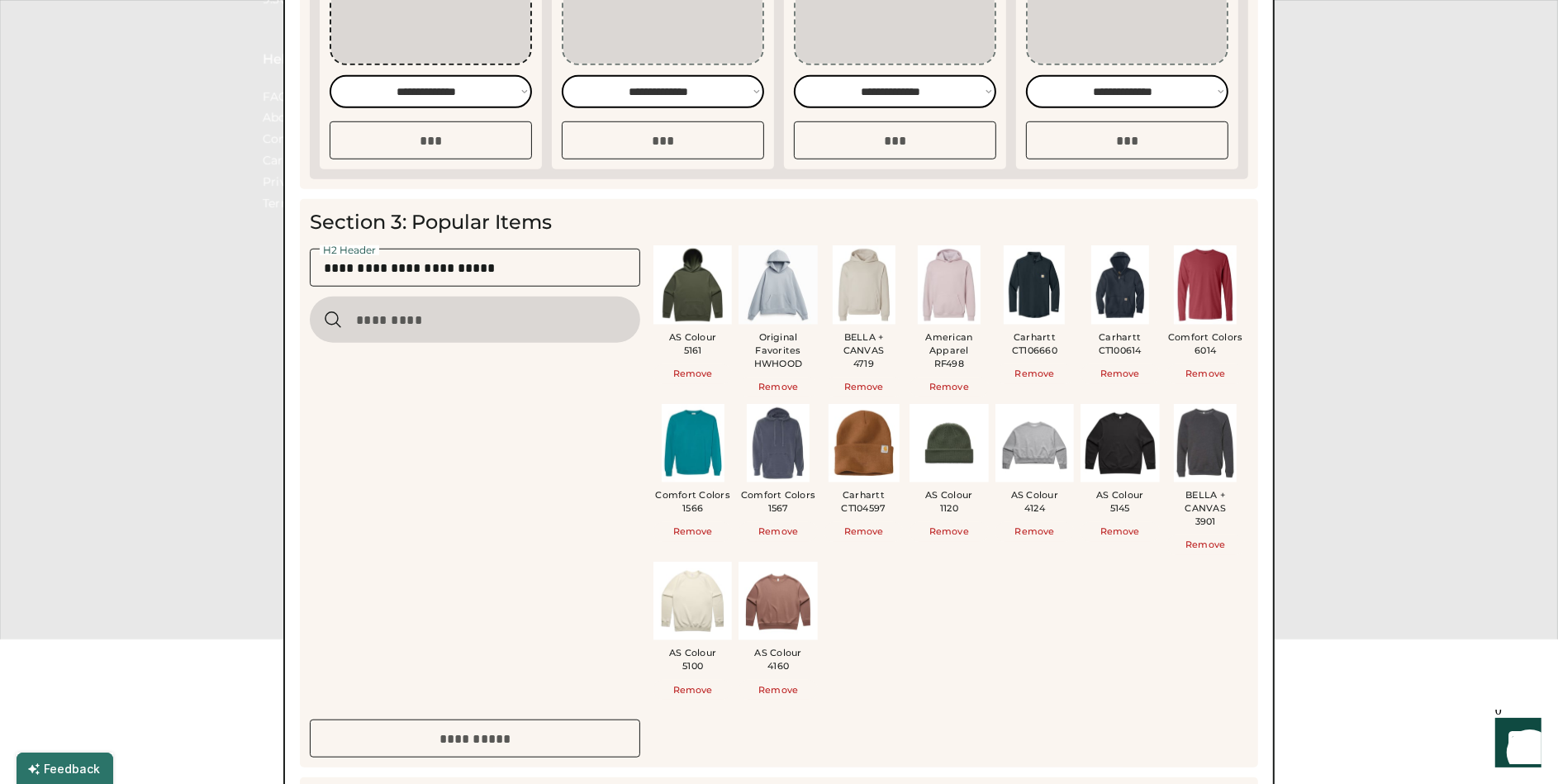
scroll to position [1209, 0]
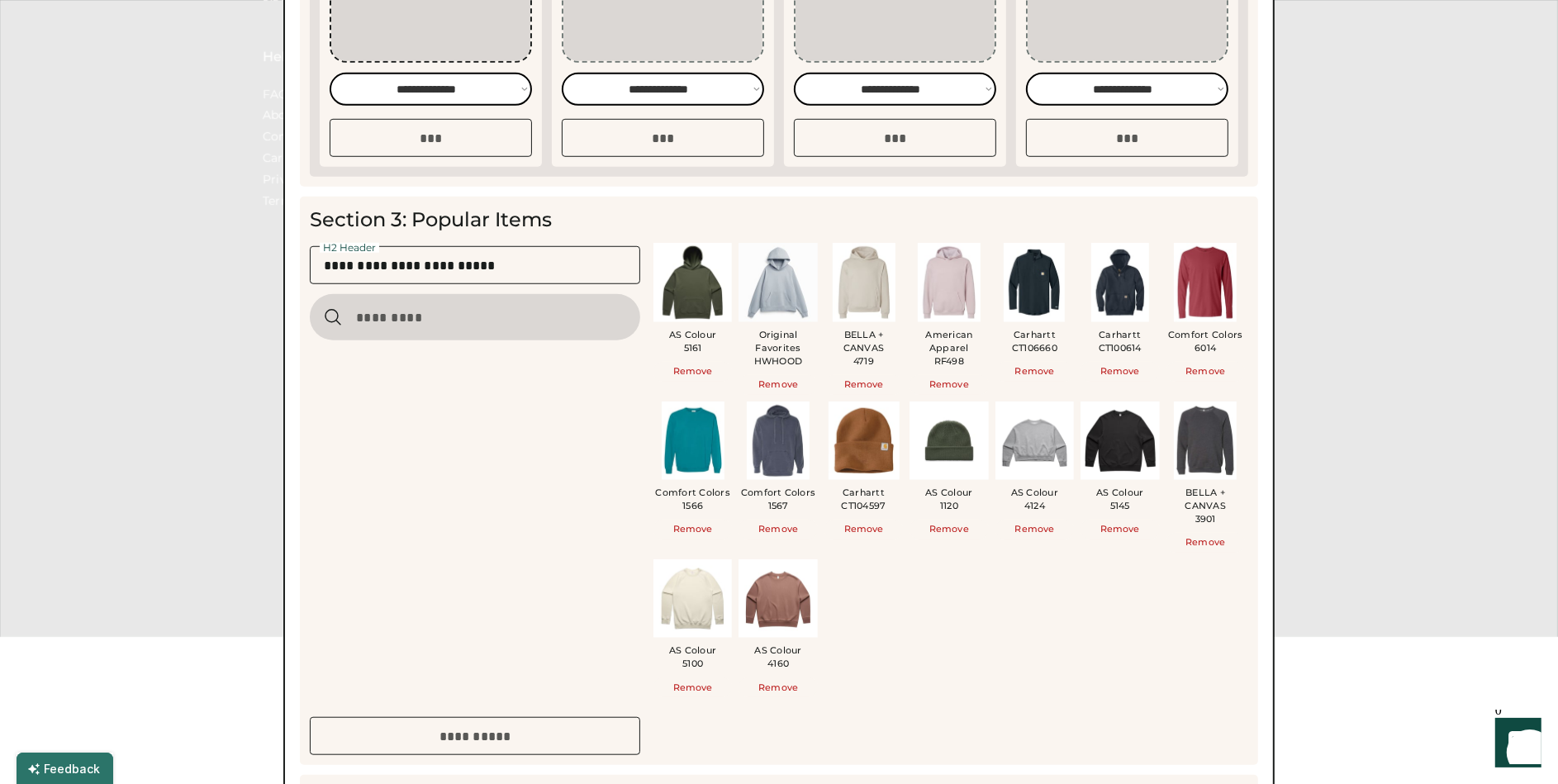
click at [438, 332] on input "input" at bounding box center [475, 317] width 331 height 46
click at [450, 317] on input "input" at bounding box center [475, 317] width 331 height 46
type input "*"
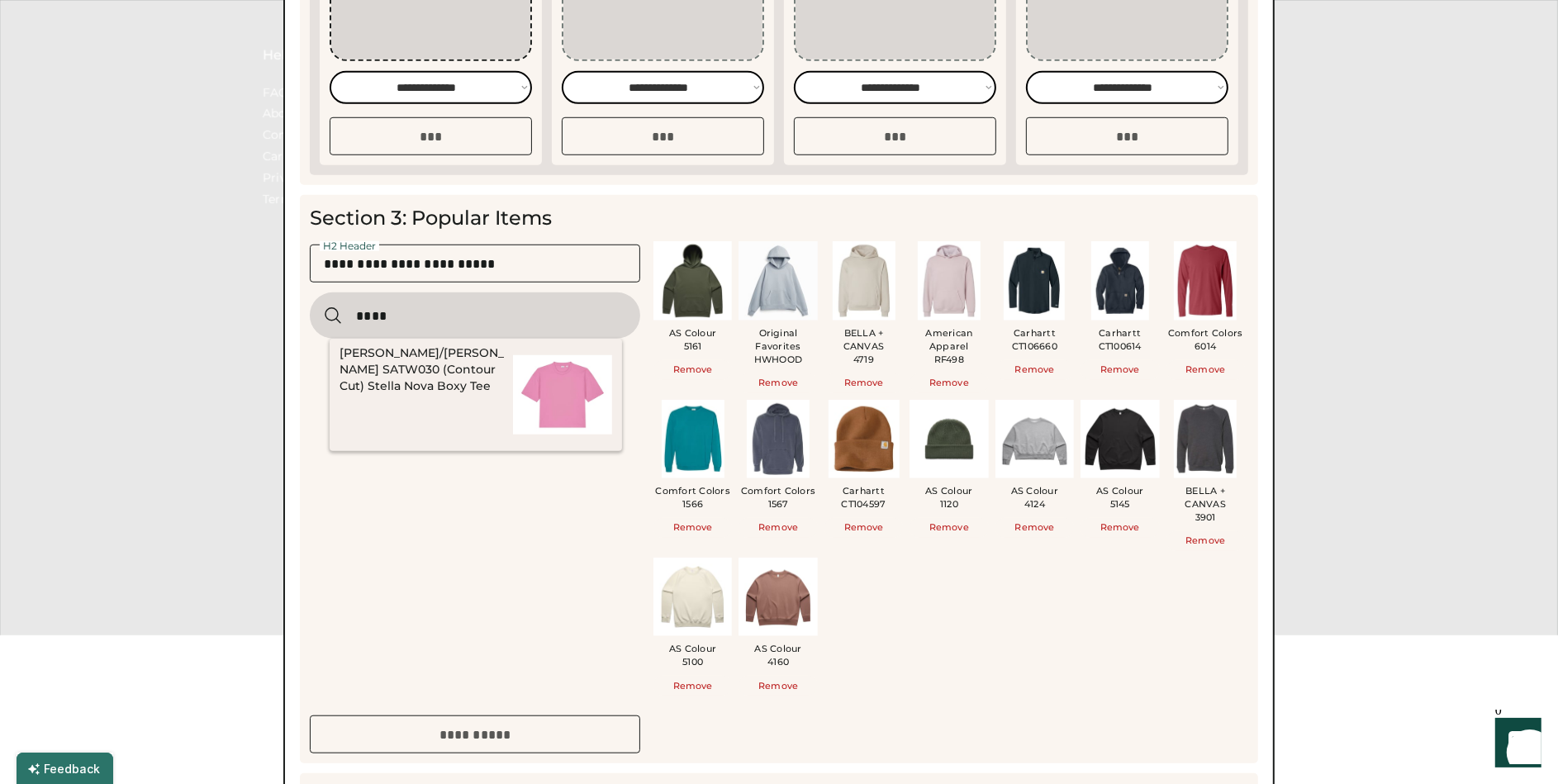
scroll to position [1212, 0]
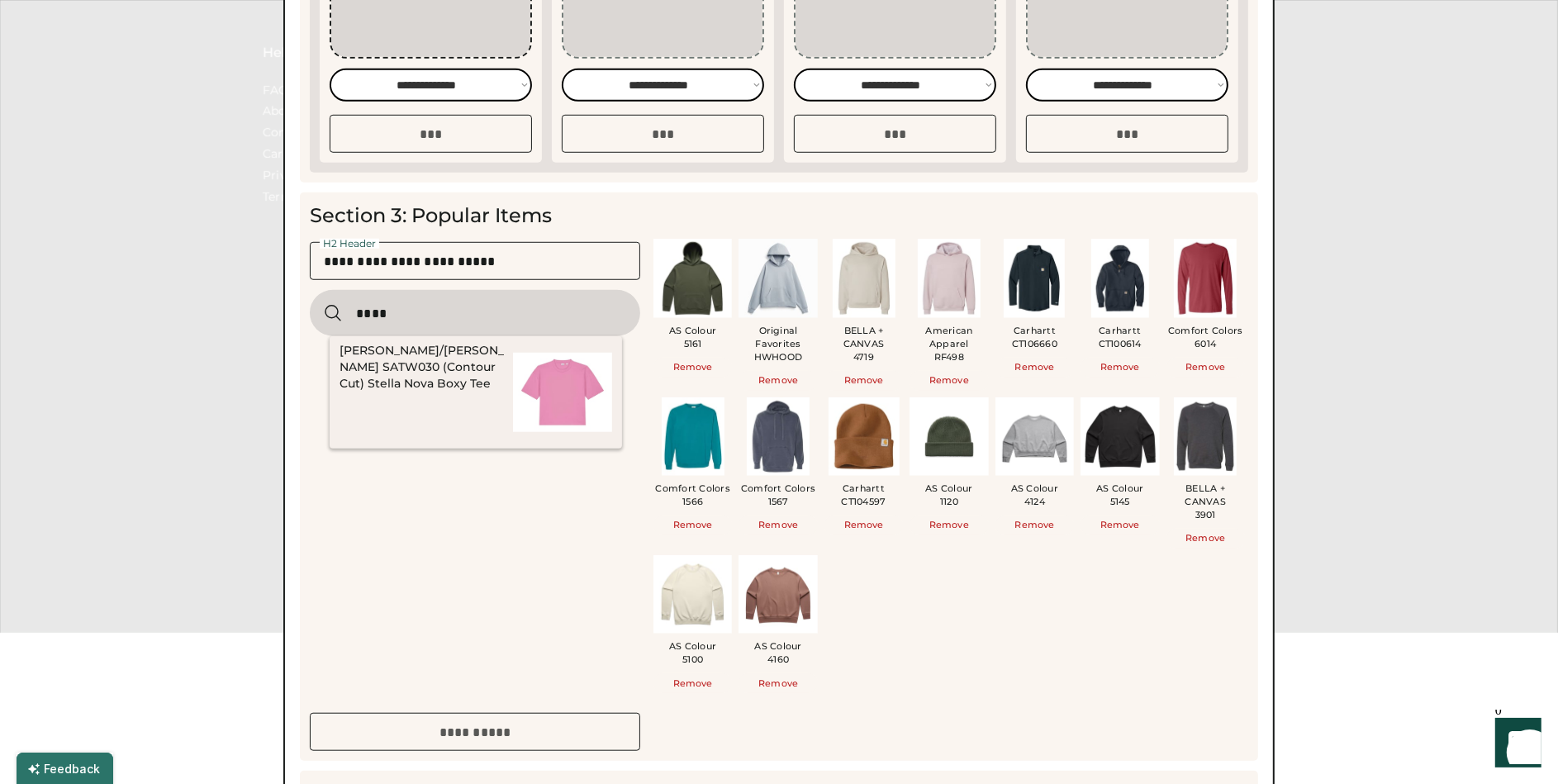
click at [462, 311] on input "input" at bounding box center [475, 312] width 331 height 46
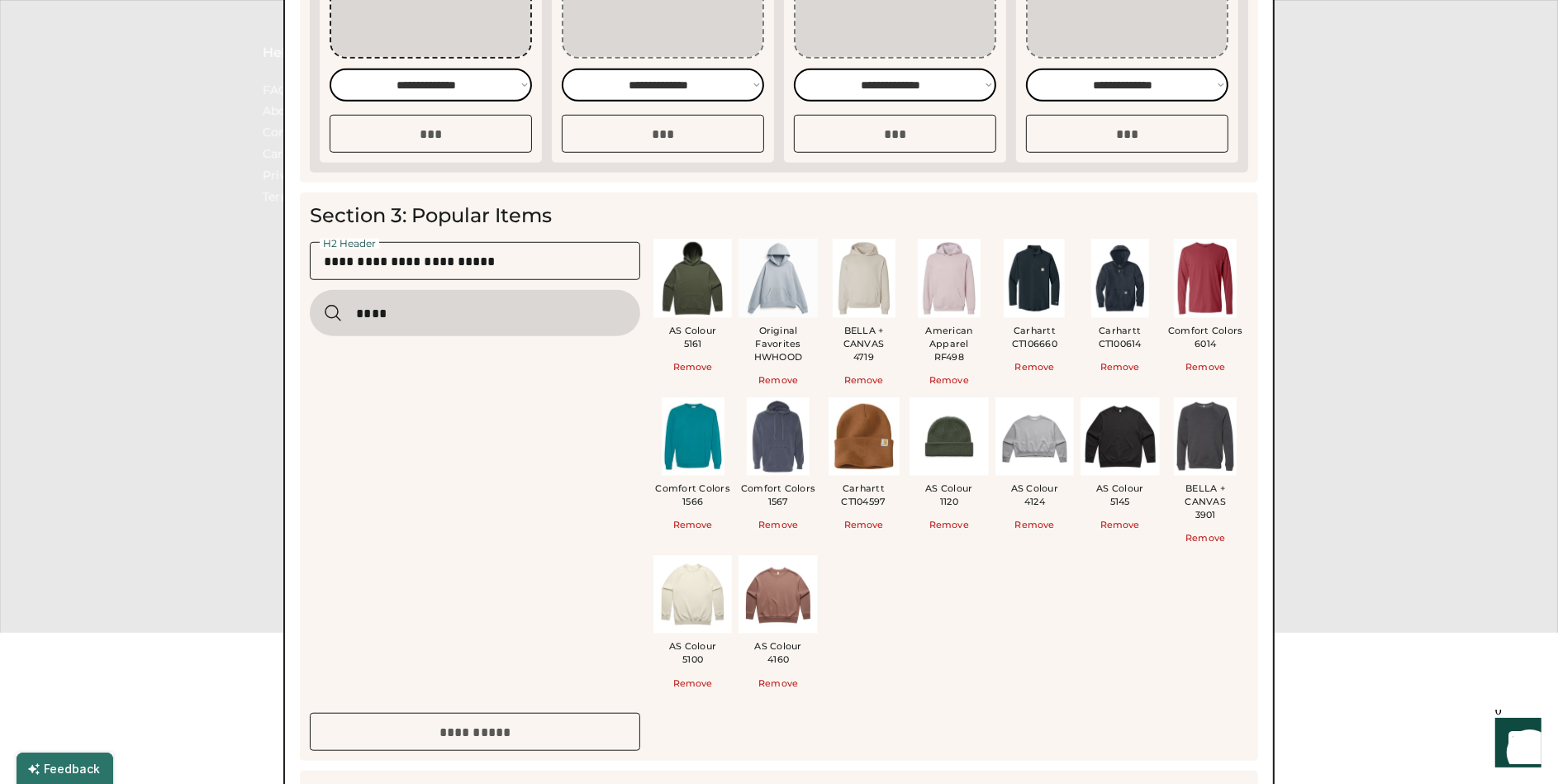
drag, startPoint x: 438, startPoint y: 317, endPoint x: 339, endPoint y: 313, distance: 99.1
click at [339, 313] on div at bounding box center [475, 312] width 331 height 46
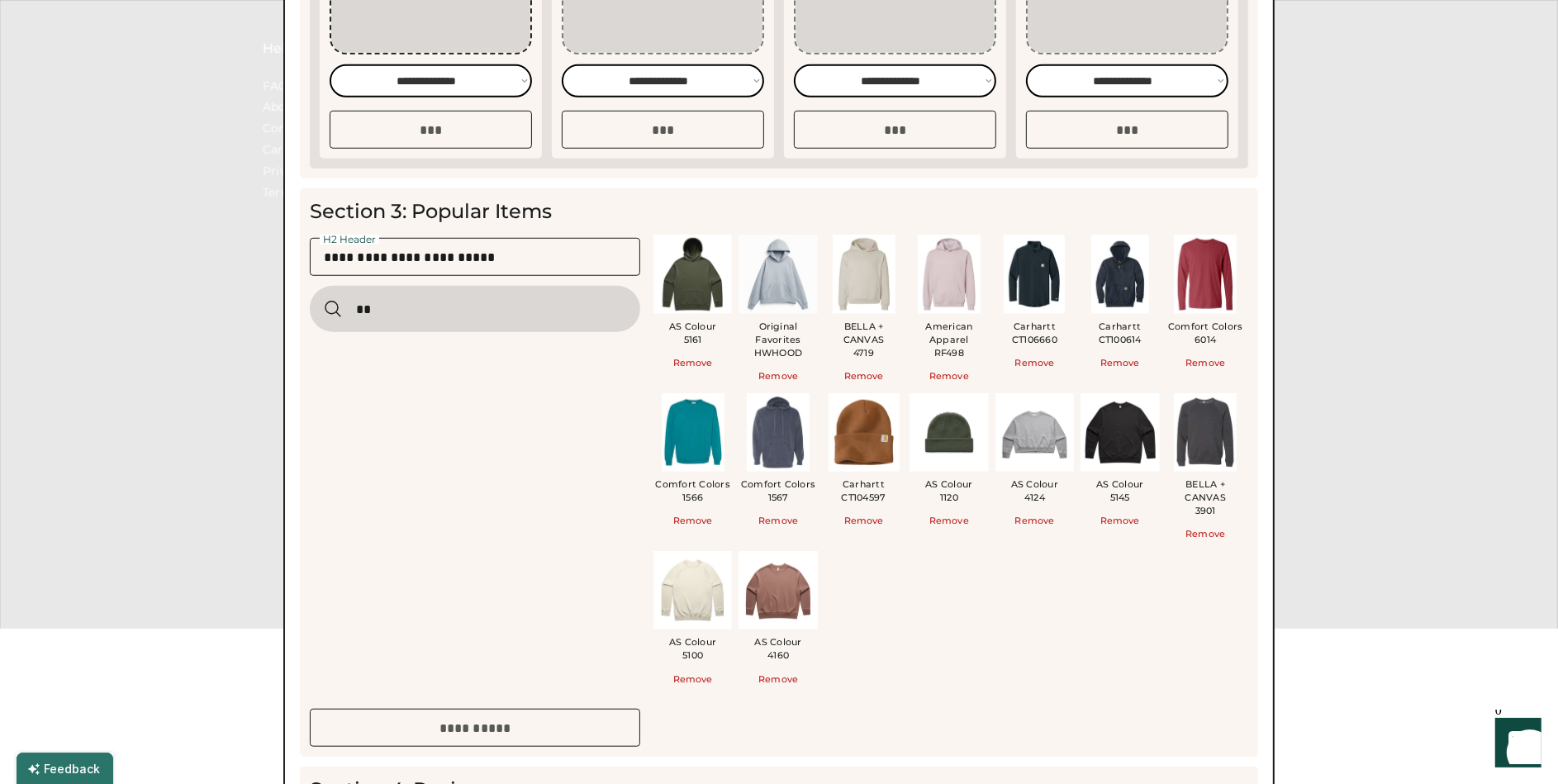
type input "*"
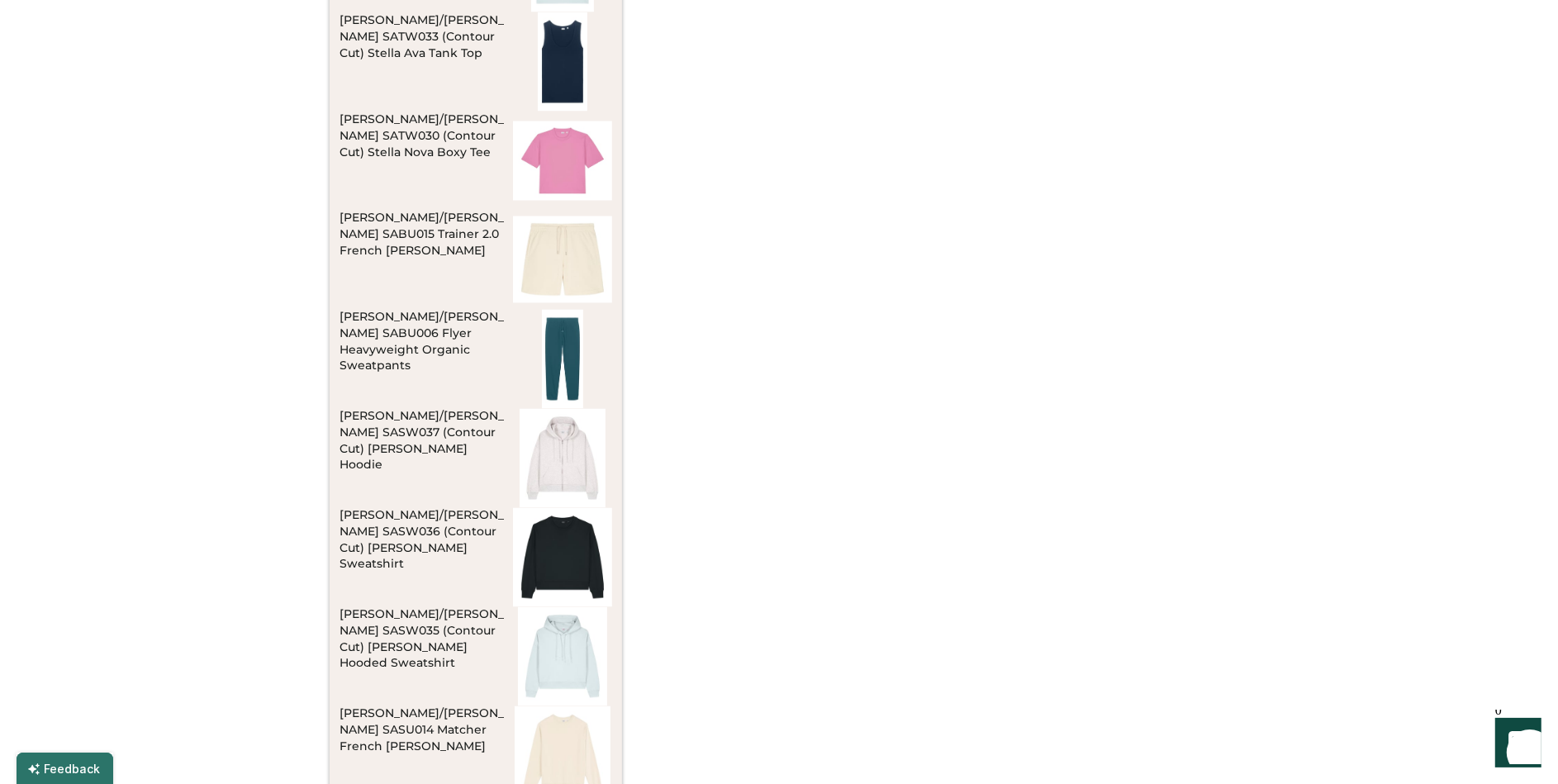
scroll to position [2932, 0]
click at [554, 344] on img at bounding box center [562, 356] width 99 height 99
click at [393, 324] on div "Stanley/Stella SABU006 Flyer Heavyweight Organic Sweatpants" at bounding box center [423, 339] width 167 height 66
click at [560, 351] on img at bounding box center [562, 356] width 99 height 99
drag, startPoint x: 465, startPoint y: 310, endPoint x: 425, endPoint y: 314, distance: 40.2
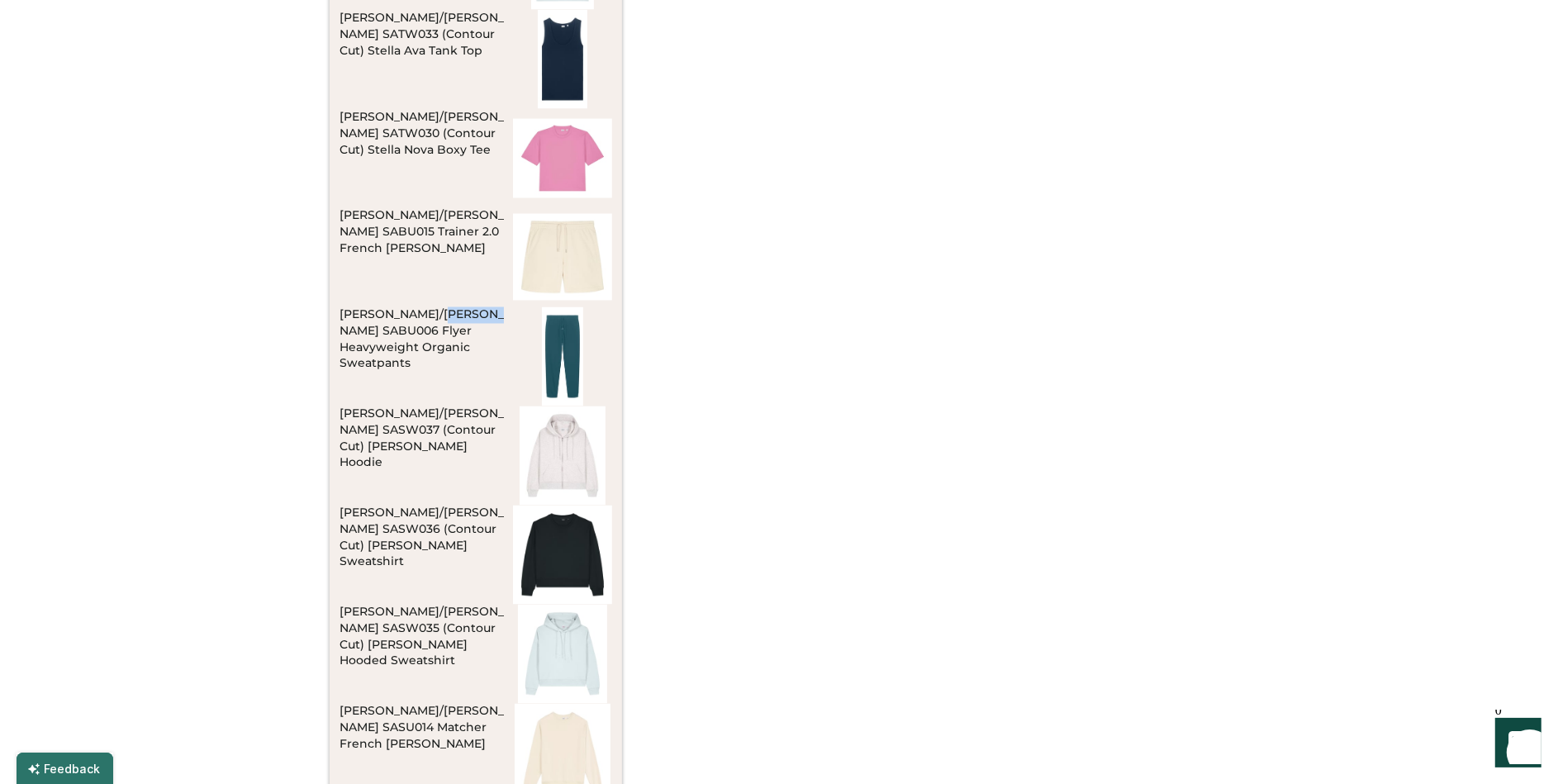
click at [425, 314] on div "Stanley/Stella SABU006 Flyer Heavyweight Organic Sweatpants" at bounding box center [423, 339] width 167 height 66
copy div "SABU006"
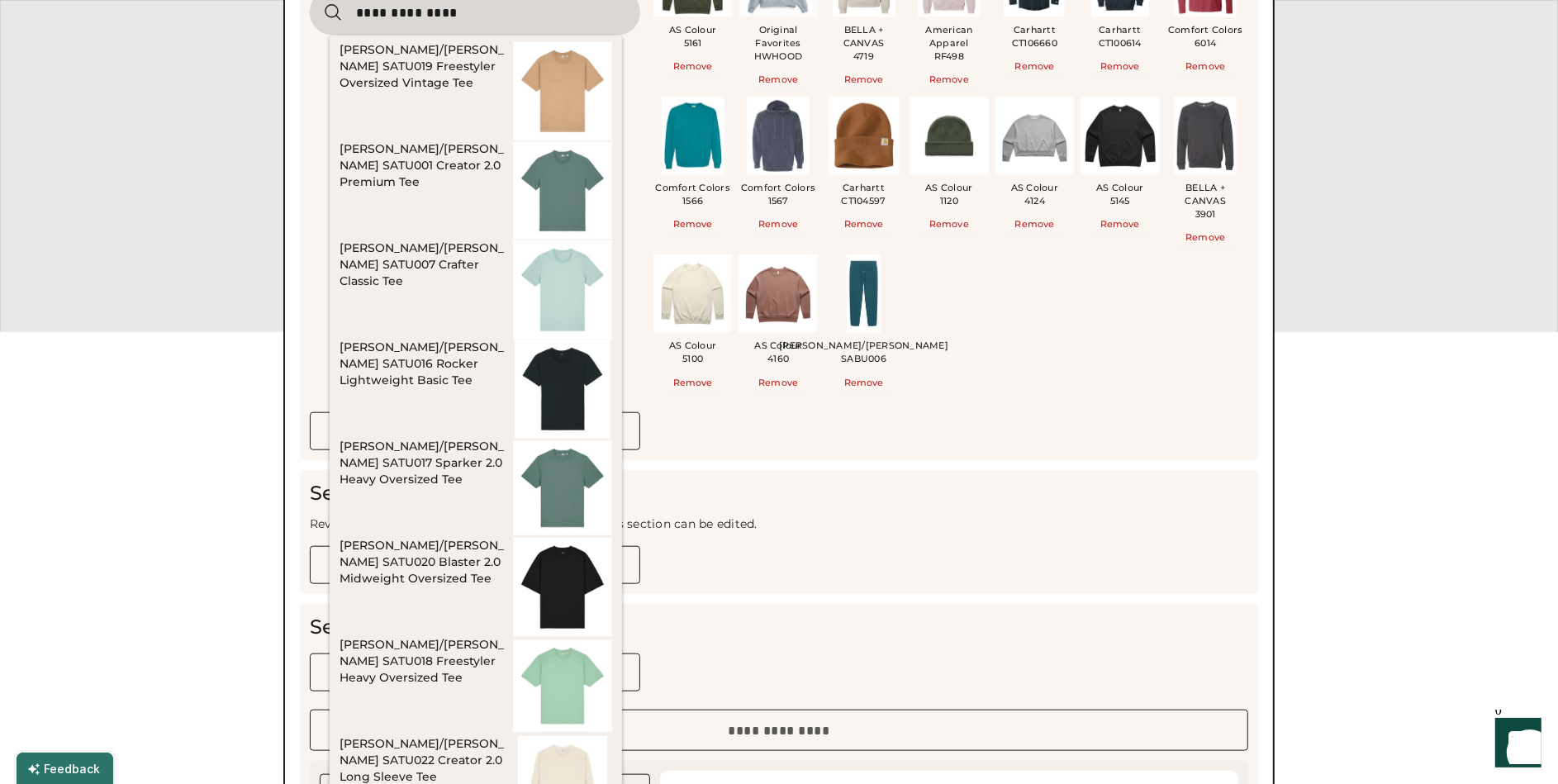
scroll to position [1511, 0]
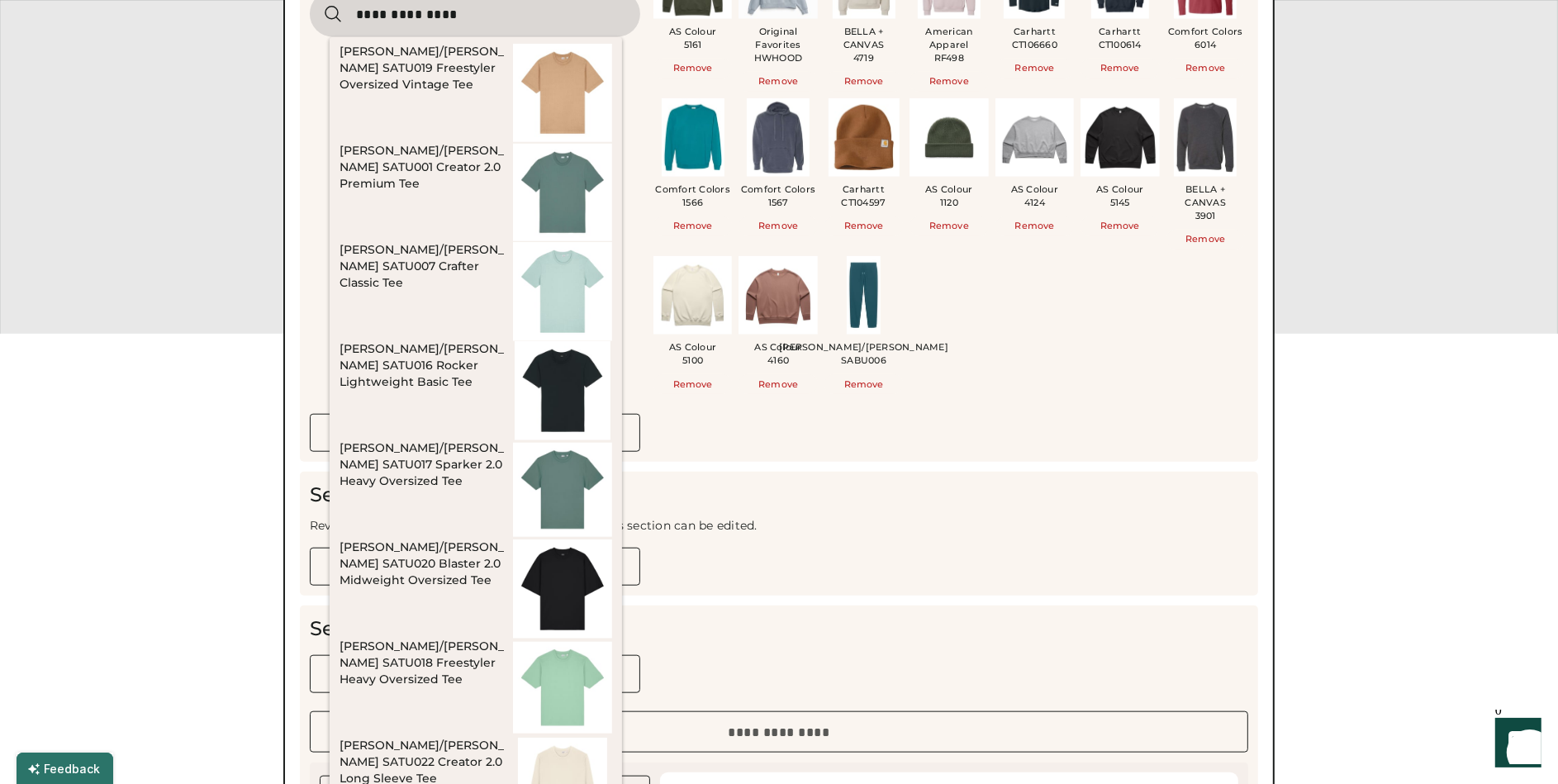
click at [428, 25] on input "input" at bounding box center [475, 14] width 331 height 46
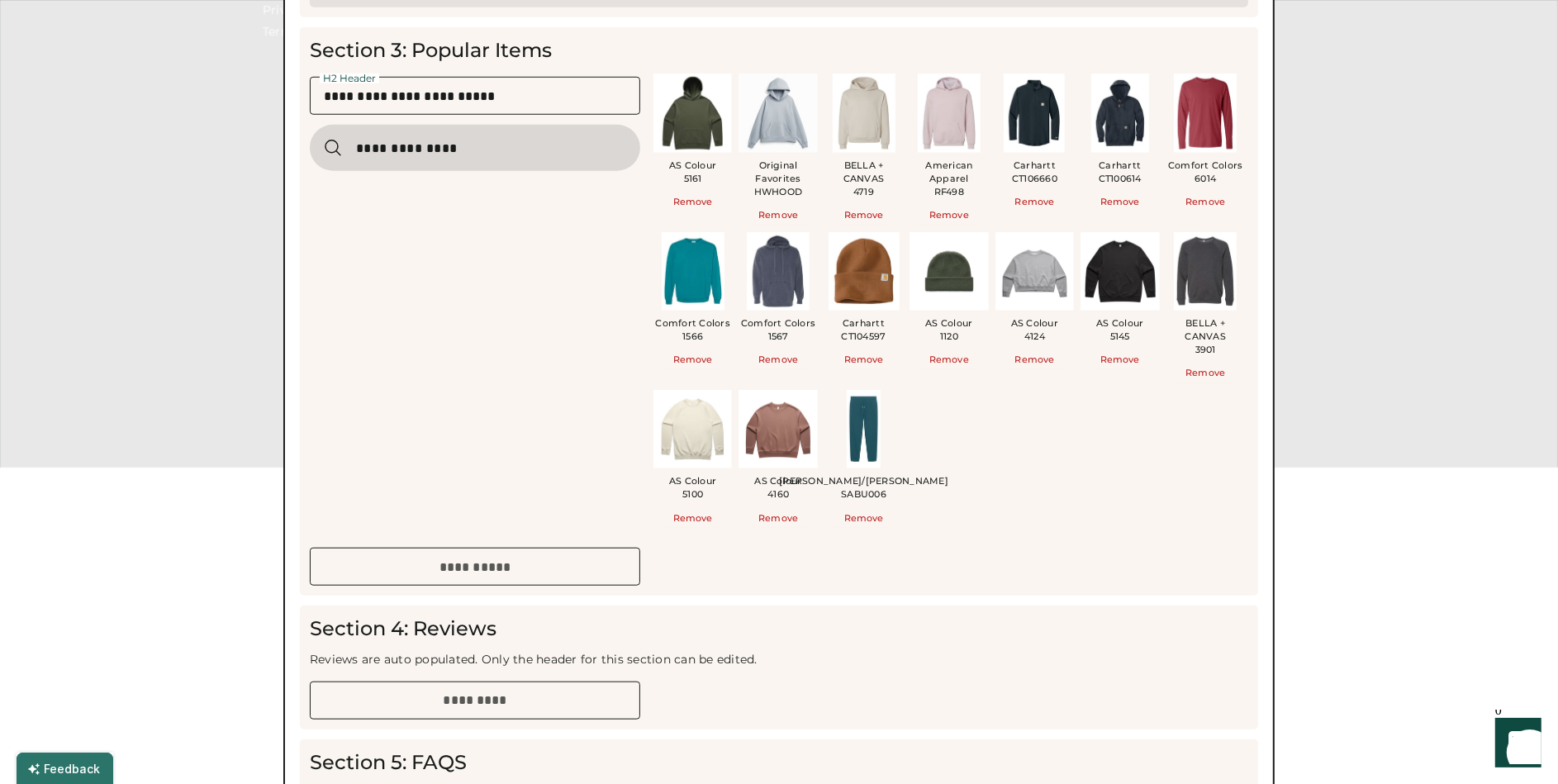
scroll to position [1375, 0]
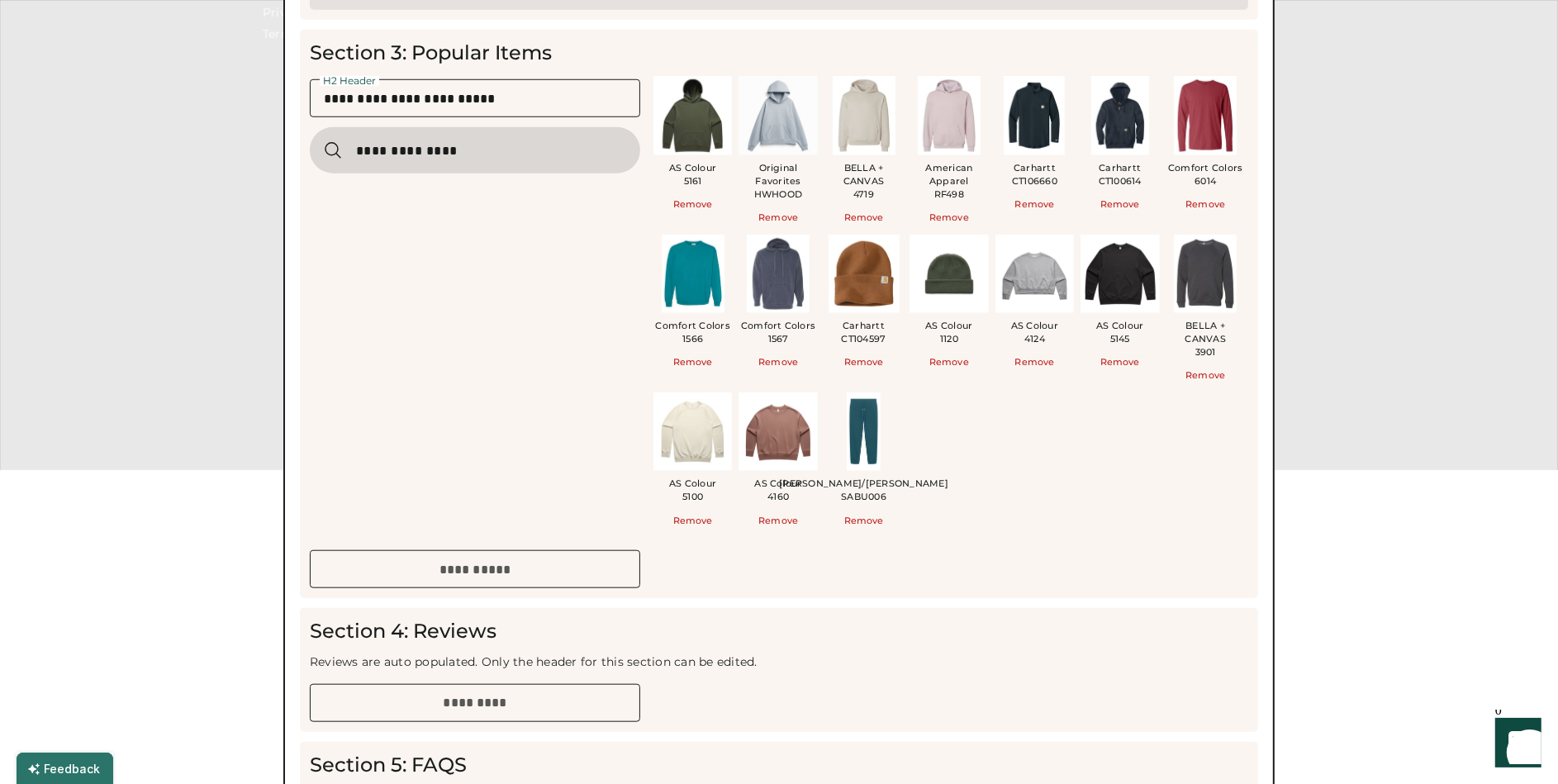
click at [485, 136] on input "input" at bounding box center [475, 149] width 331 height 46
click at [507, 148] on input "input" at bounding box center [475, 149] width 331 height 46
click at [495, 150] on input "input" at bounding box center [475, 149] width 331 height 46
click at [477, 150] on input "input" at bounding box center [475, 149] width 331 height 46
drag, startPoint x: 517, startPoint y: 161, endPoint x: 336, endPoint y: 154, distance: 181.1
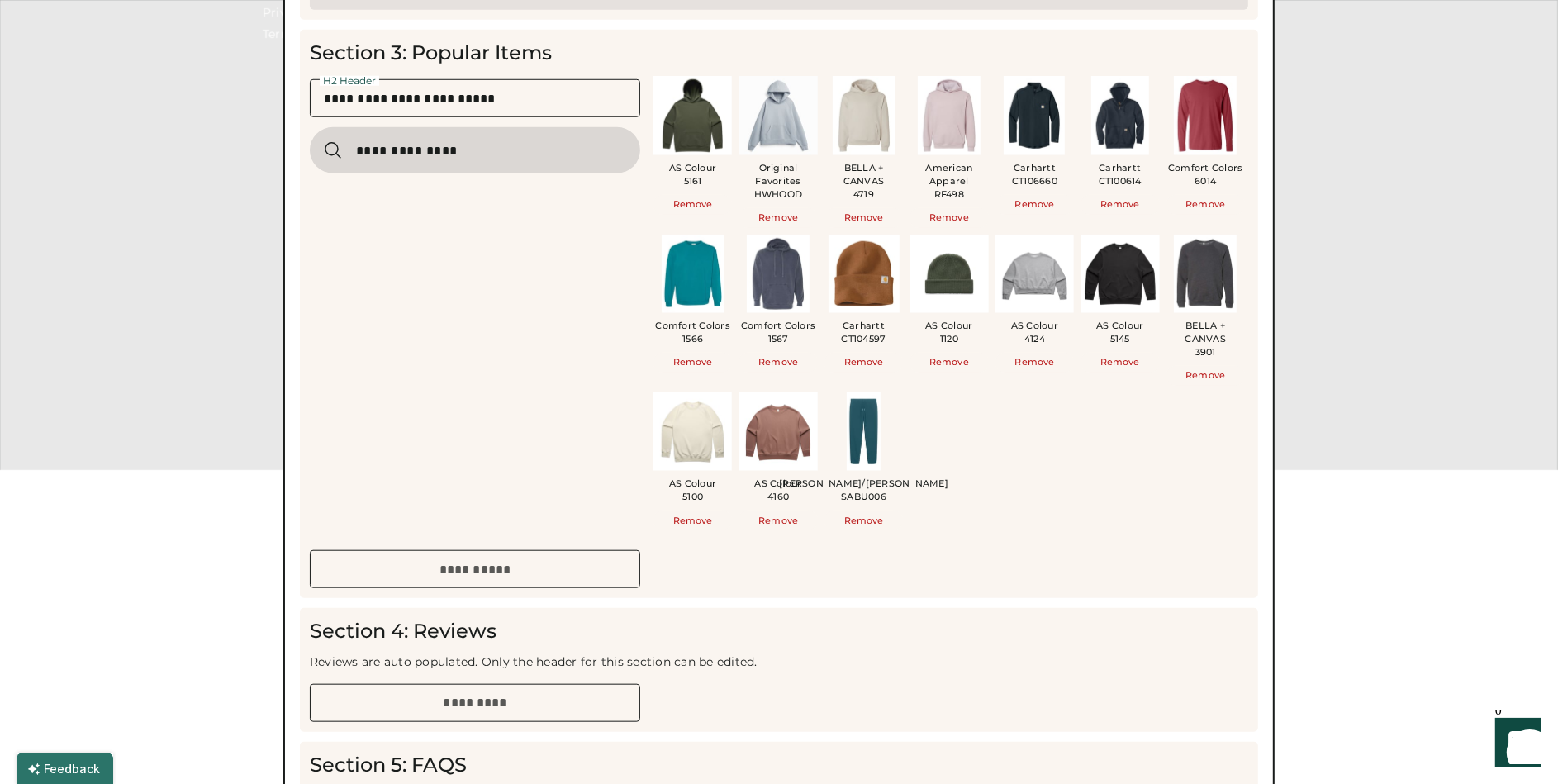
click at [336, 154] on div at bounding box center [475, 149] width 331 height 46
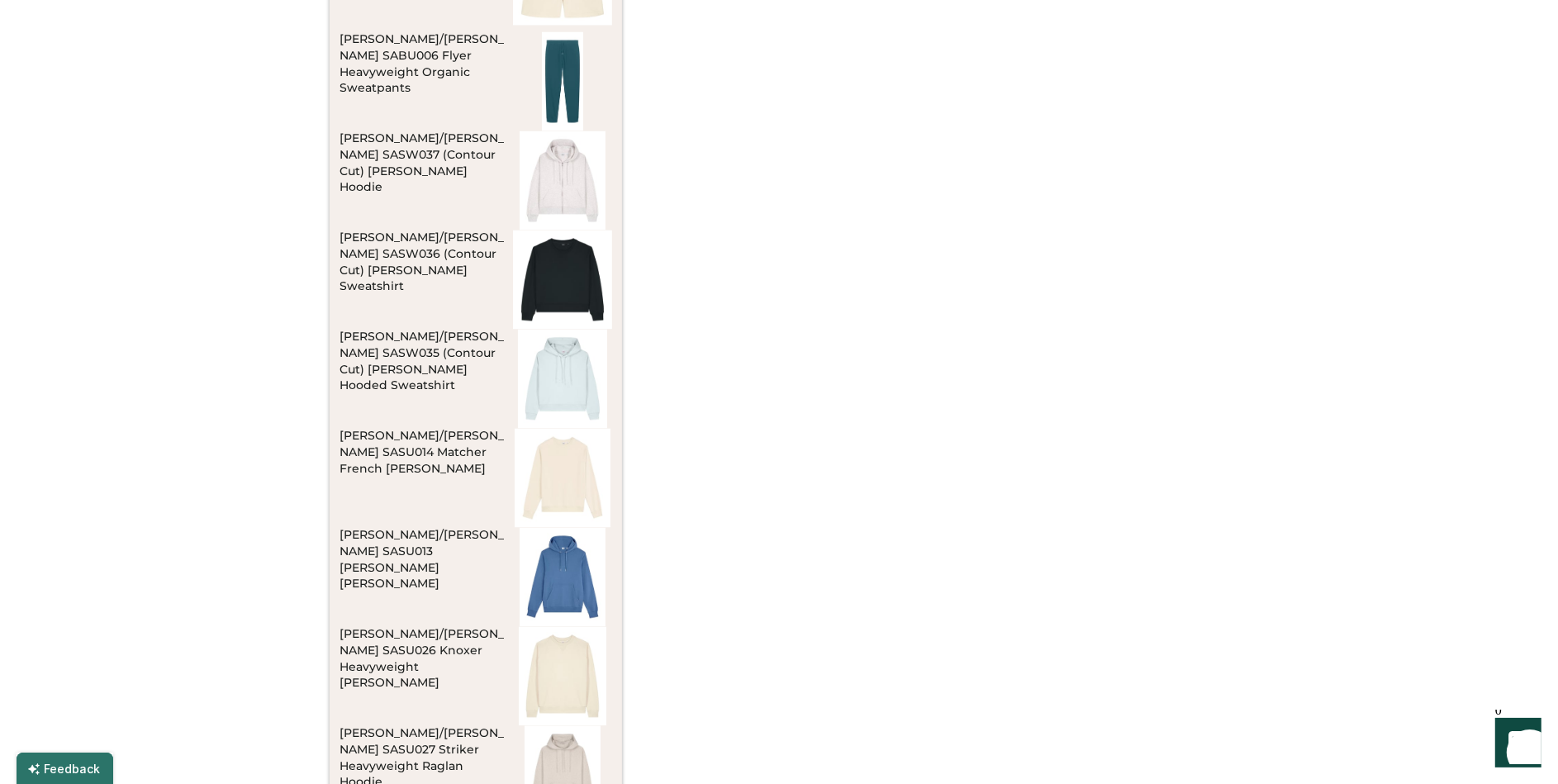
scroll to position [3141, 0]
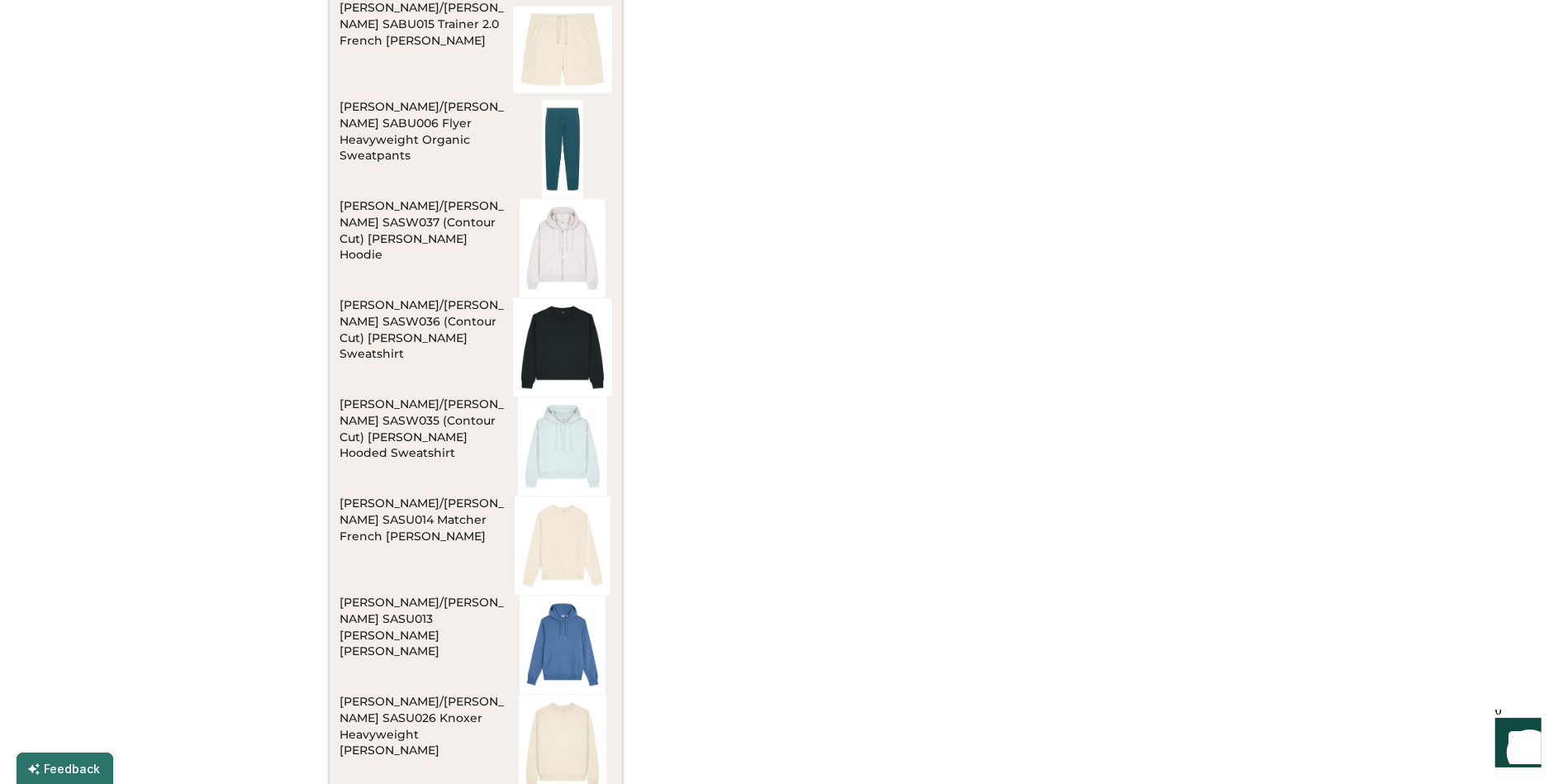
click at [450, 321] on div "Stanley/Stella SASW036 (Contour Cut) Stella Alma Crewneck Sweatshirt" at bounding box center [423, 330] width 167 height 66
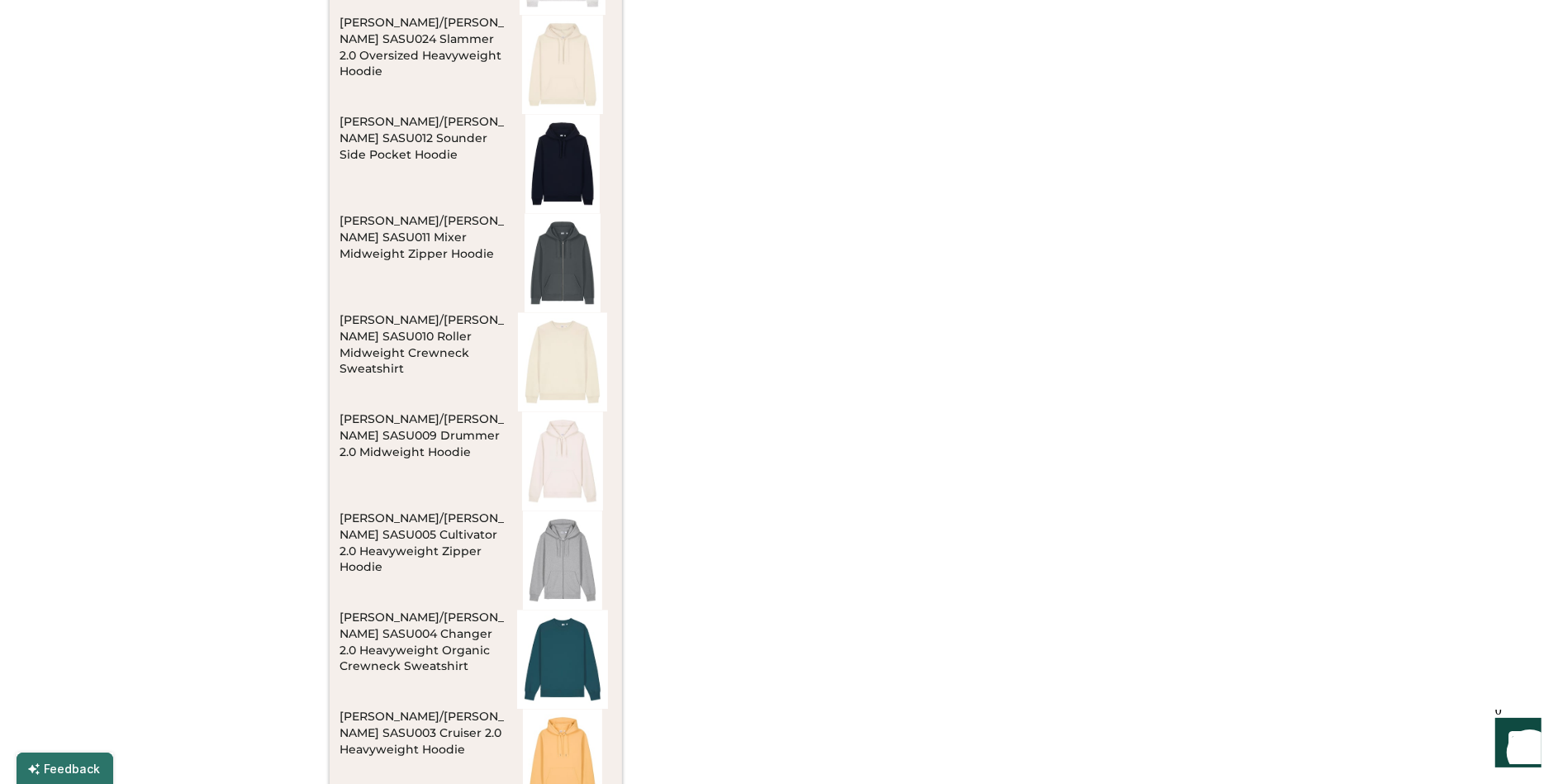
scroll to position [4345, 0]
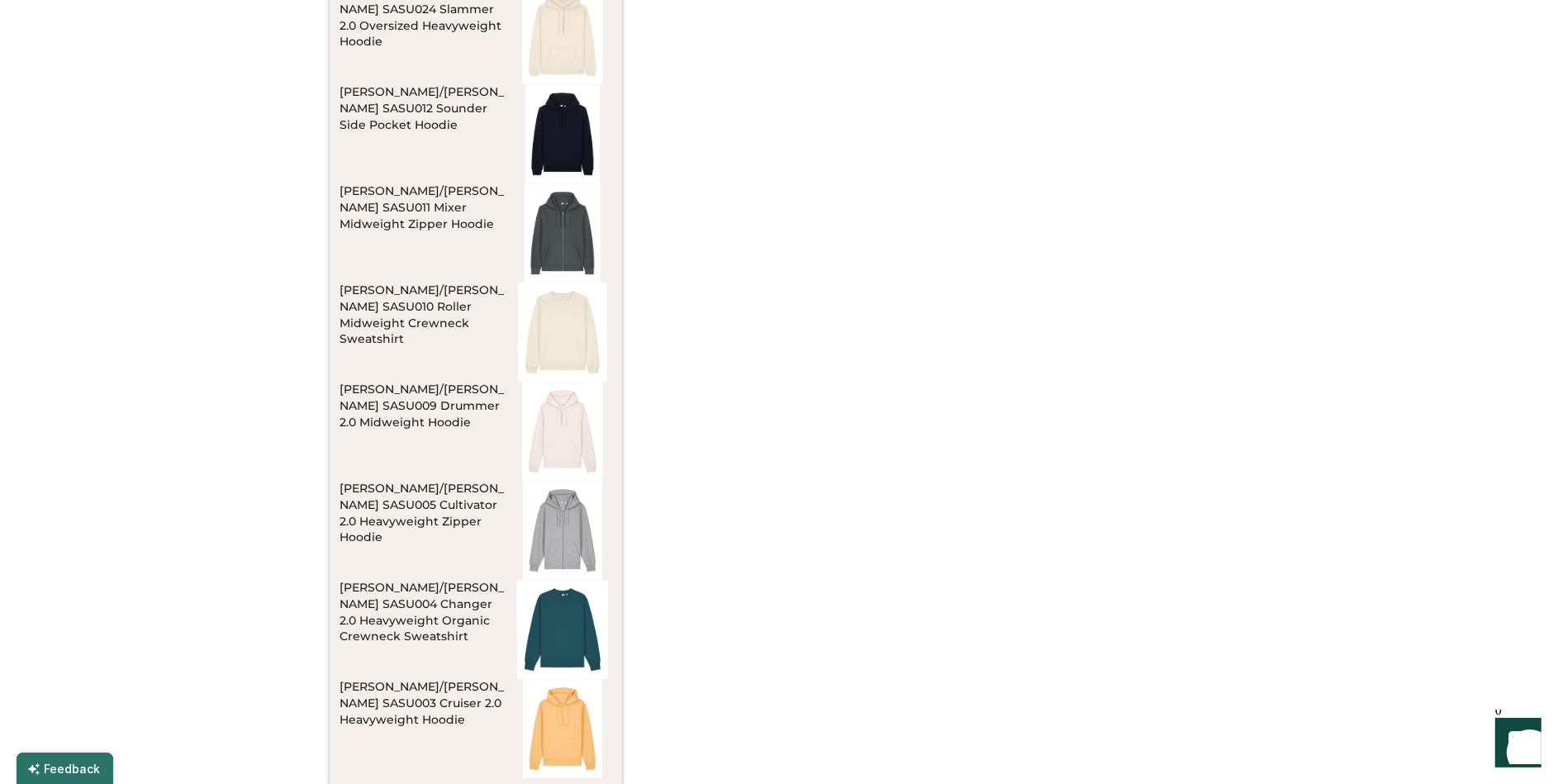
click at [443, 404] on div "Stanley/Stella SASU009 Drummer 2.0 Midweight Hoodie" at bounding box center [423, 406] width 167 height 50
click at [726, 425] on div at bounding box center [779, 392] width 1558 height 784
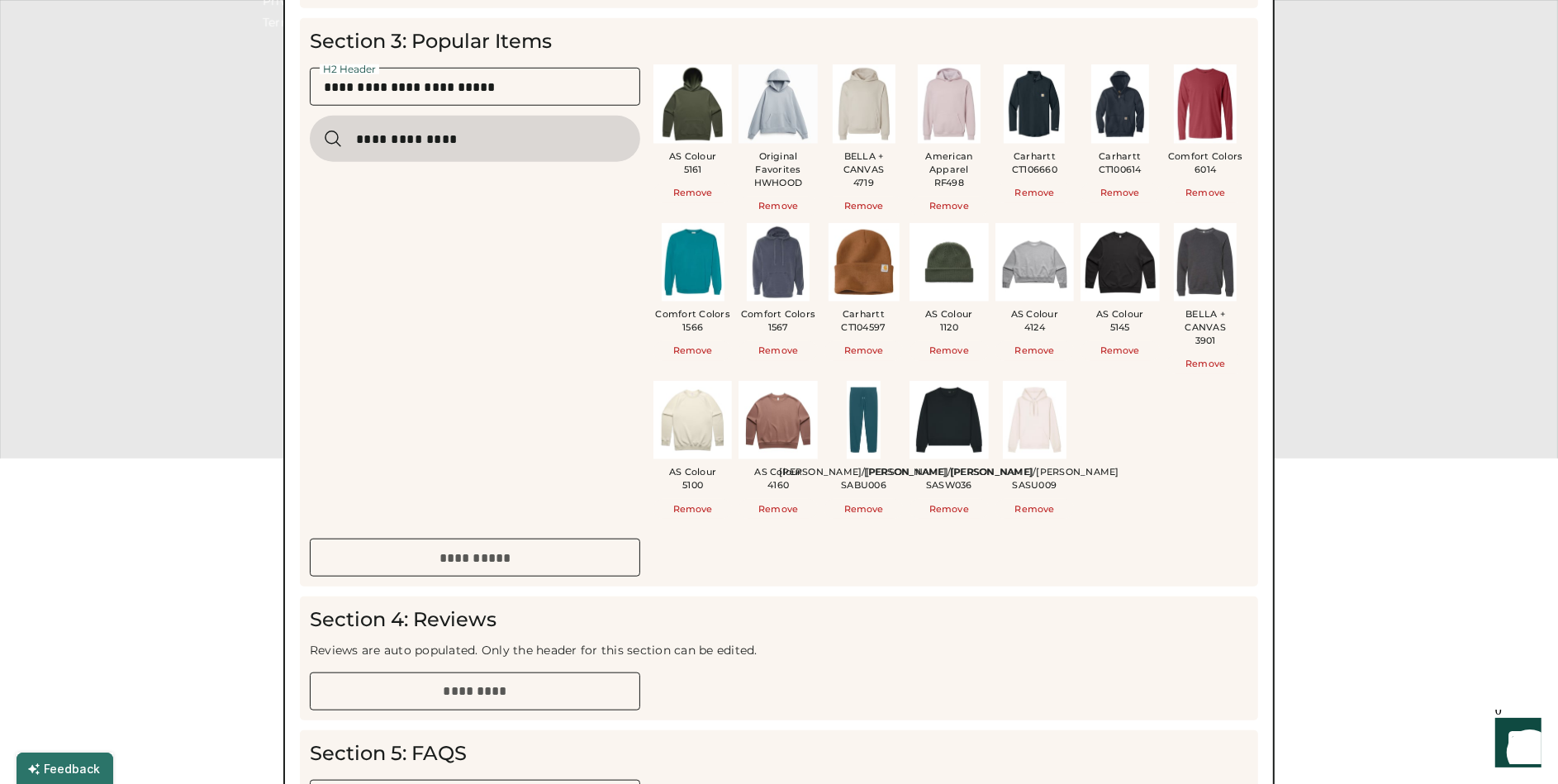
scroll to position [1362, 0]
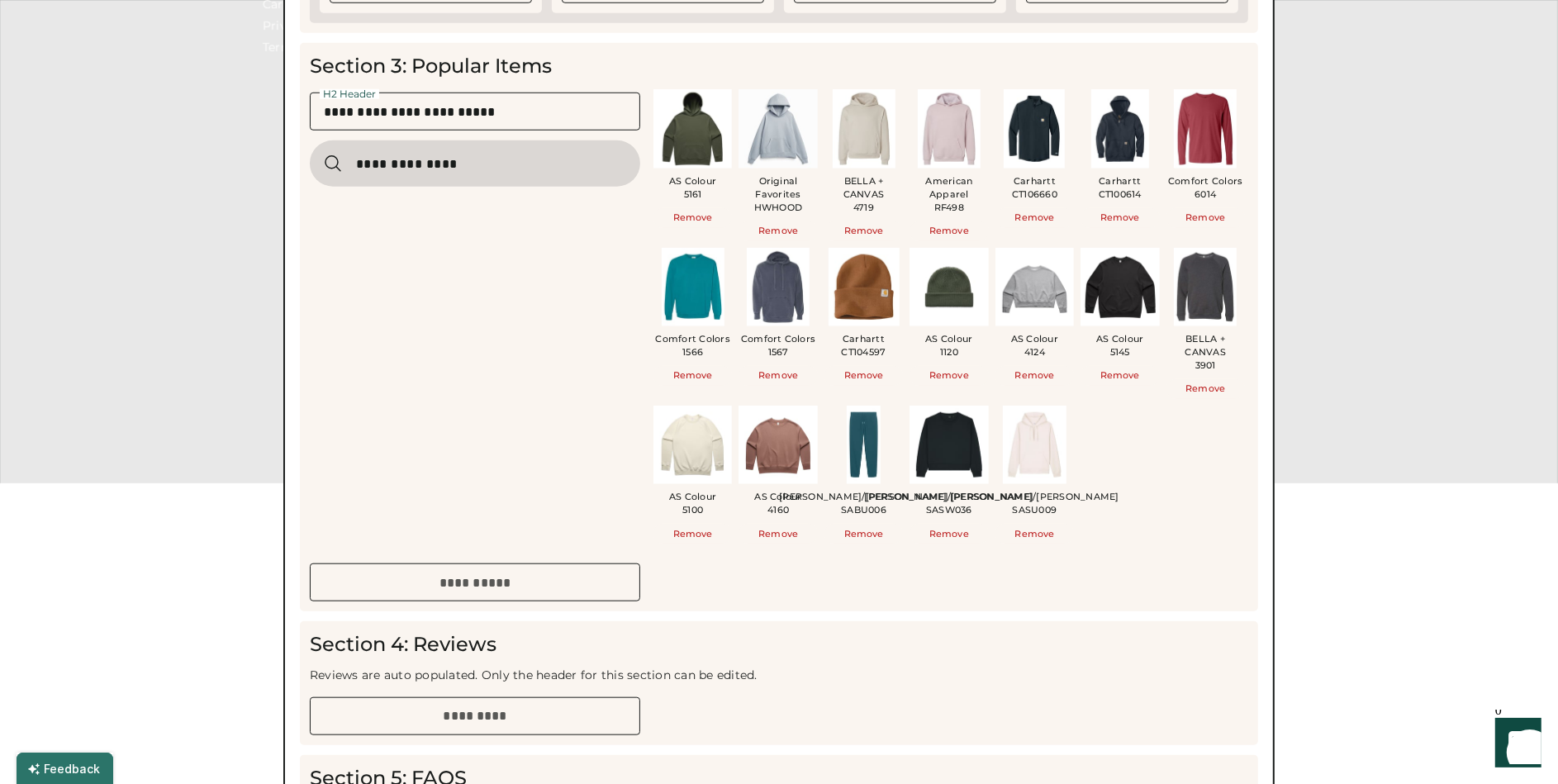
drag, startPoint x: 502, startPoint y: 156, endPoint x: 343, endPoint y: 147, distance: 159.3
click at [343, 147] on input "input" at bounding box center [475, 163] width 331 height 46
click at [453, 157] on input "input" at bounding box center [475, 163] width 331 height 46
click at [445, 167] on input "input" at bounding box center [475, 163] width 331 height 46
drag, startPoint x: 423, startPoint y: 167, endPoint x: 372, endPoint y: 168, distance: 51.0
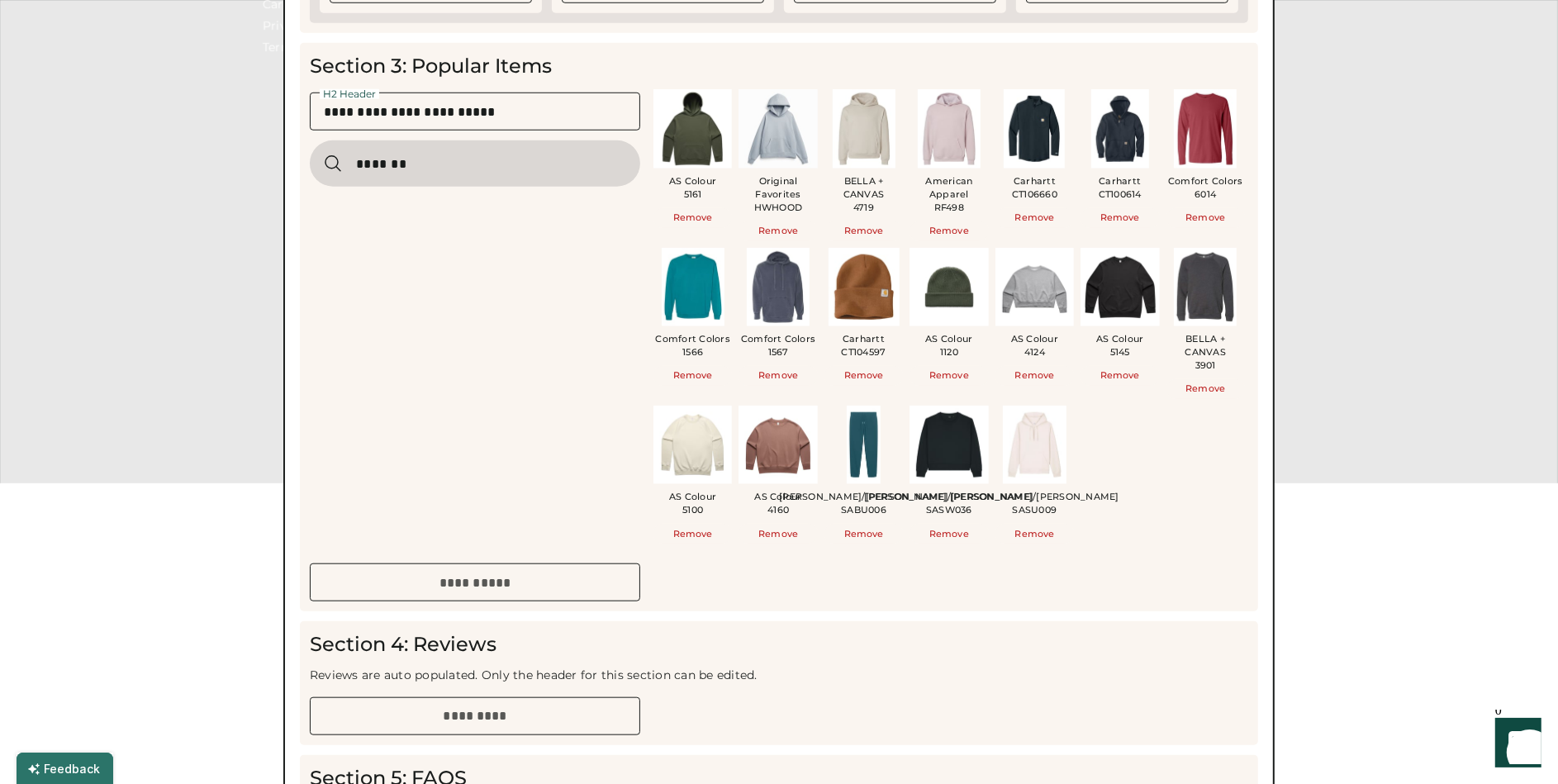
click at [372, 168] on input "input" at bounding box center [475, 163] width 331 height 46
click at [484, 174] on input "input" at bounding box center [475, 163] width 331 height 46
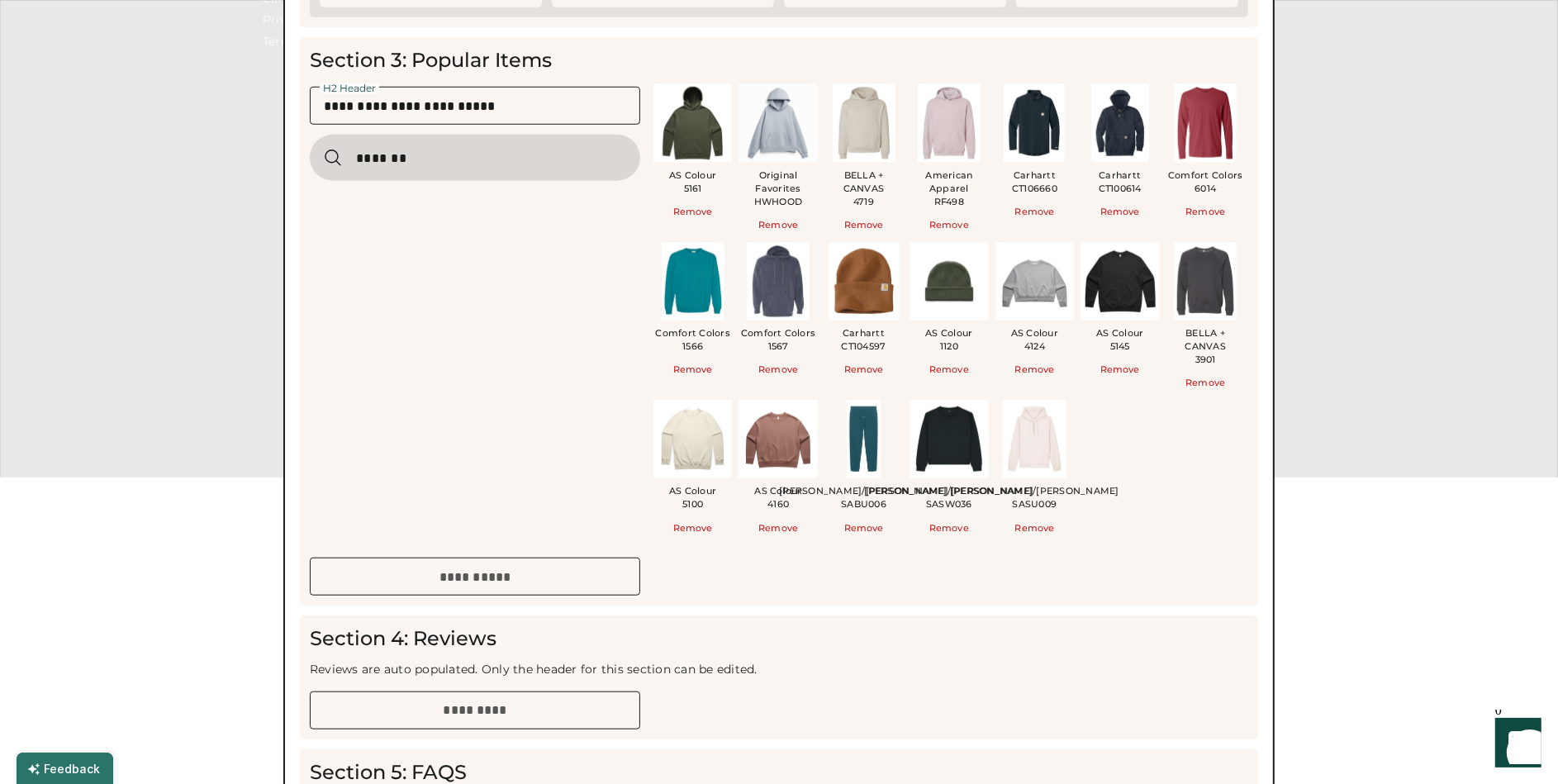
drag, startPoint x: 484, startPoint y: 174, endPoint x: 325, endPoint y: 164, distance: 159.3
click at [325, 164] on div at bounding box center [475, 158] width 331 height 46
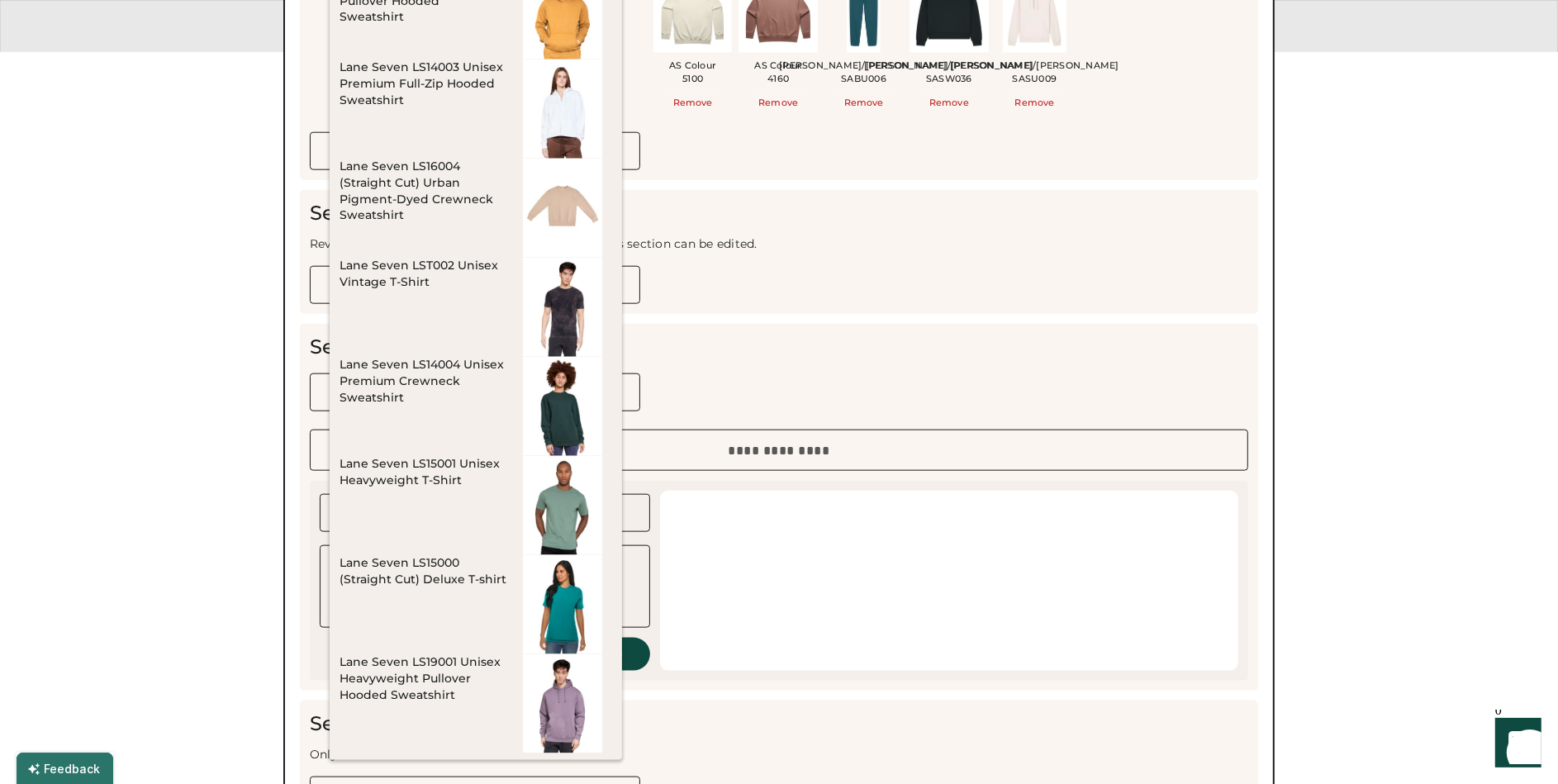
scroll to position [1792, 0]
click at [439, 684] on div "Lane Seven LS19001 Unisex Heavyweight Pullover Hooded Sweatshirt" at bounding box center [423, 680] width 167 height 50
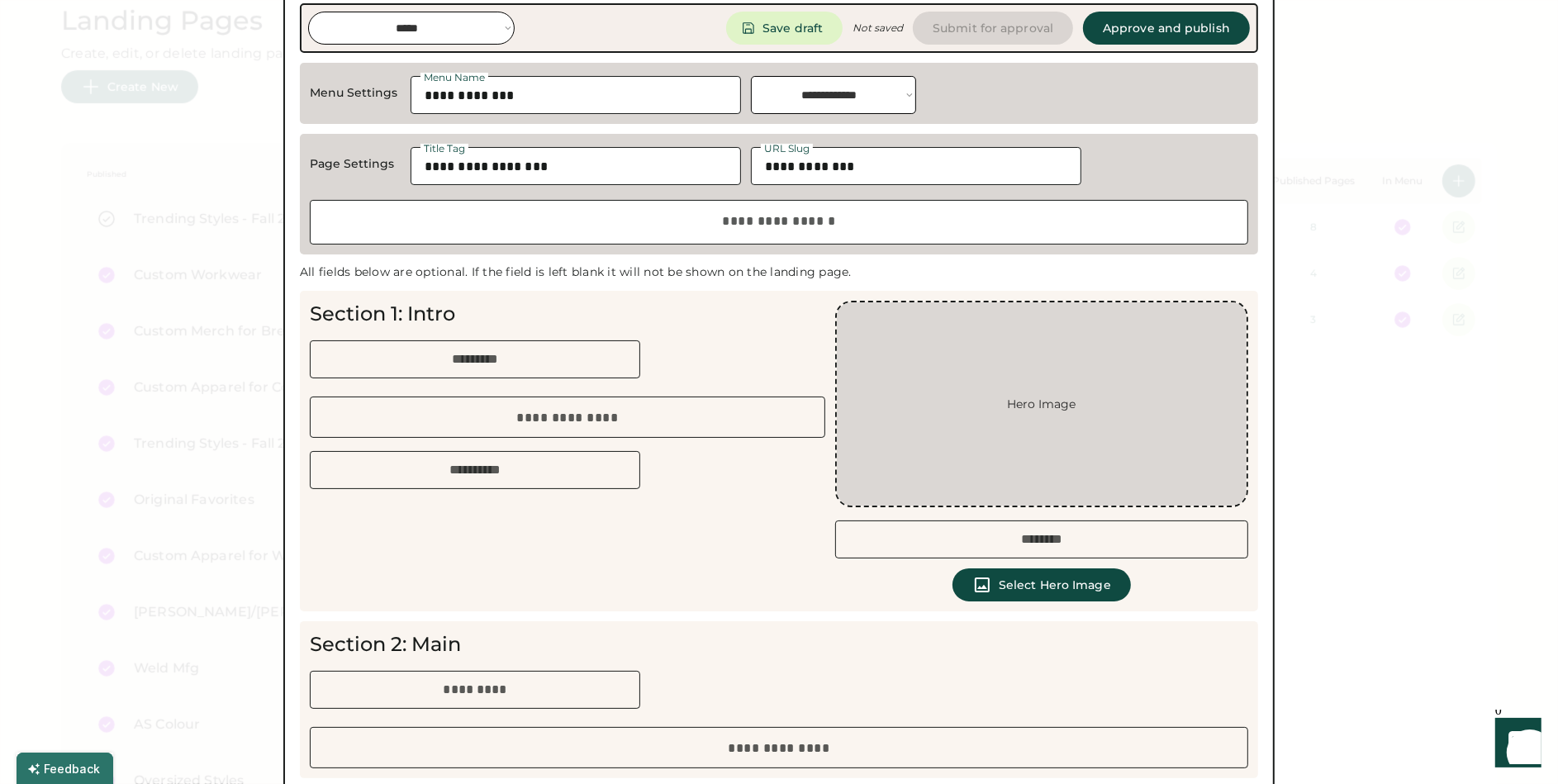
scroll to position [0, 0]
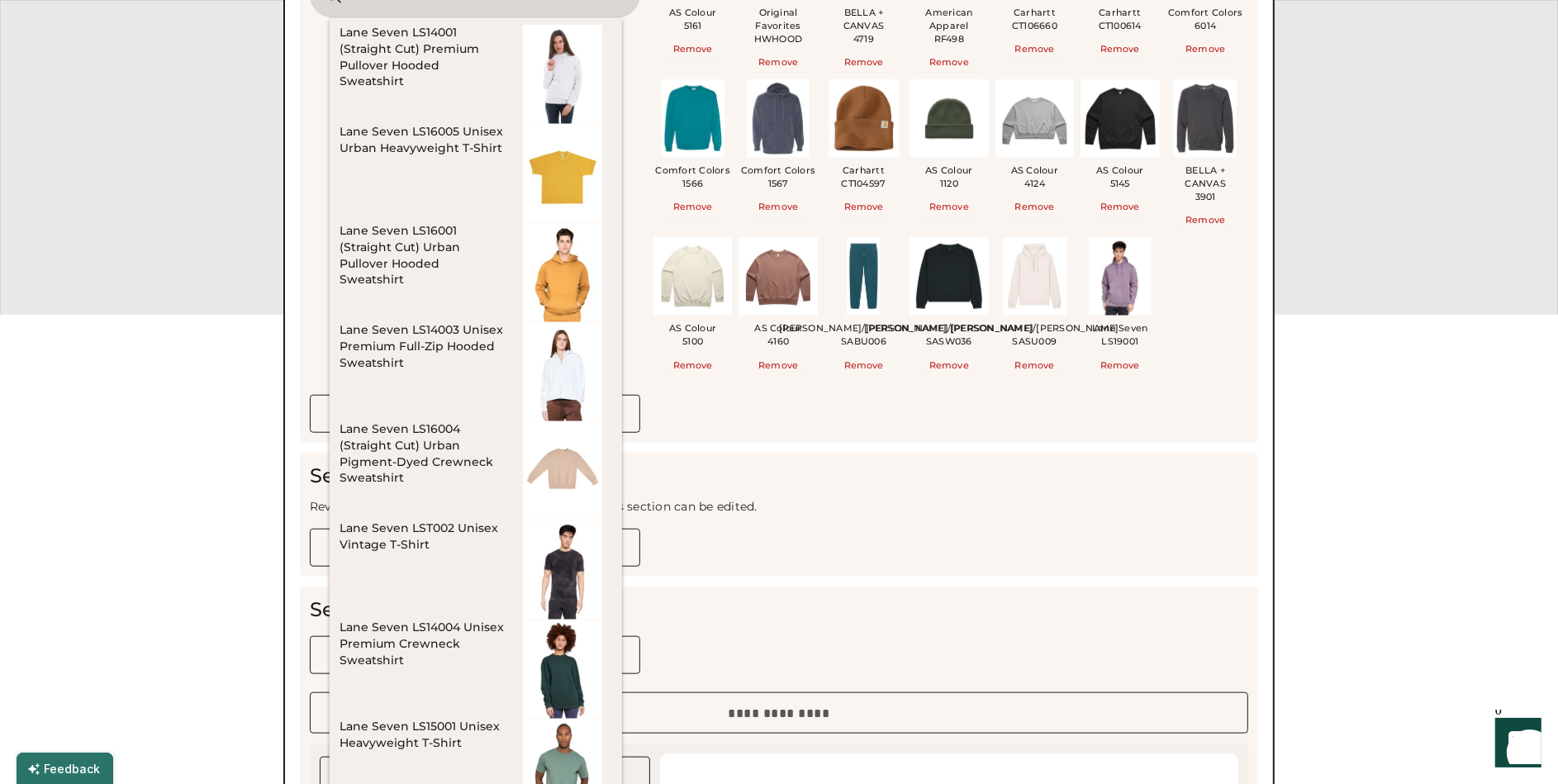
click at [921, 494] on div "Section 4: Reviews Reviews are auto populated. Only the header for this section…" at bounding box center [779, 514] width 958 height 124
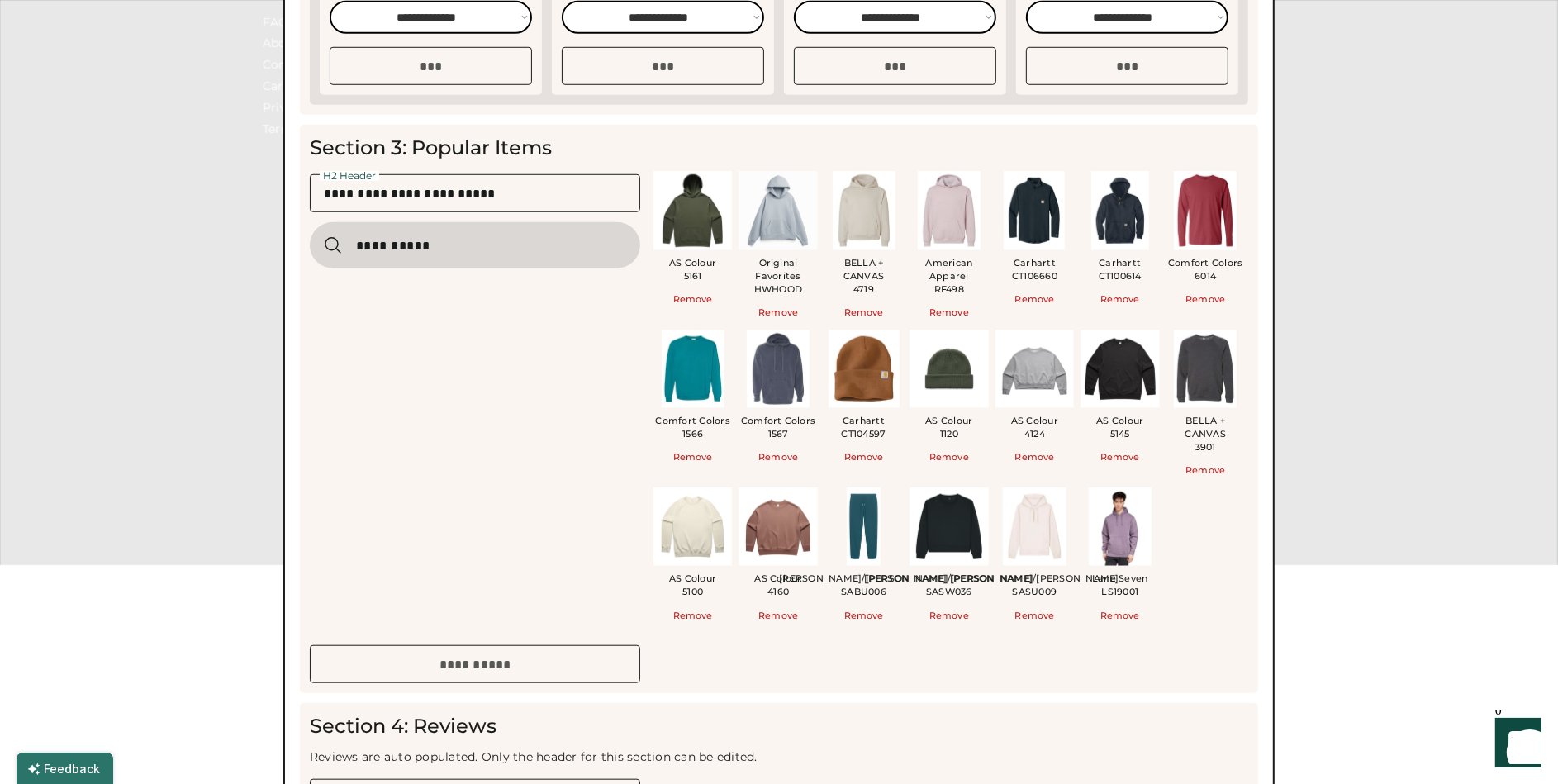
scroll to position [1276, 0]
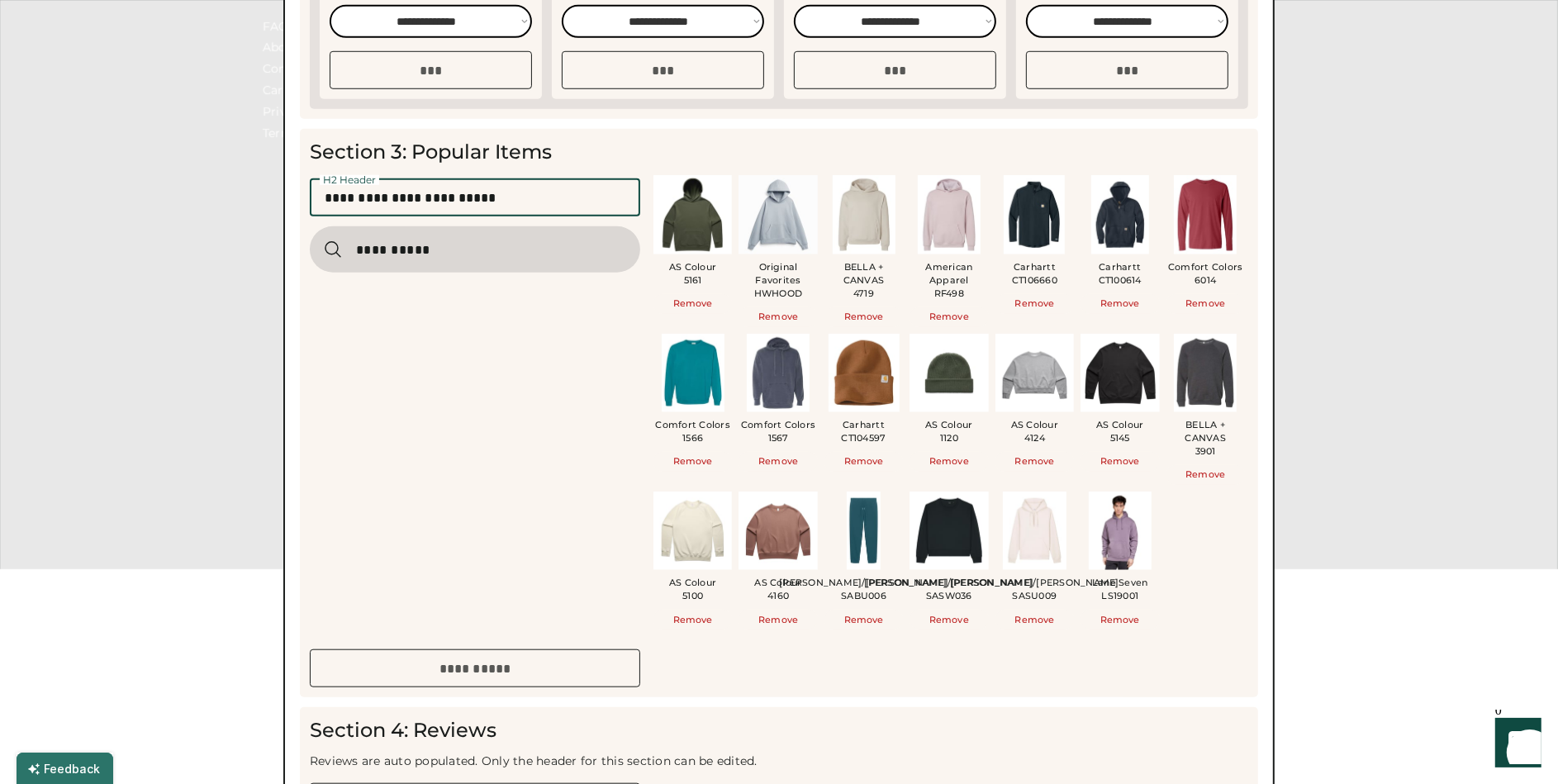
click at [517, 200] on input "input" at bounding box center [475, 197] width 331 height 38
drag, startPoint x: 495, startPoint y: 374, endPoint x: 497, endPoint y: 363, distance: 11.2
click at [495, 368] on div "H2 Header AS Colour 5161 Remove Original Favorites HWHOOD Remove BELLA + CANVAS…" at bounding box center [779, 405] width 938 height 461
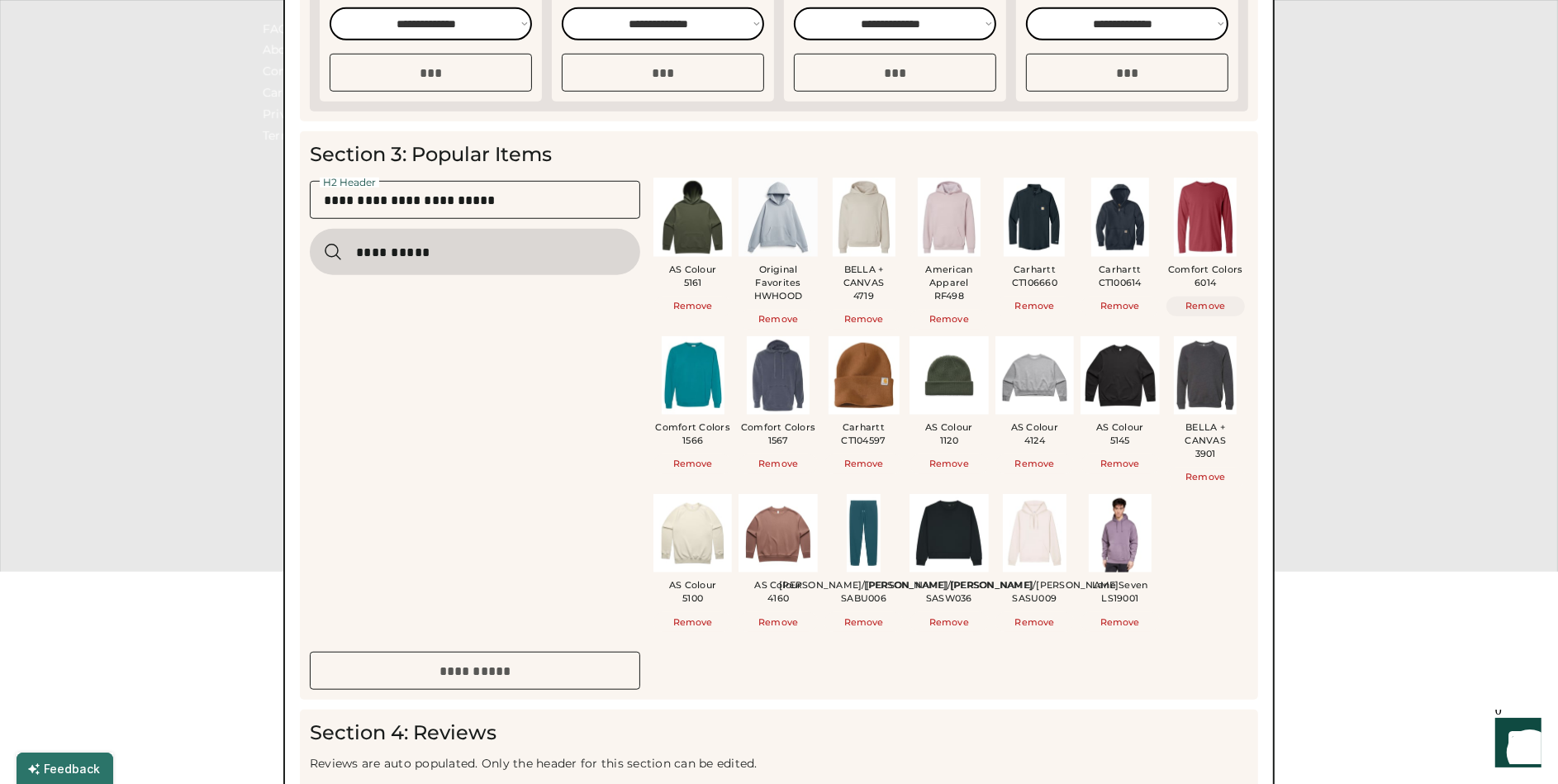
scroll to position [1282, 0]
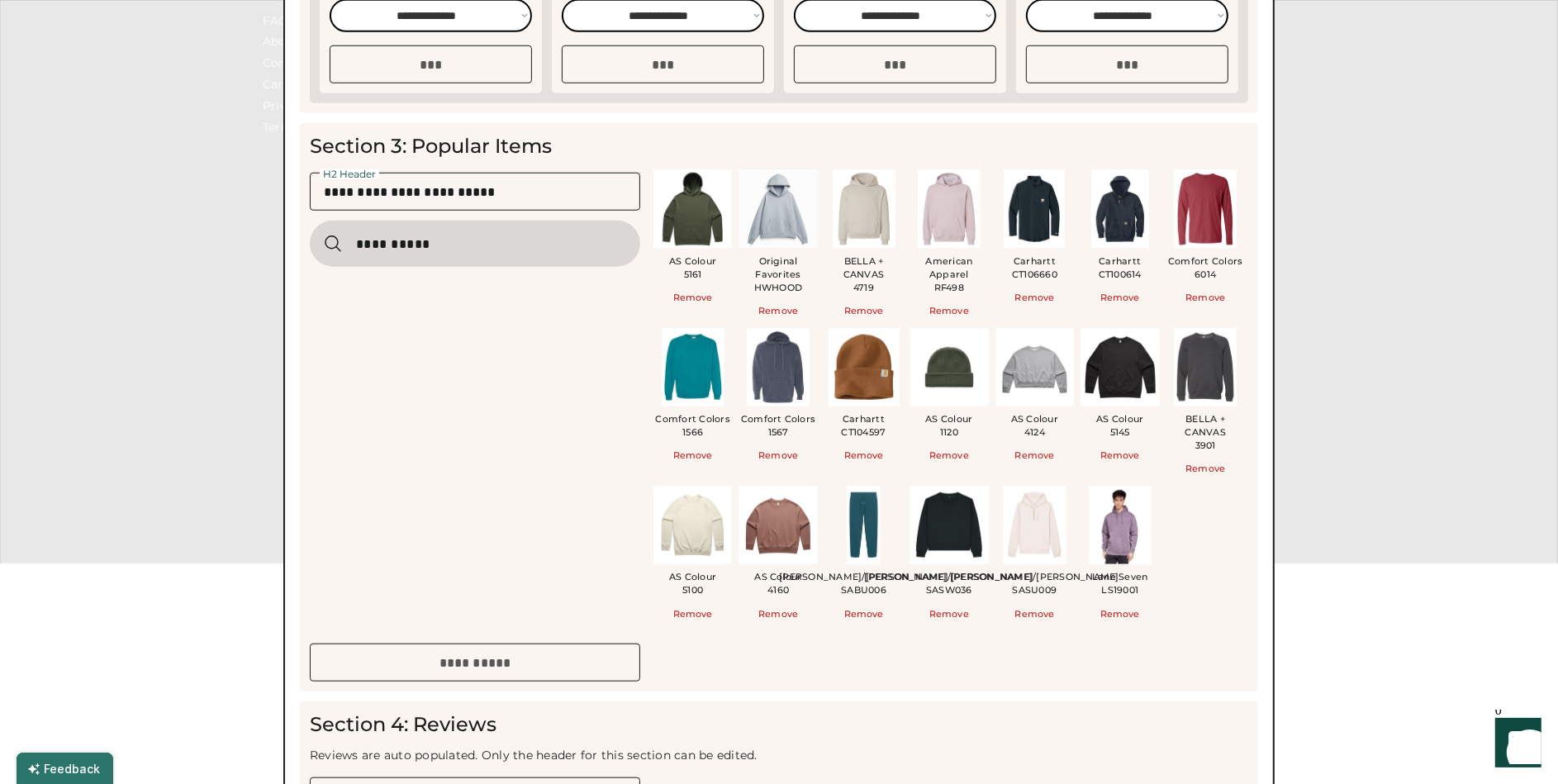
drag, startPoint x: 462, startPoint y: 253, endPoint x: 309, endPoint y: 244, distance: 153.3
click at [309, 244] on div "Section 3: Popular Items H2 Header AS Colour 5161 Remove Original Favorites HWH…" at bounding box center [779, 407] width 958 height 569
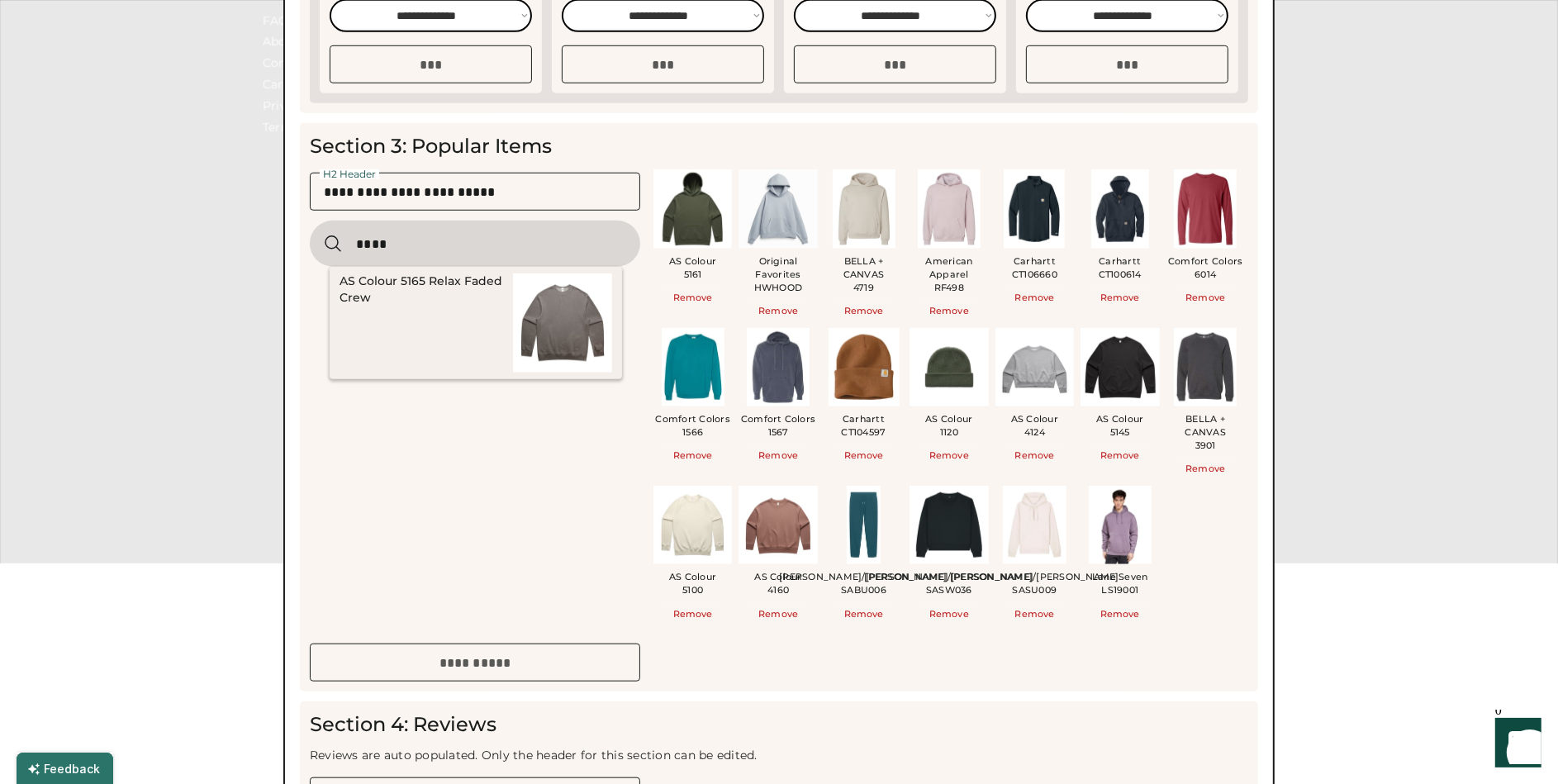
click at [414, 240] on input "input" at bounding box center [475, 244] width 331 height 46
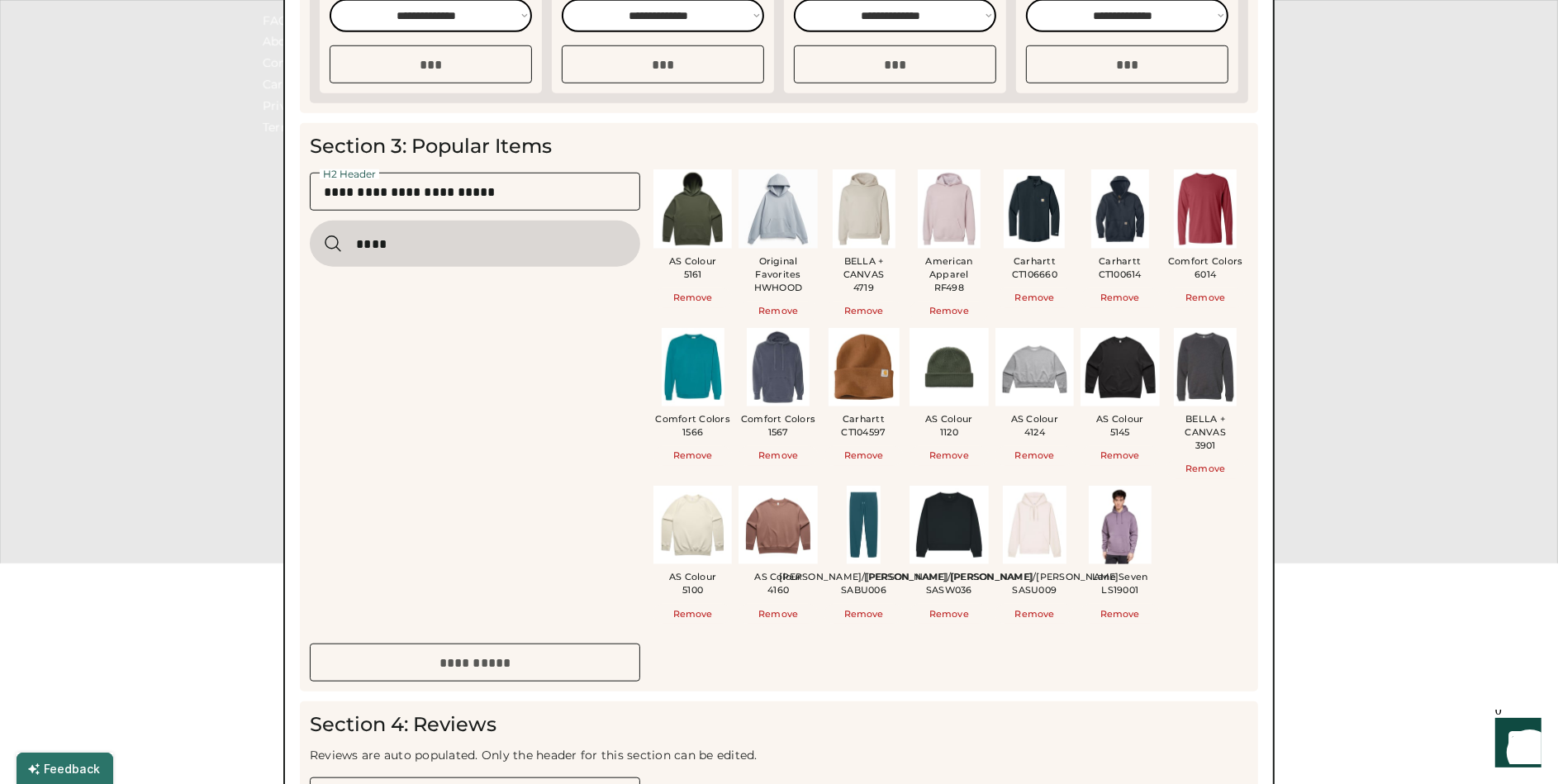
click at [425, 241] on input "input" at bounding box center [475, 244] width 331 height 46
click at [421, 248] on input "input" at bounding box center [475, 244] width 331 height 46
click at [430, 245] on input "input" at bounding box center [475, 244] width 331 height 46
drag, startPoint x: 404, startPoint y: 249, endPoint x: 322, endPoint y: 245, distance: 82.1
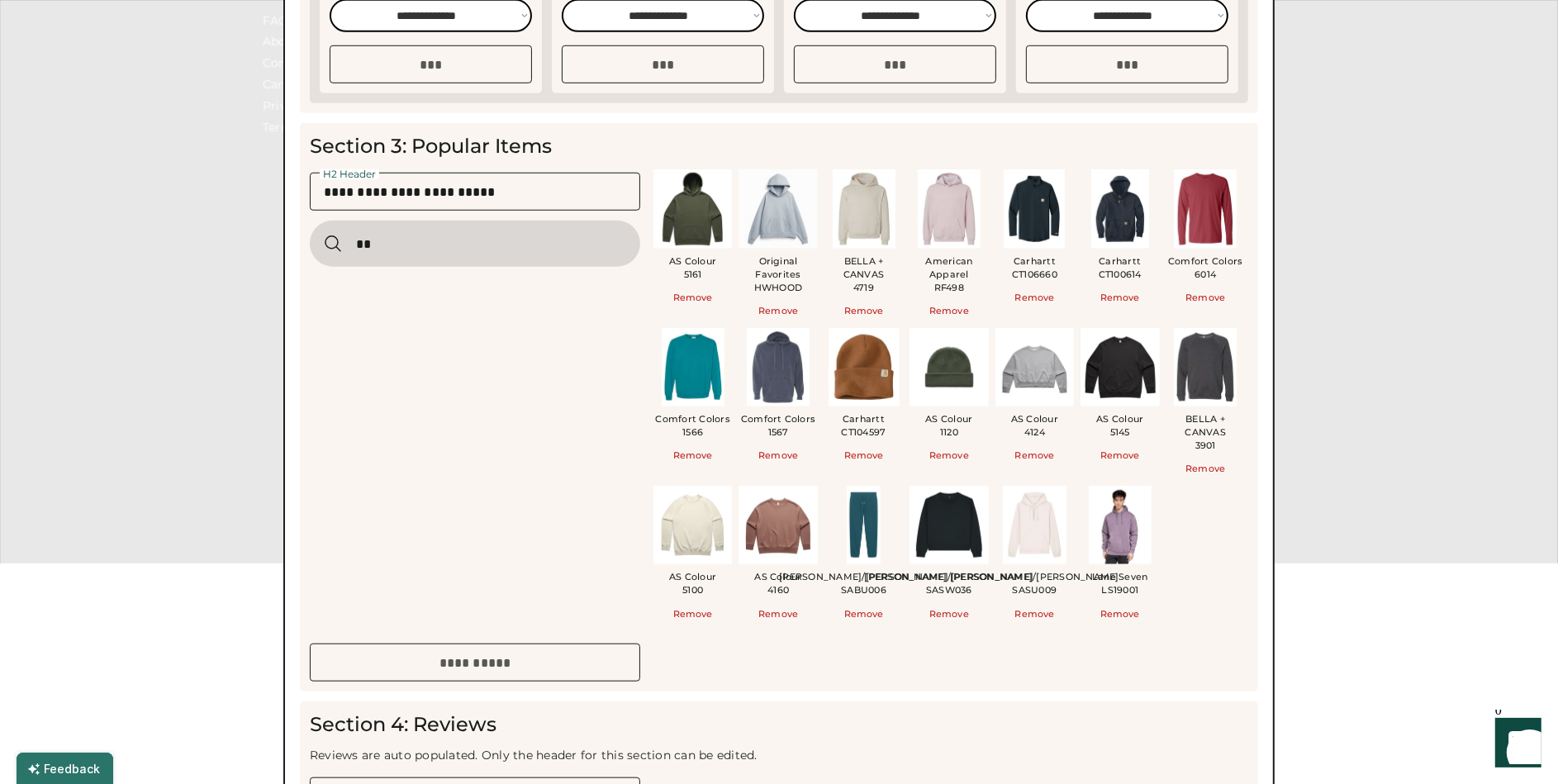
click at [322, 245] on div at bounding box center [475, 244] width 331 height 46
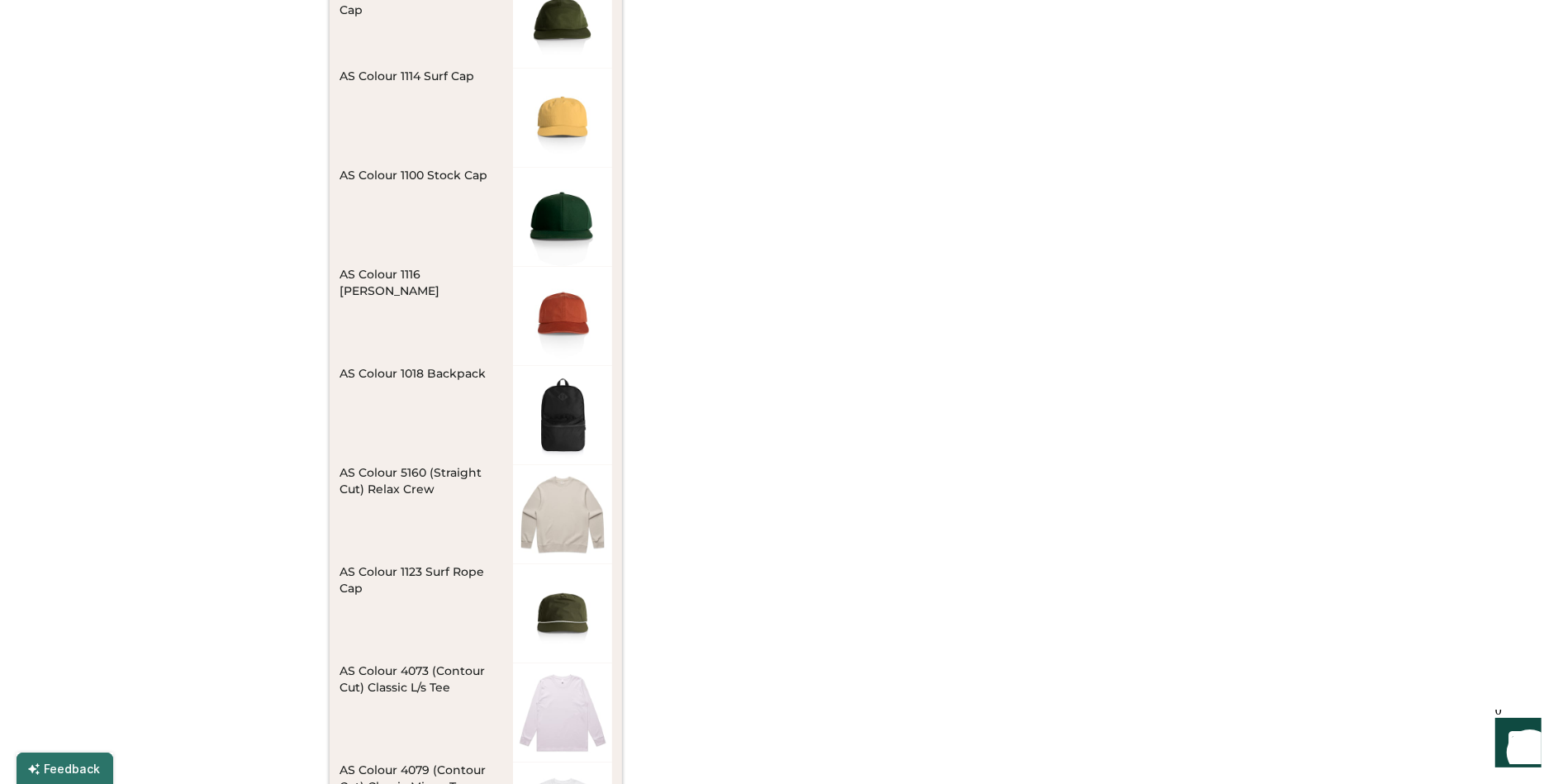
scroll to position [7731, 0]
click at [575, 512] on img at bounding box center [562, 512] width 99 height 99
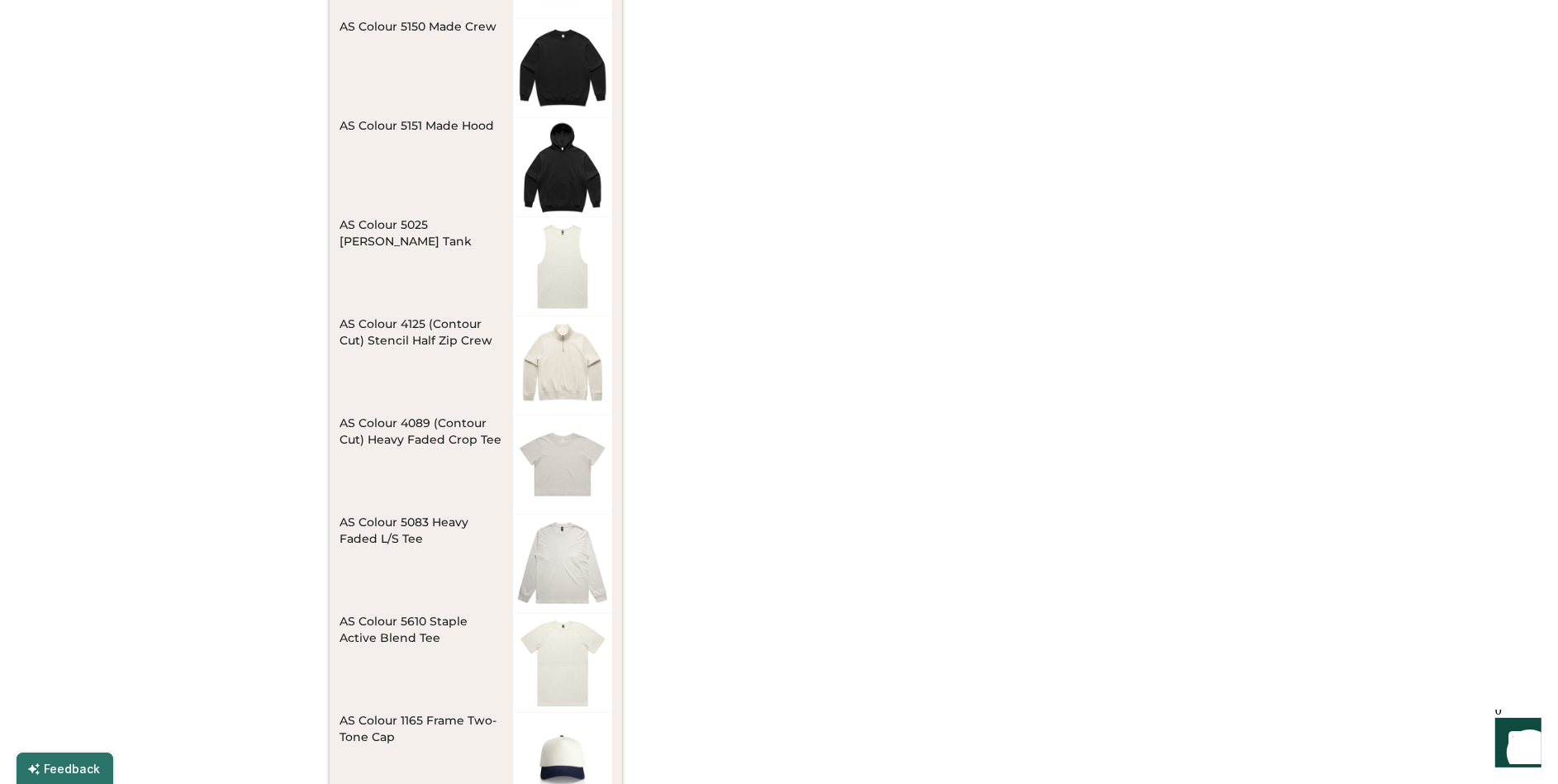
scroll to position [14320, 0]
click at [570, 368] on img at bounding box center [562, 365] width 99 height 99
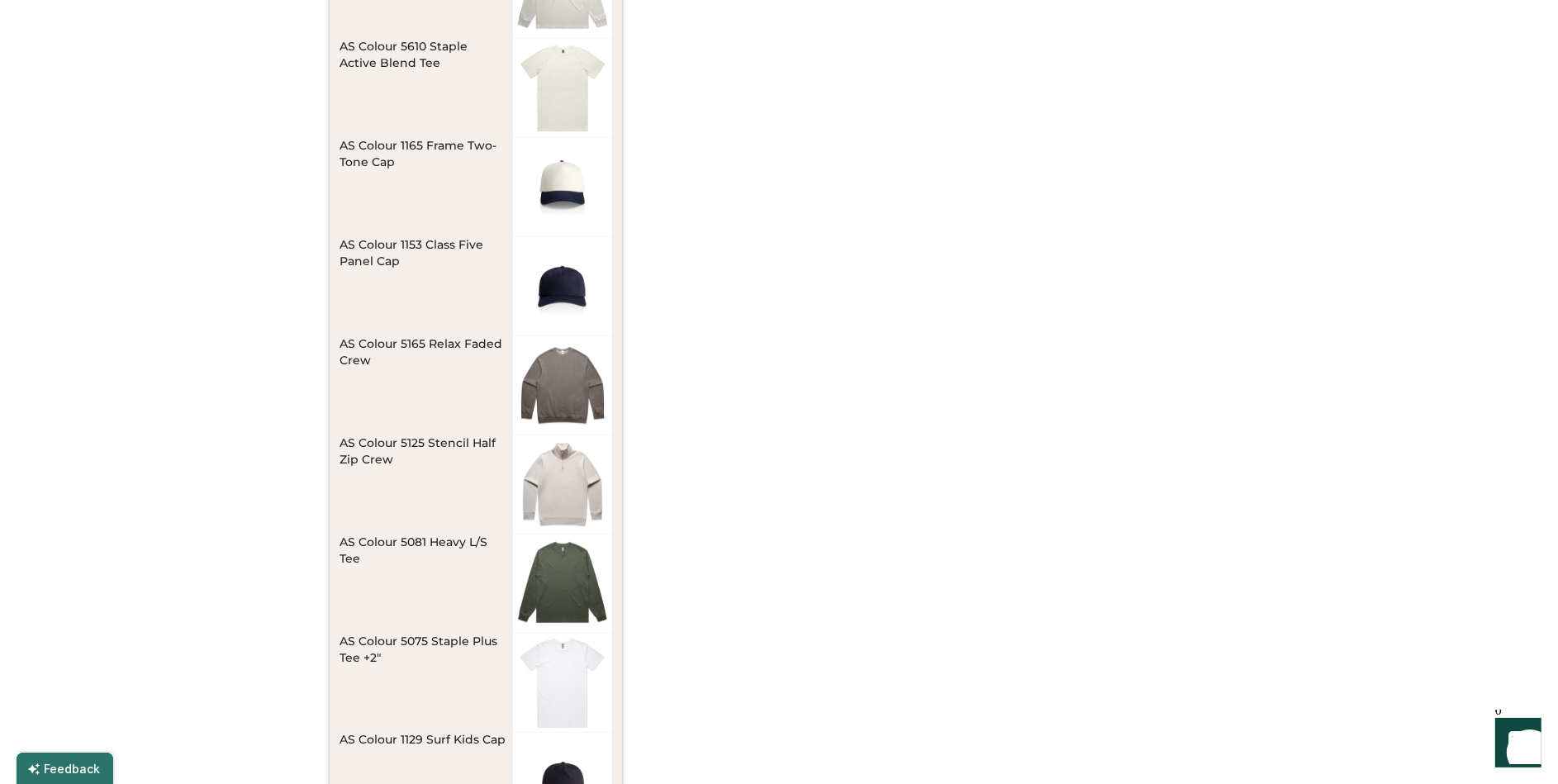
scroll to position [14894, 0]
click at [553, 487] on img at bounding box center [562, 485] width 99 height 99
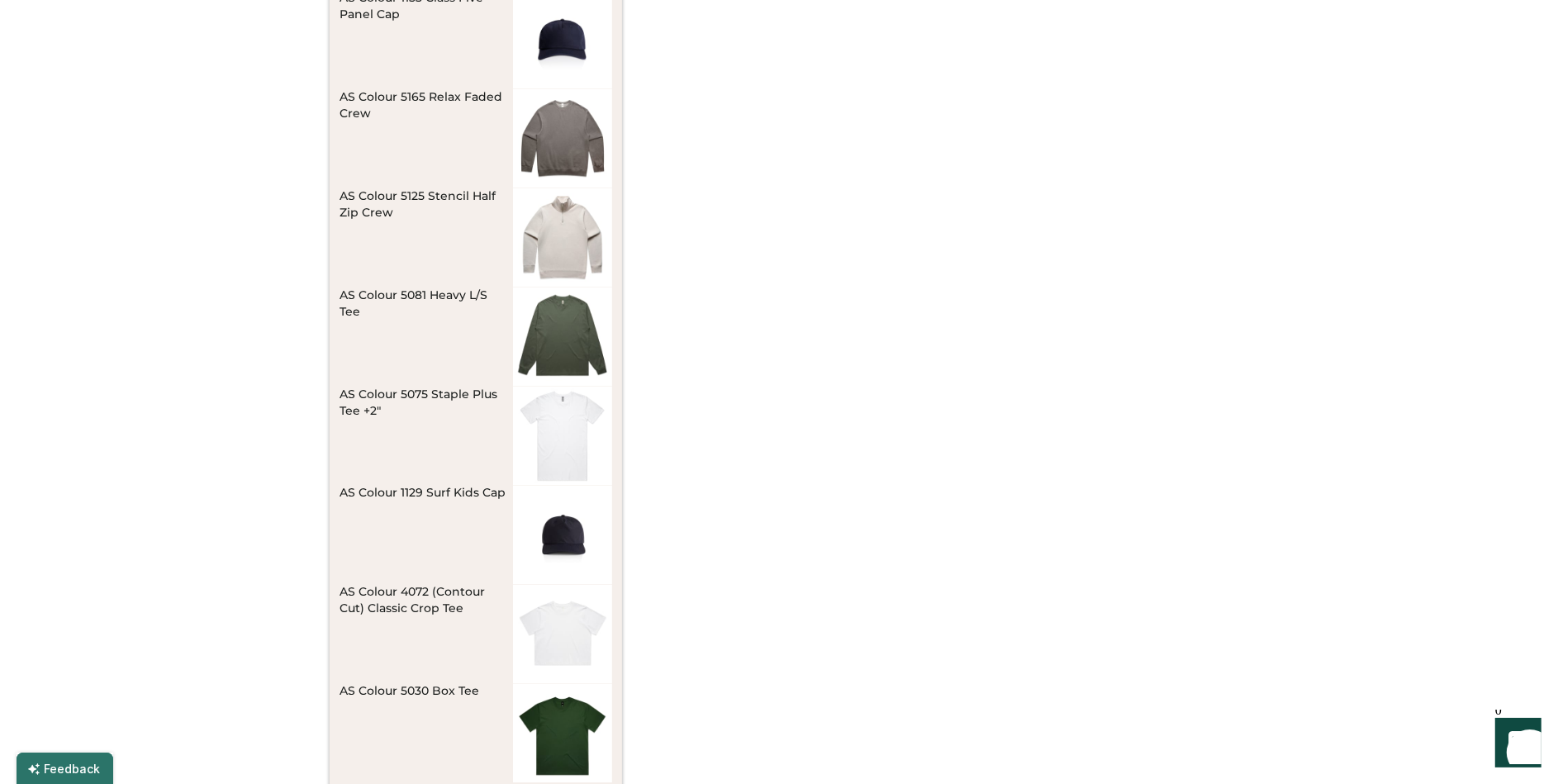
scroll to position [15147, 0]
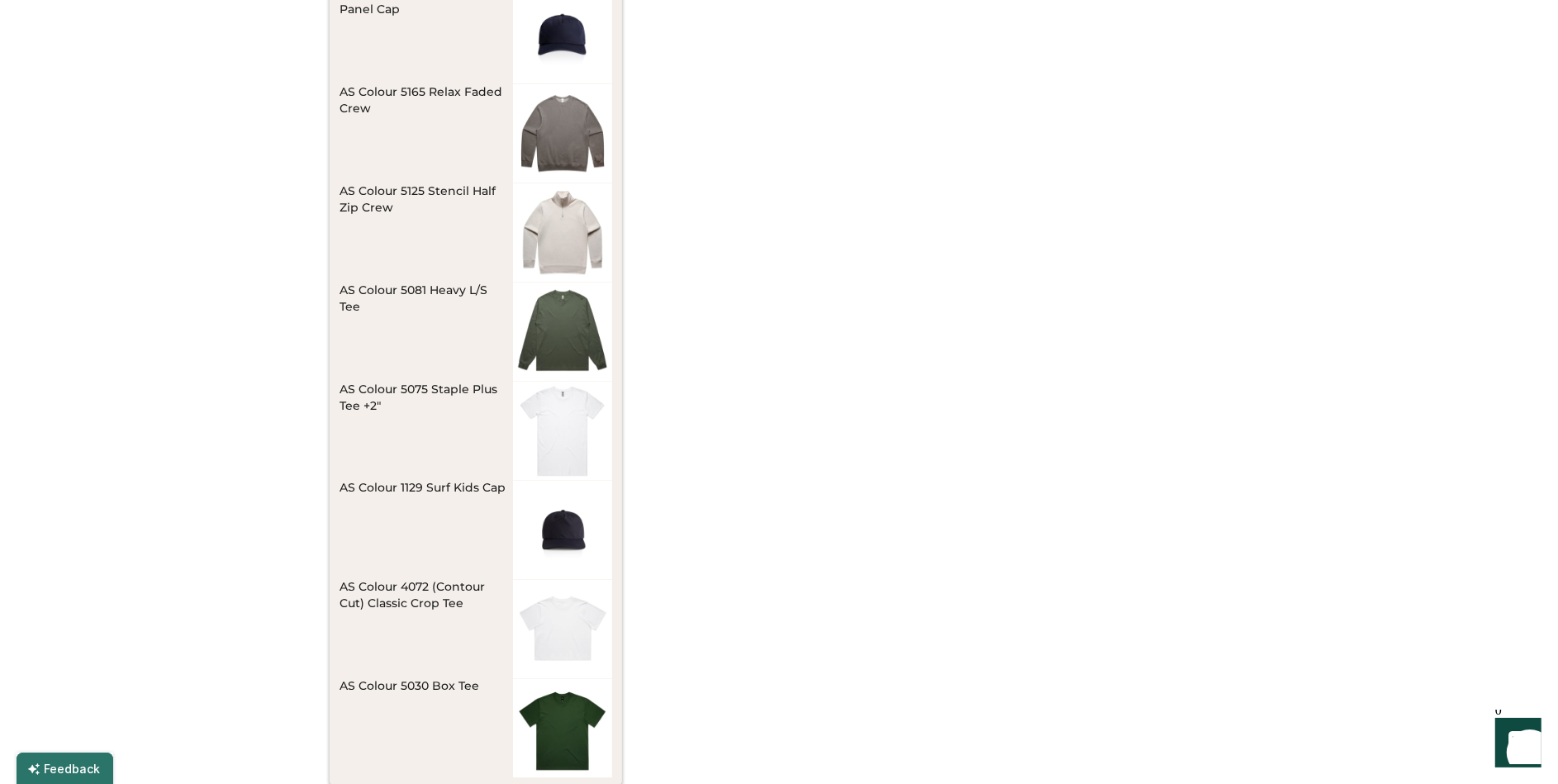
click at [788, 459] on div at bounding box center [779, 392] width 1558 height 784
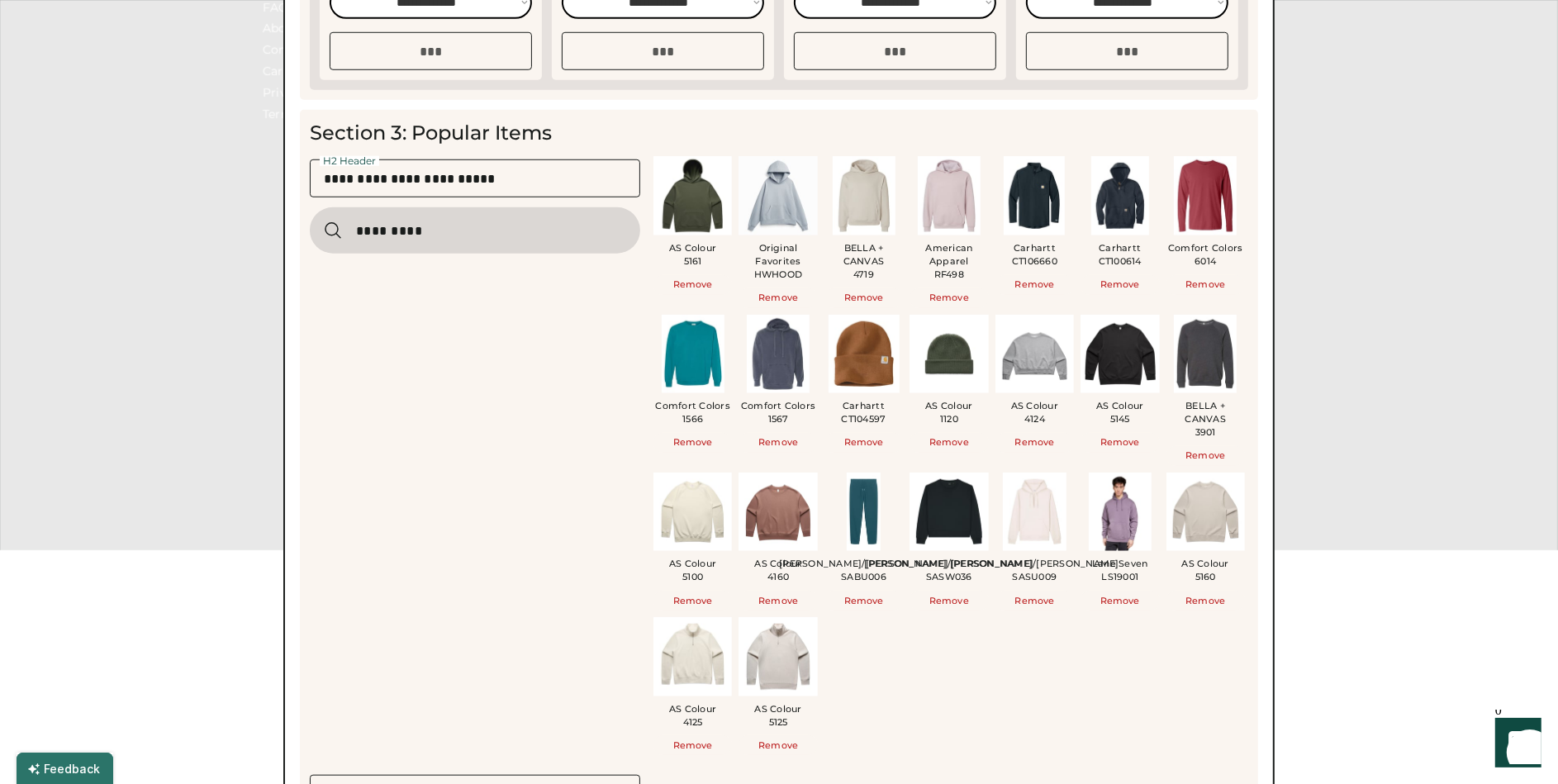
scroll to position [1281, 0]
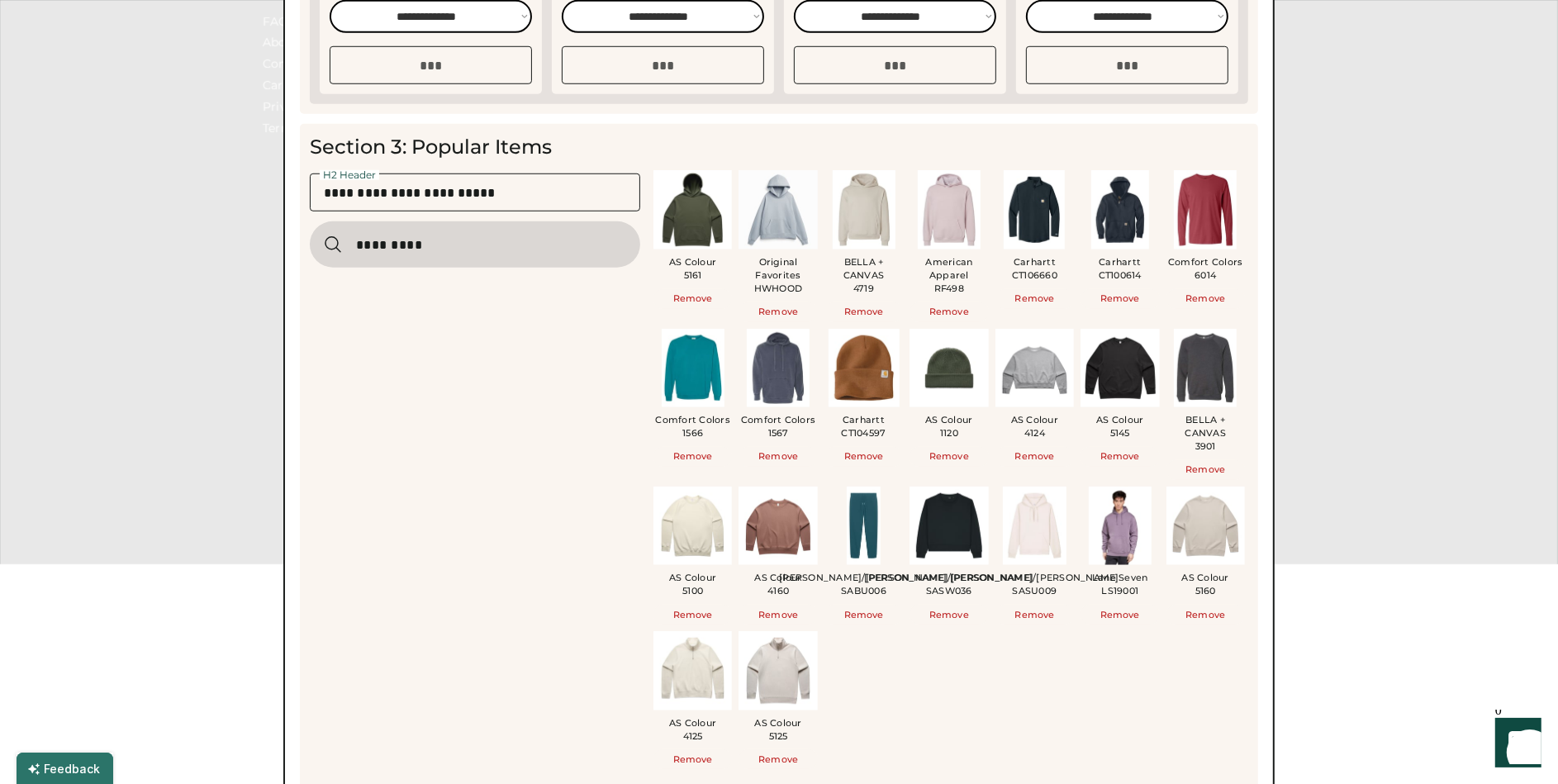
click at [457, 244] on input "input" at bounding box center [475, 244] width 331 height 46
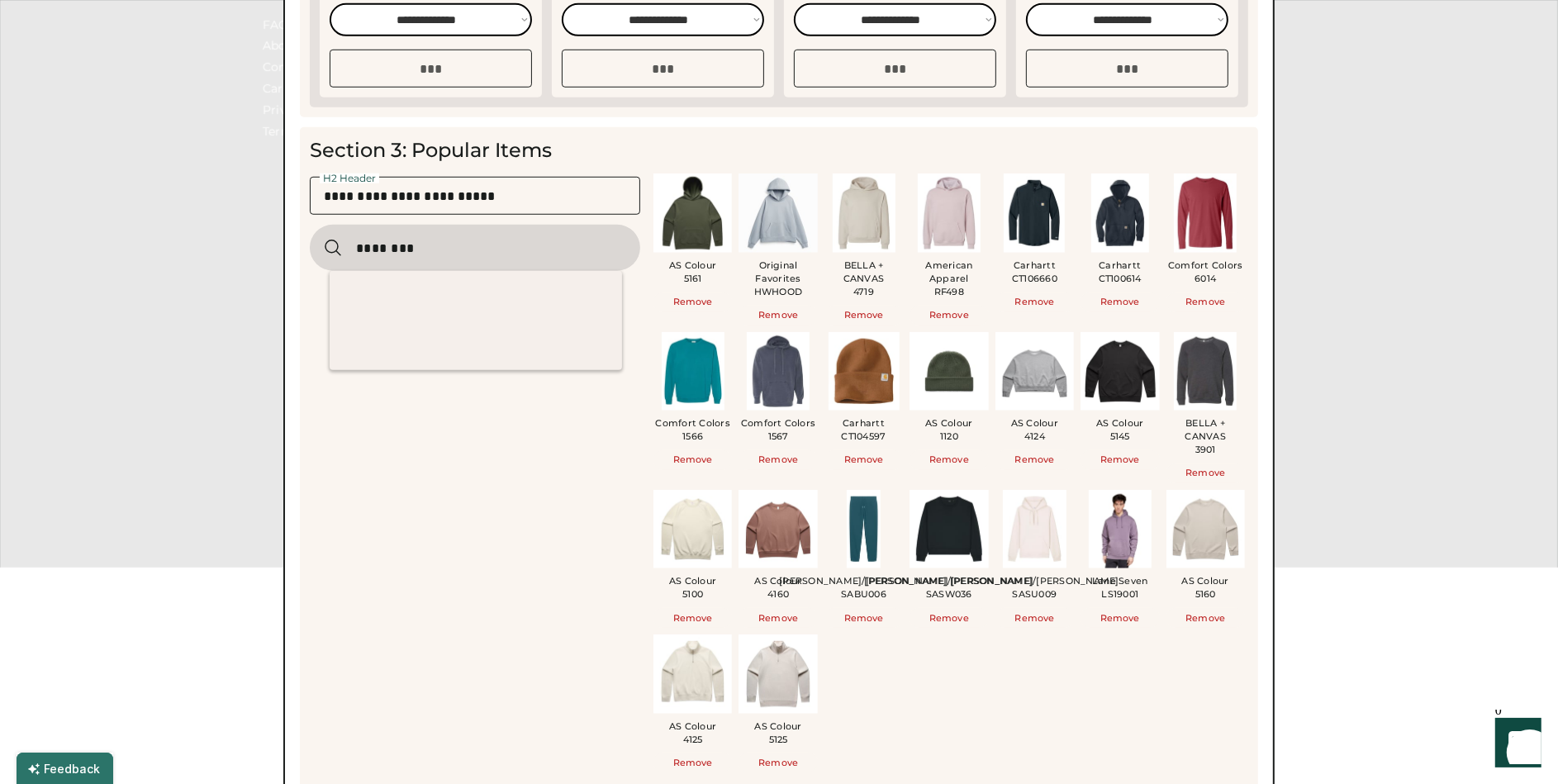
drag, startPoint x: 443, startPoint y: 257, endPoint x: 336, endPoint y: 253, distance: 107.1
click at [336, 253] on div at bounding box center [475, 247] width 331 height 46
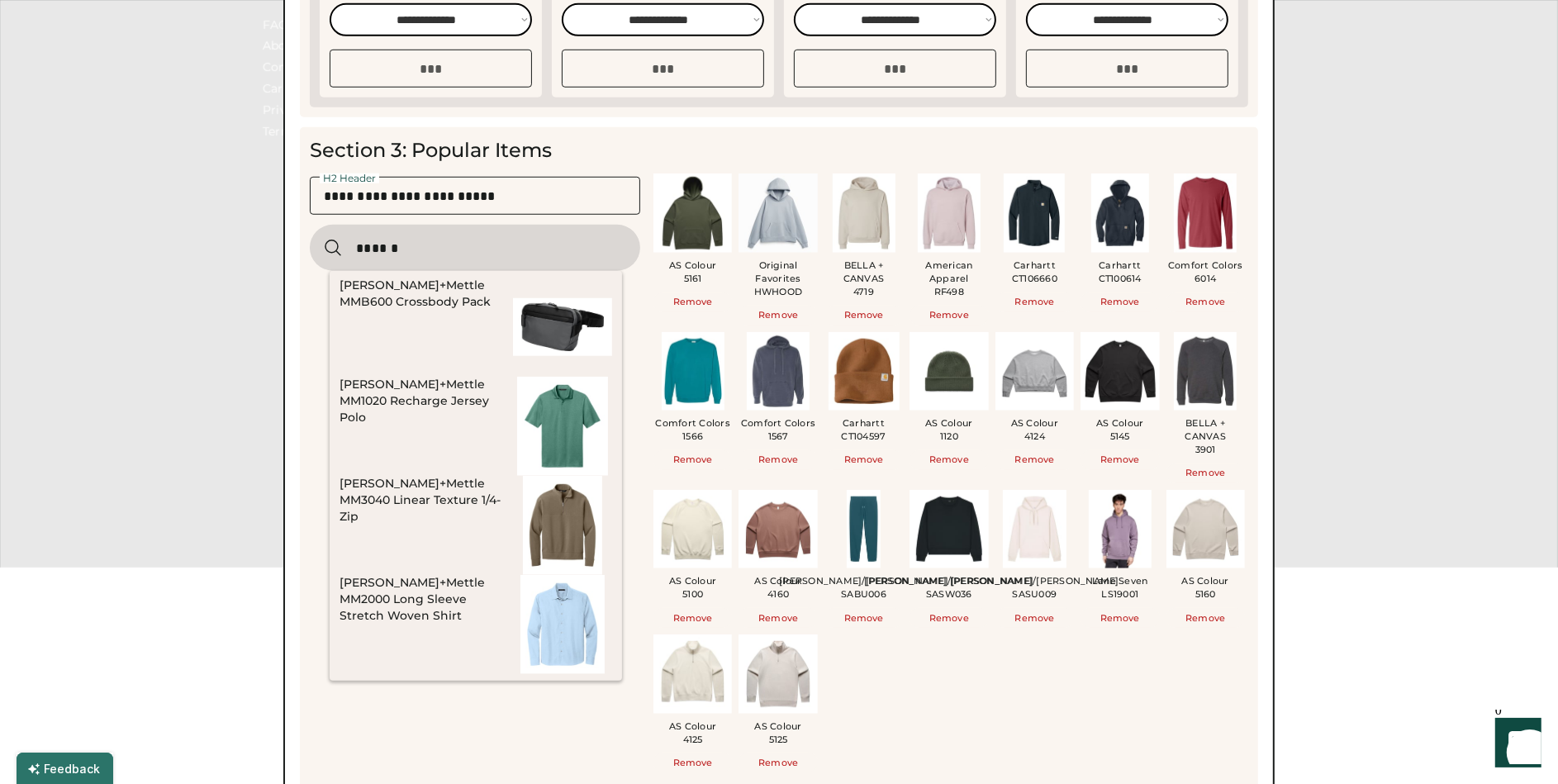
drag, startPoint x: 419, startPoint y: 244, endPoint x: 355, endPoint y: 246, distance: 64.0
click at [355, 246] on input "input" at bounding box center [475, 247] width 331 height 46
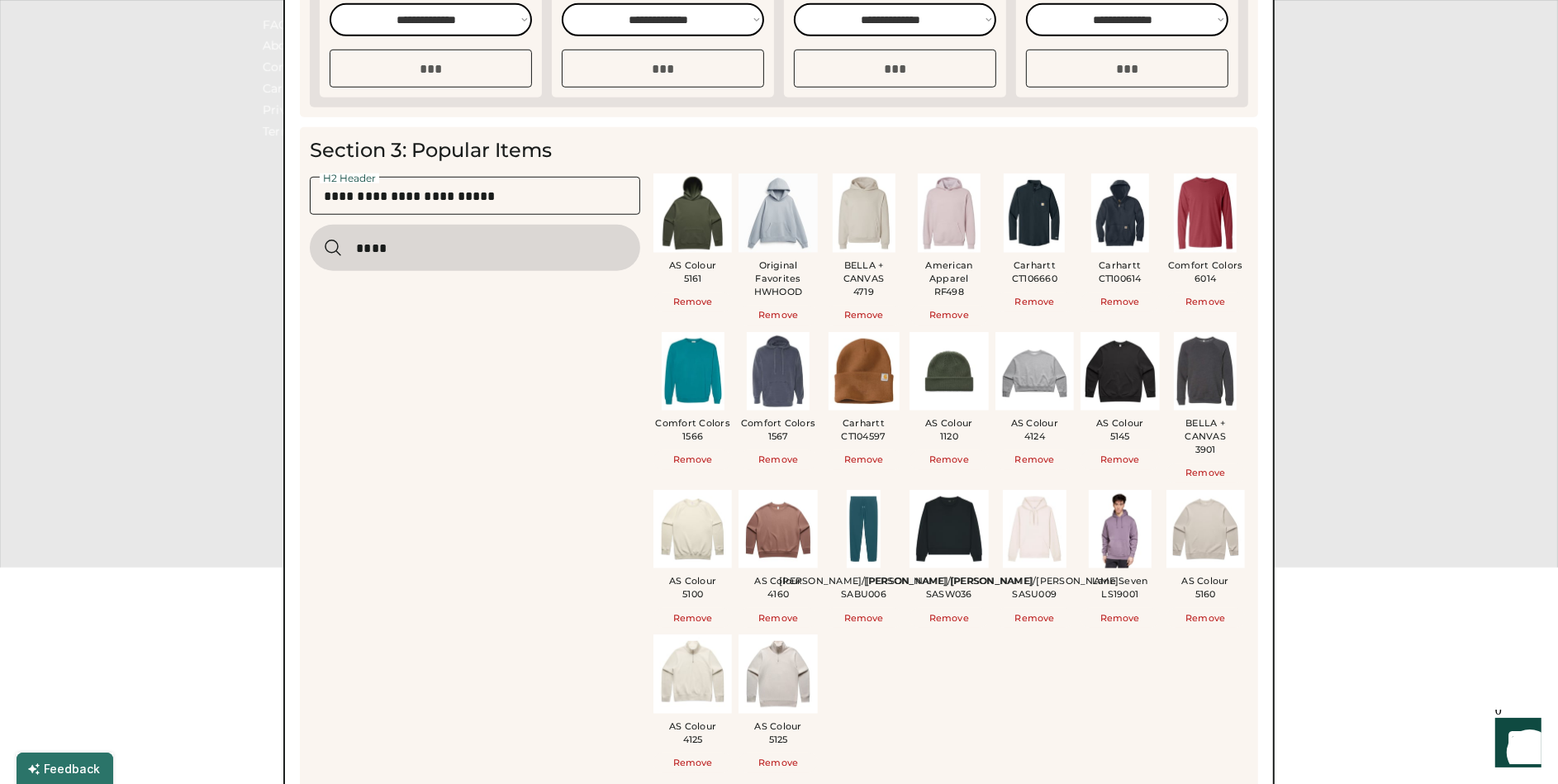
type input "****"
click at [492, 425] on div "H2 Header AS Colour 5161 Remove Original Favorites HWHOOD Remove BELLA + CANVAS…" at bounding box center [779, 476] width 938 height 606
click at [1401, 456] on div at bounding box center [779, 392] width 1558 height 784
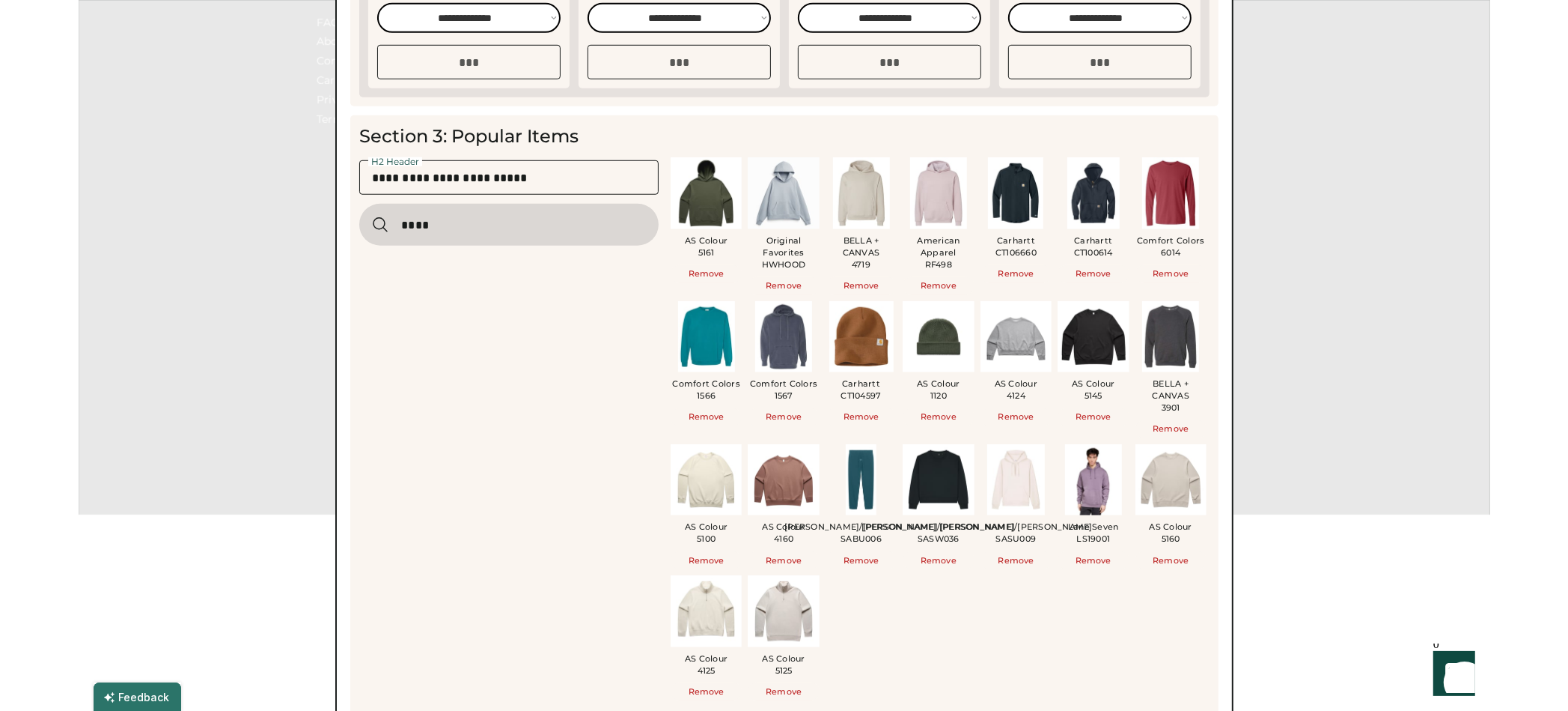
scroll to position [965, 0]
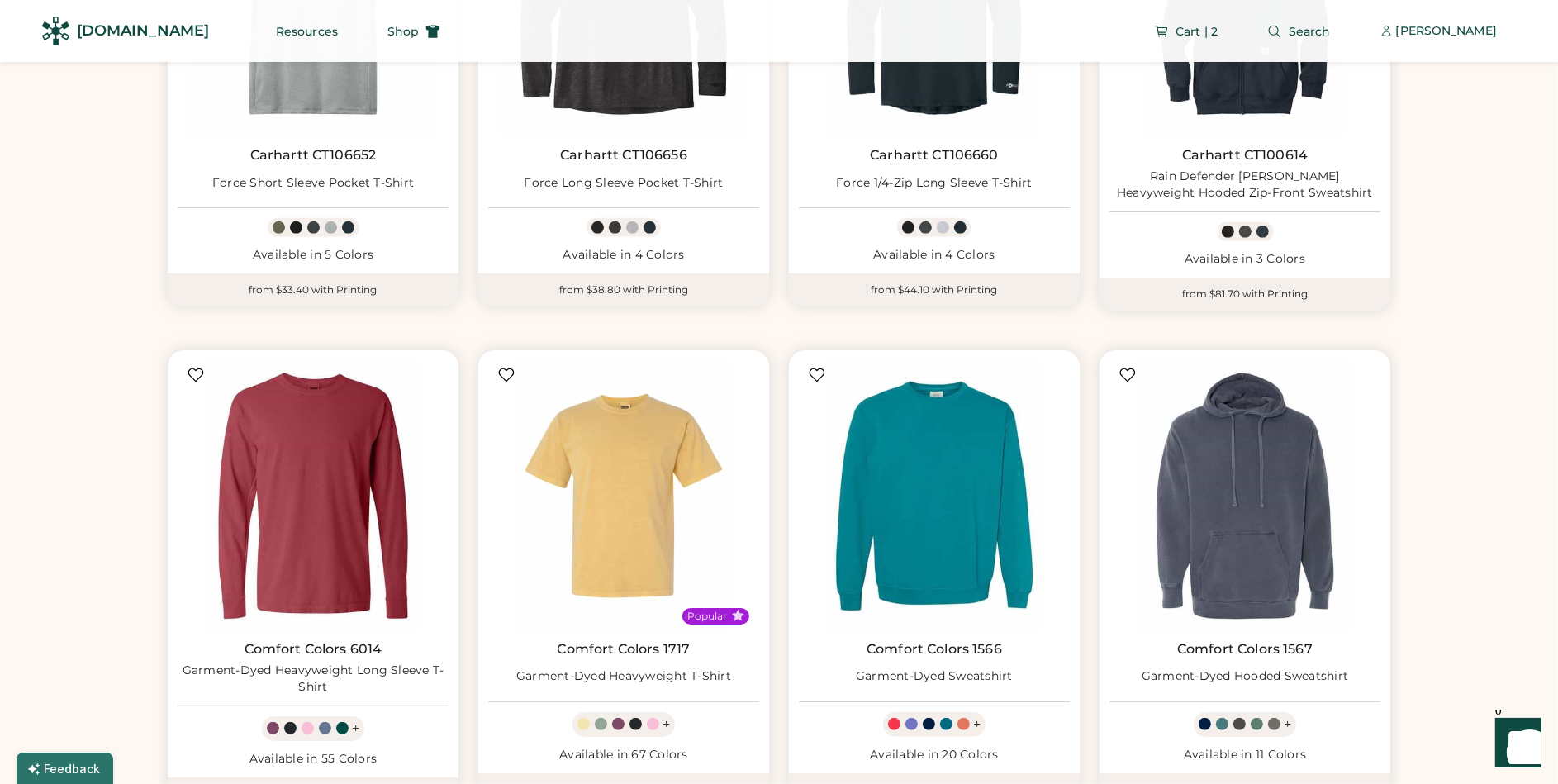
scroll to position [684, 0]
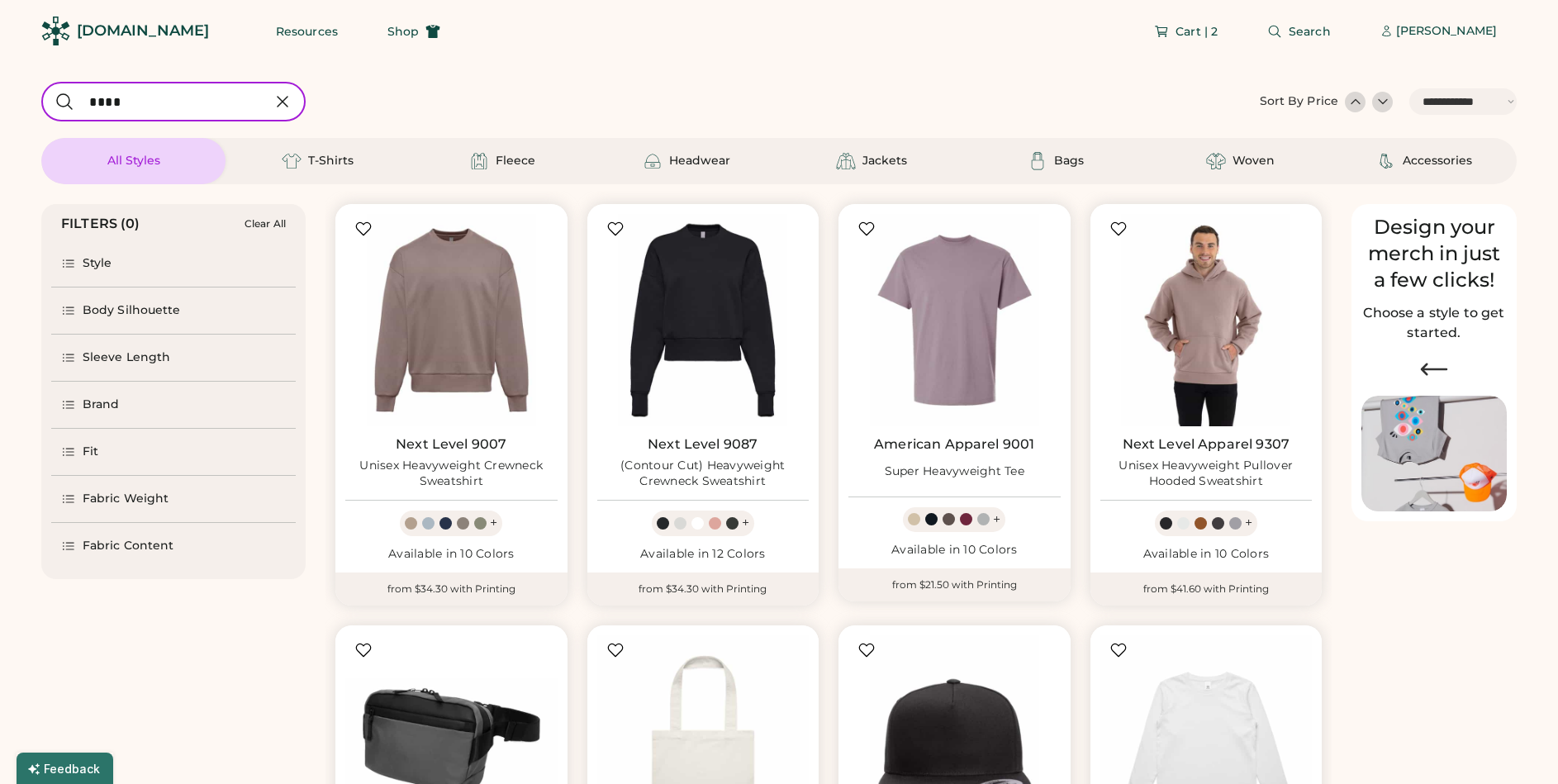
select select "*****"
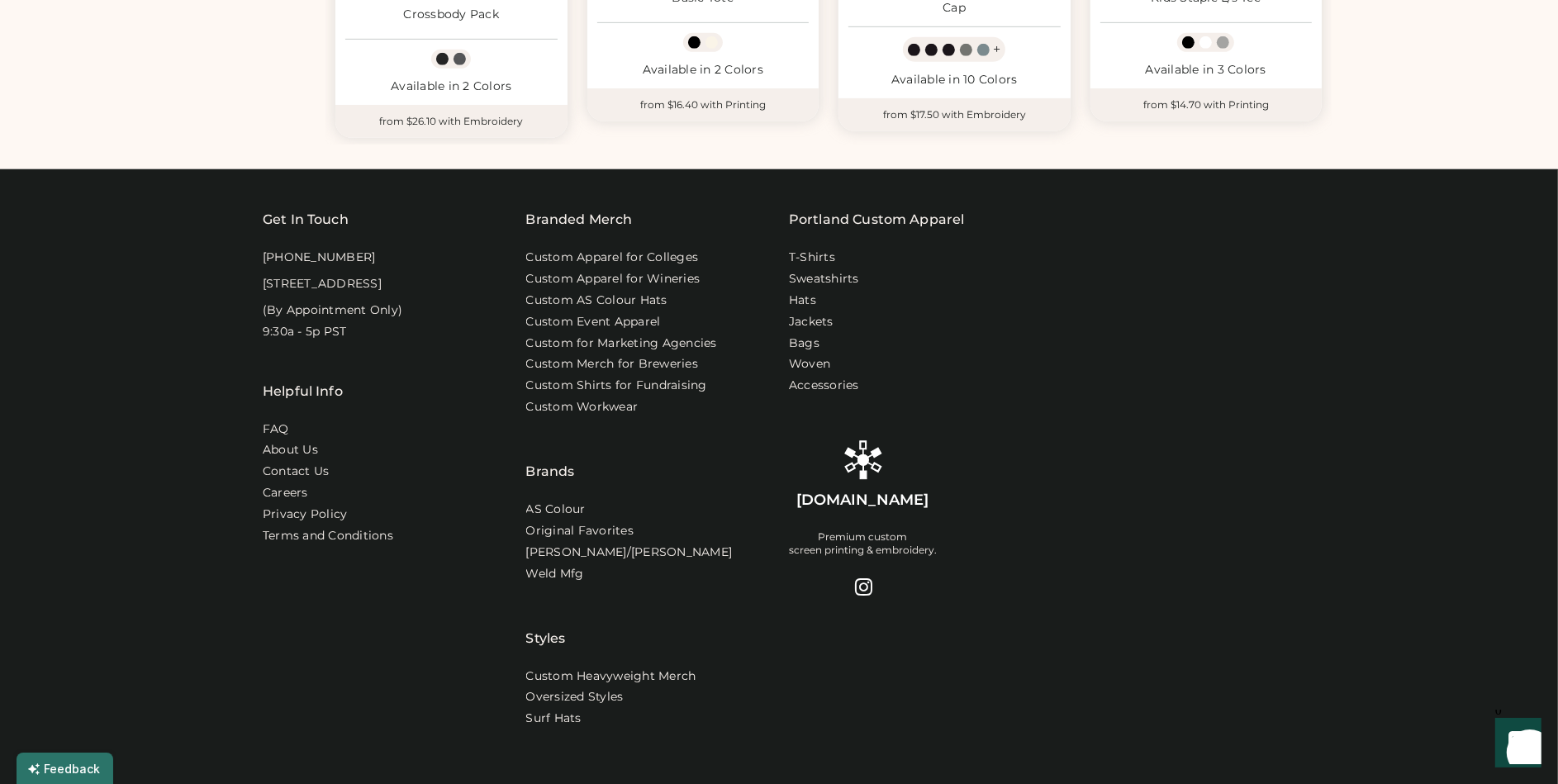
select select "*****"
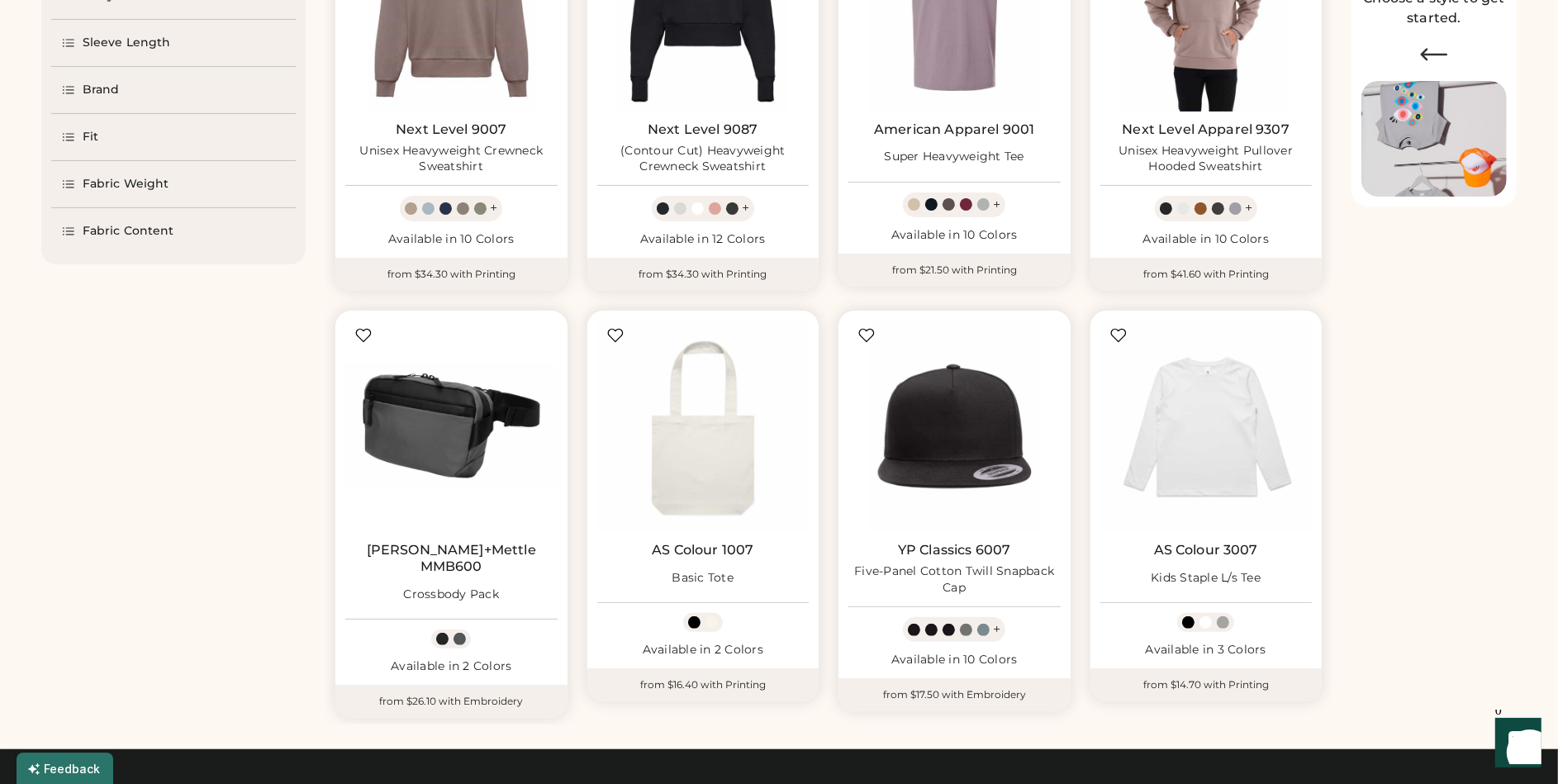
scroll to position [0, 0]
